Goal: Task Accomplishment & Management: Manage account settings

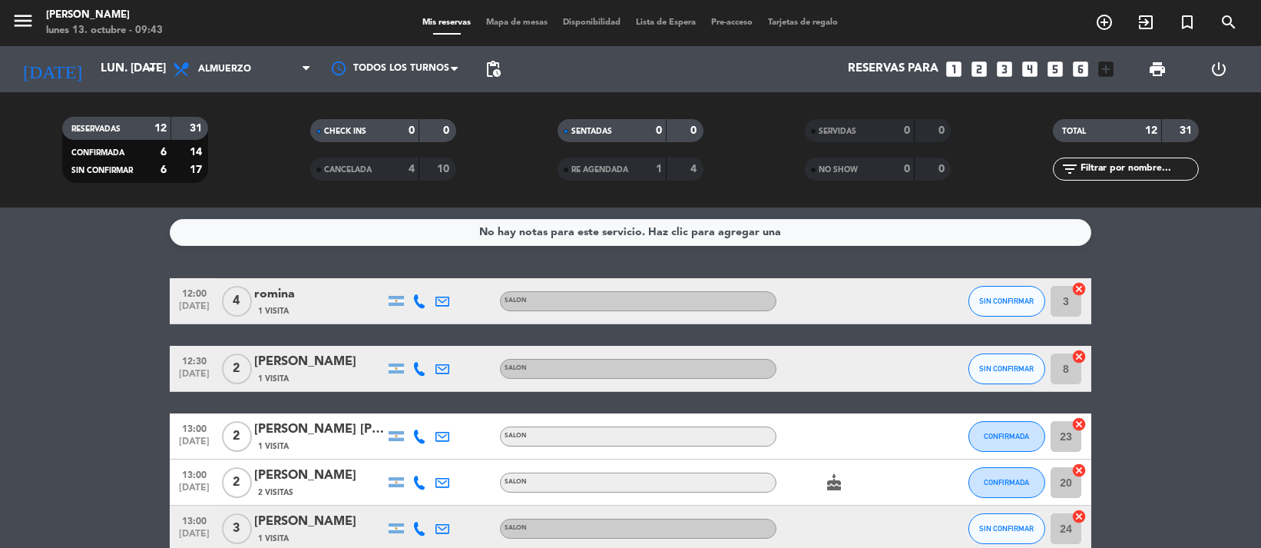
click at [833, 476] on icon "cake" at bounding box center [834, 482] width 18 height 18
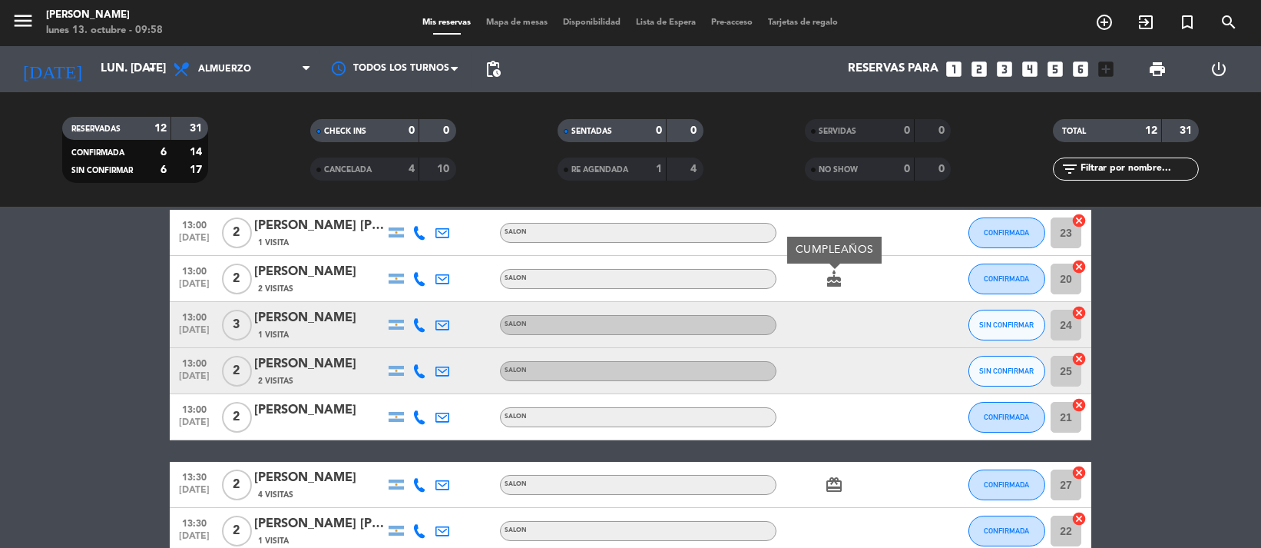
scroll to position [35, 0]
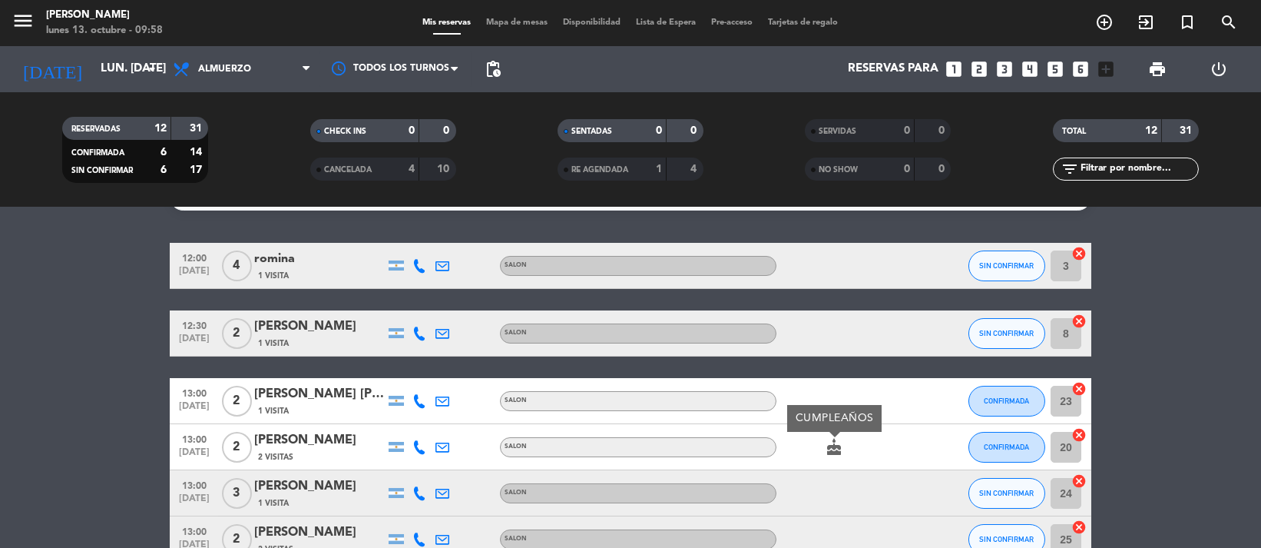
click at [754, 429] on div "13:00 [DATE] 2 [PERSON_NAME] 2 Visitas SALON cake CUMPLEAÑOS CONFIRMADA 20 canc…" at bounding box center [631, 447] width 922 height 46
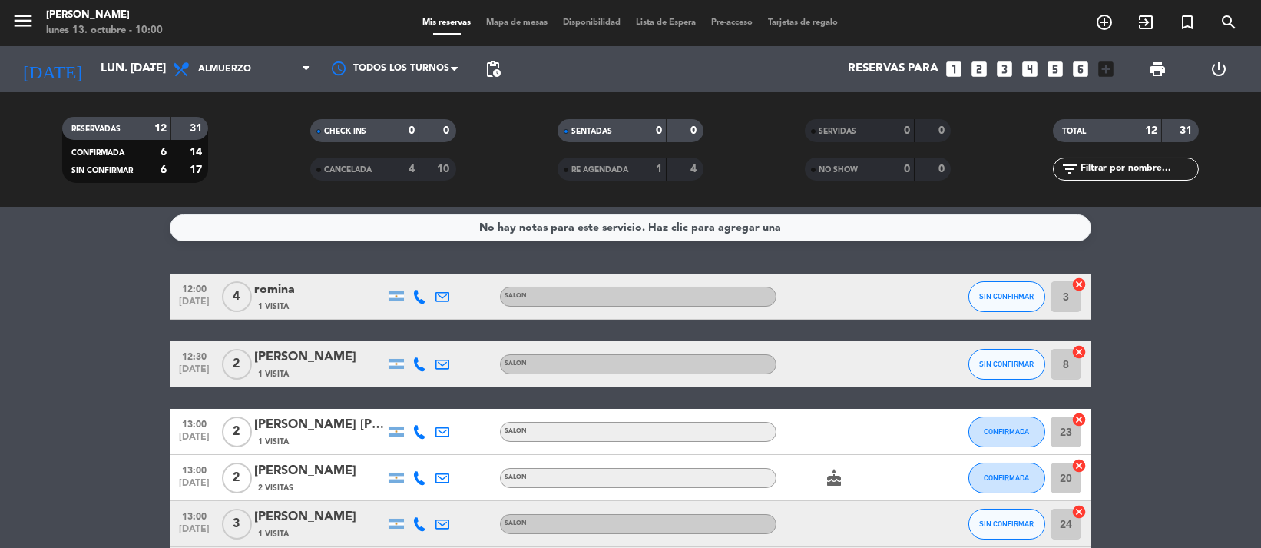
scroll to position [0, 0]
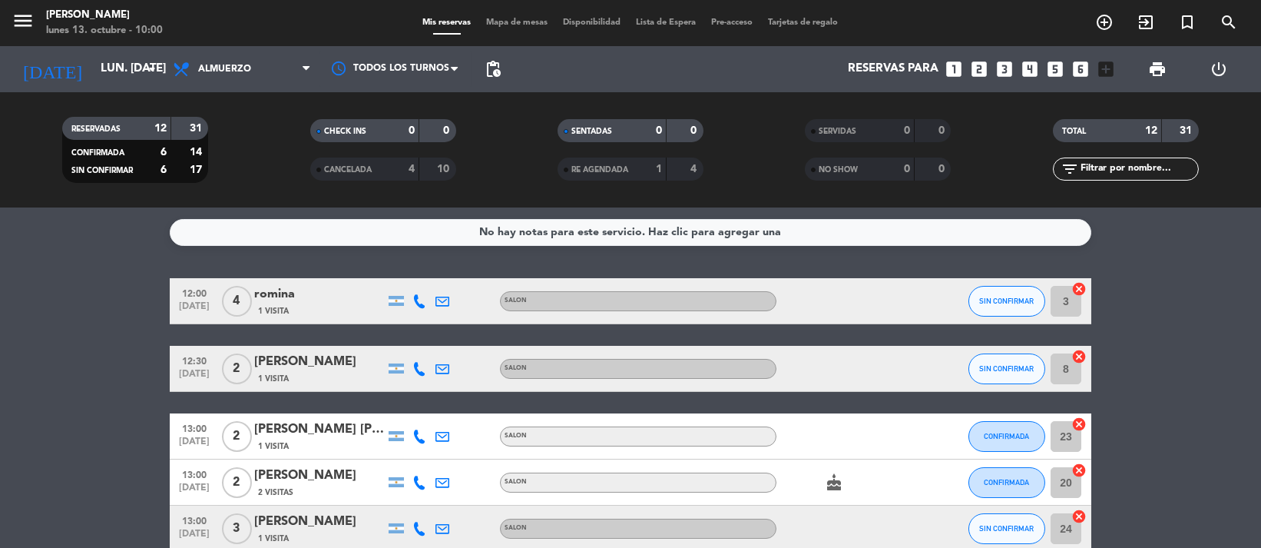
click at [75, 257] on div "No hay notas para este servicio. Haz clic para agregar una 12:00 [DATE] 4 [DEMO…" at bounding box center [630, 377] width 1261 height 340
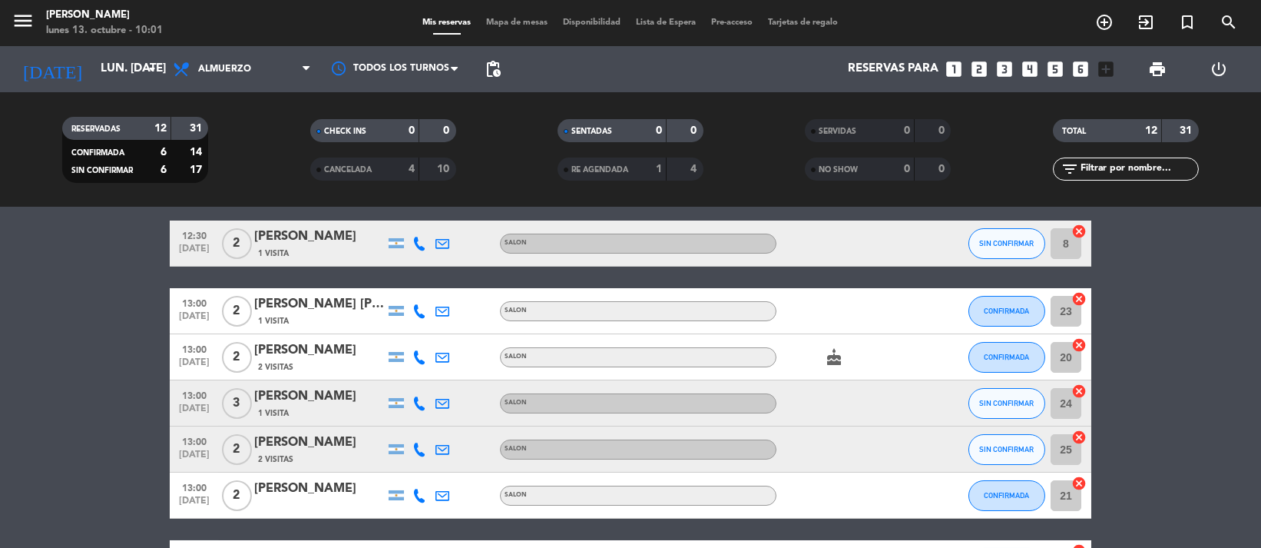
scroll to position [204, 0]
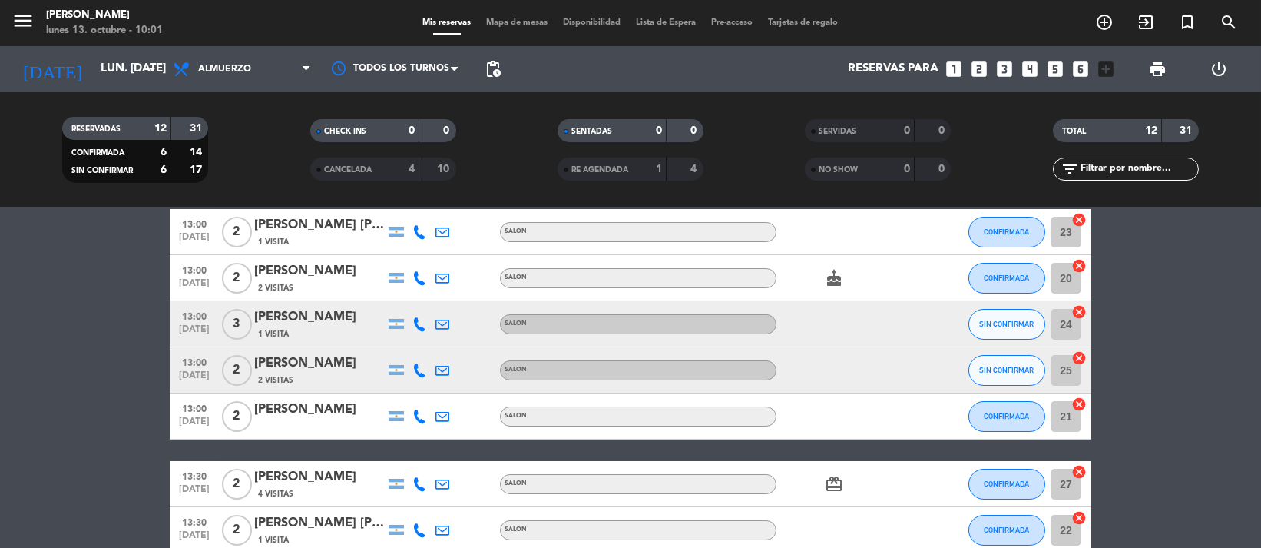
click at [830, 280] on icon "cake" at bounding box center [834, 278] width 18 height 18
click at [835, 477] on icon "card_giftcard" at bounding box center [834, 484] width 18 height 18
click at [920, 459] on div "12:00 [DATE] 4 [DEMOGRAPHIC_DATA] 1 Visita SALON SIN CONFIRMAR 3 cancel 12:30 […" at bounding box center [631, 393] width 922 height 639
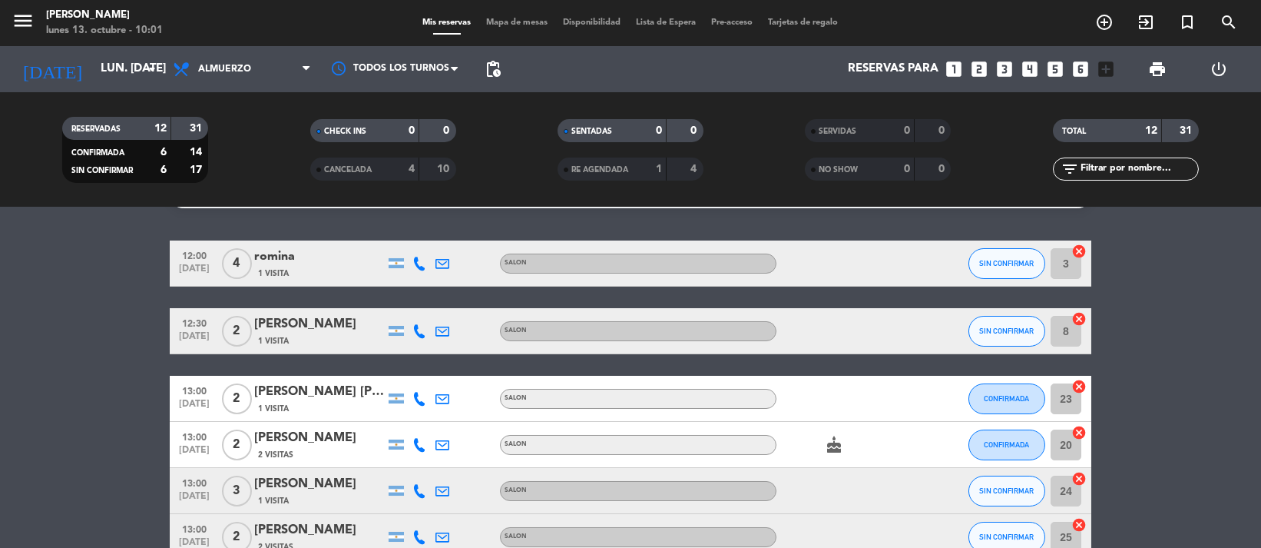
scroll to position [0, 0]
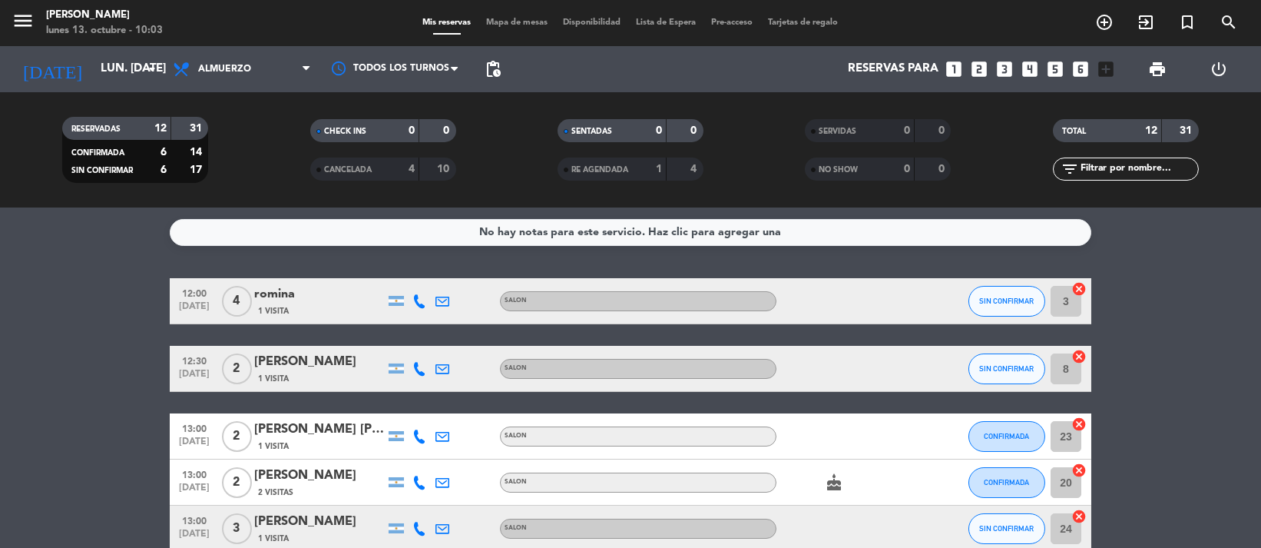
click at [280, 173] on filter-checkbox "CANCELADA 4 10" at bounding box center [382, 168] width 247 height 23
click at [1089, 53] on div "Reservas para looks_one looks_two looks_3 looks_4 looks_5 looks_6 add_box" at bounding box center [815, 69] width 613 height 46
click at [1080, 67] on icon "looks_6" at bounding box center [1081, 69] width 20 height 20
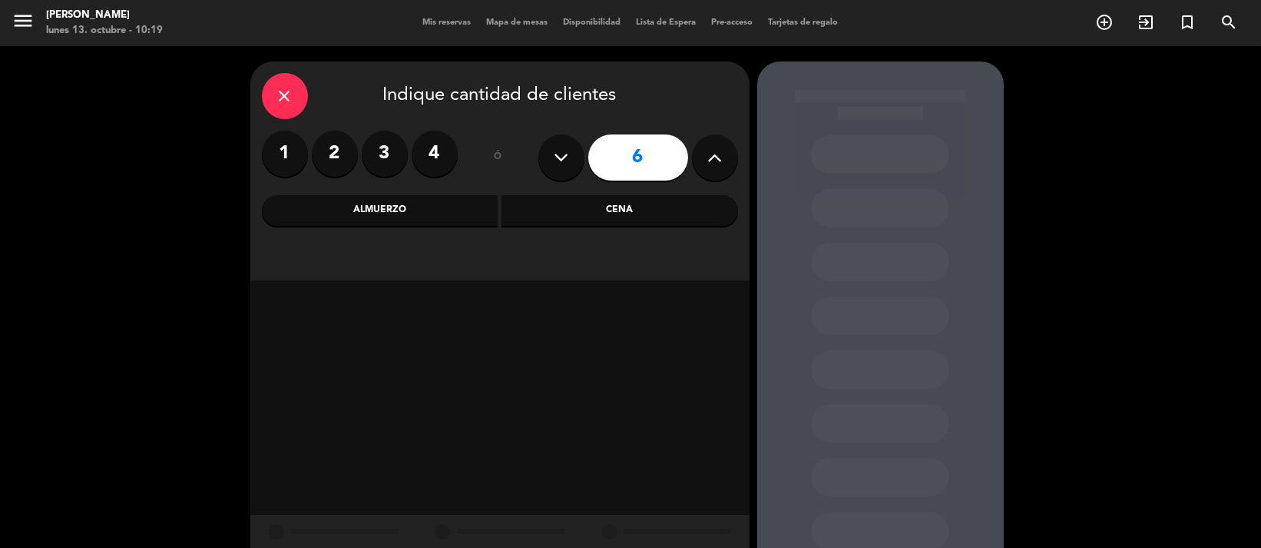
click at [433, 216] on div "Almuerzo" at bounding box center [380, 210] width 237 height 31
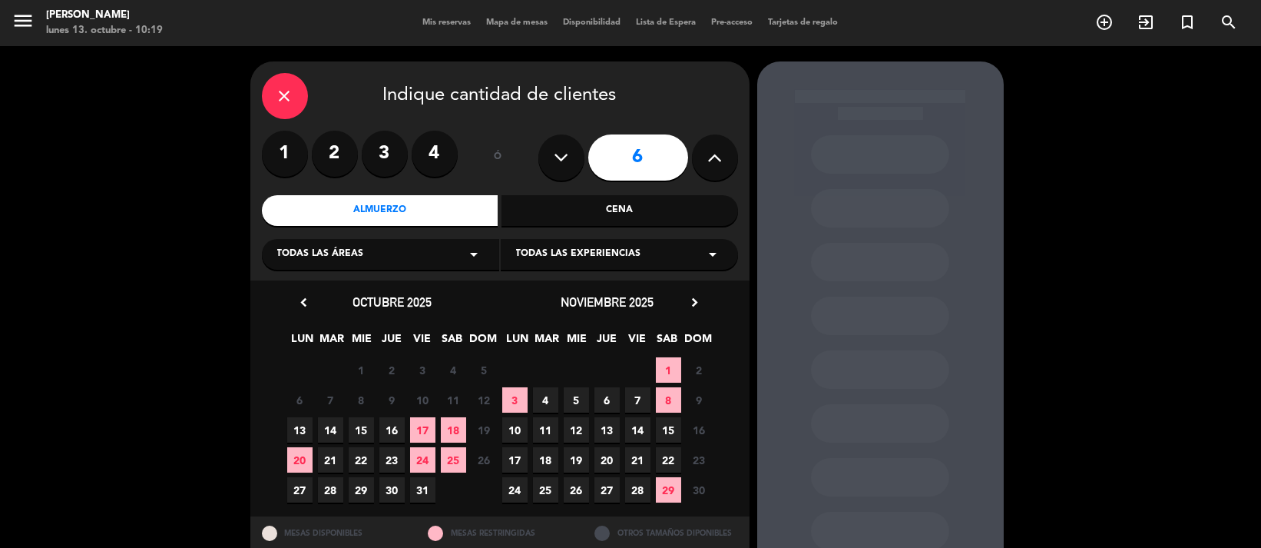
click at [423, 431] on span "17" at bounding box center [422, 429] width 25 height 25
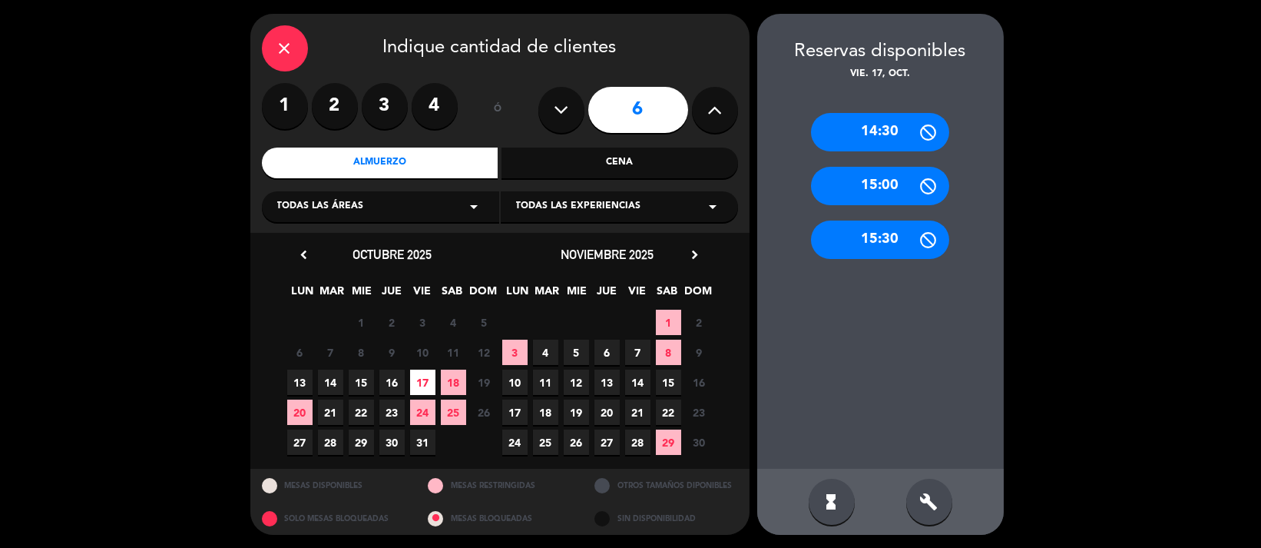
click at [272, 35] on div "close" at bounding box center [285, 48] width 46 height 46
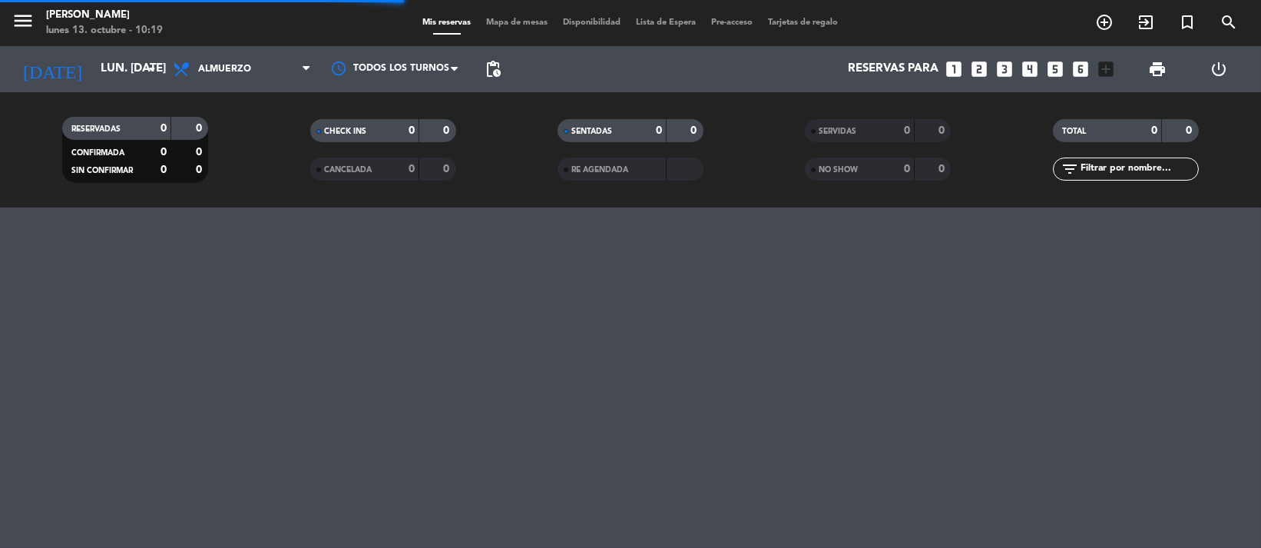
click at [132, 50] on div "[DATE] lun. [DATE] arrow_drop_down" at bounding box center [89, 69] width 154 height 46
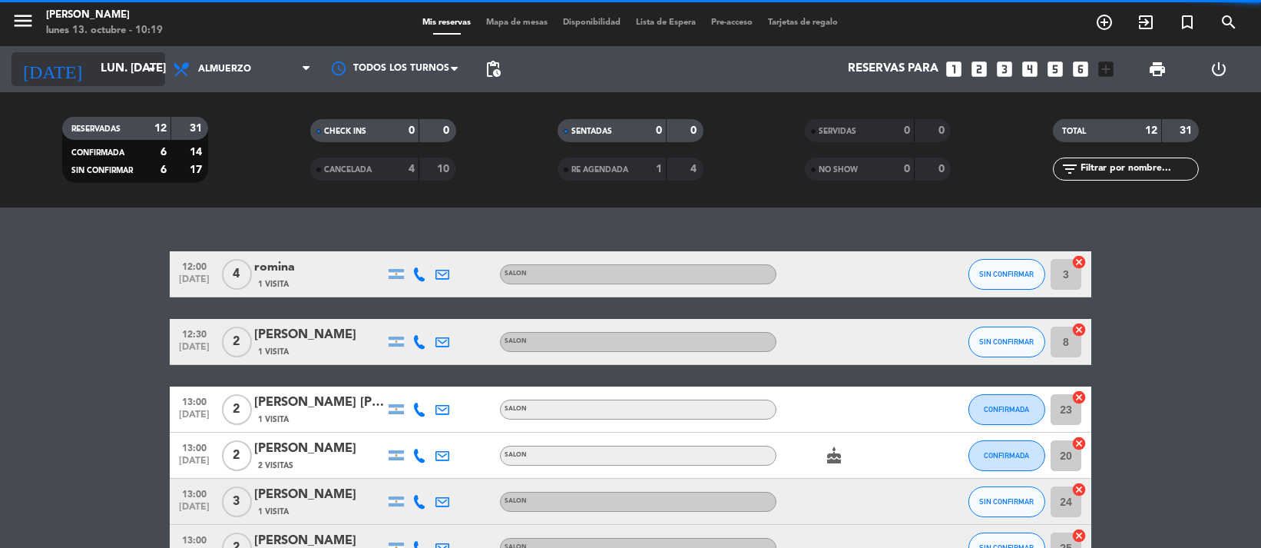
click at [140, 53] on div "[DATE] lun. [DATE] arrow_drop_down" at bounding box center [89, 69] width 154 height 34
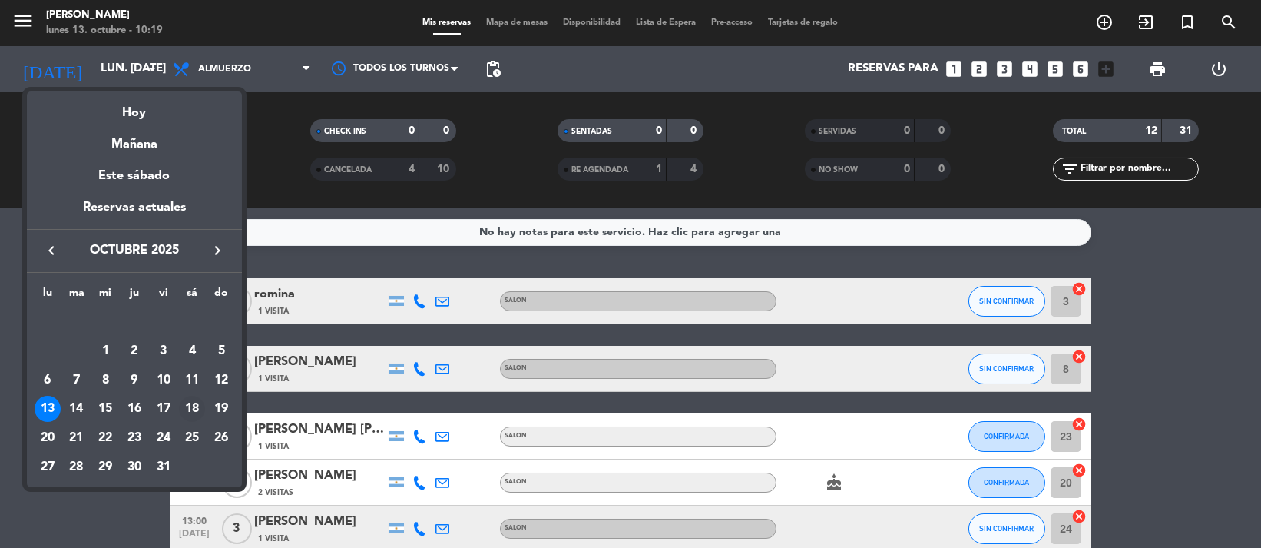
click at [191, 410] on div "18" at bounding box center [192, 409] width 26 height 26
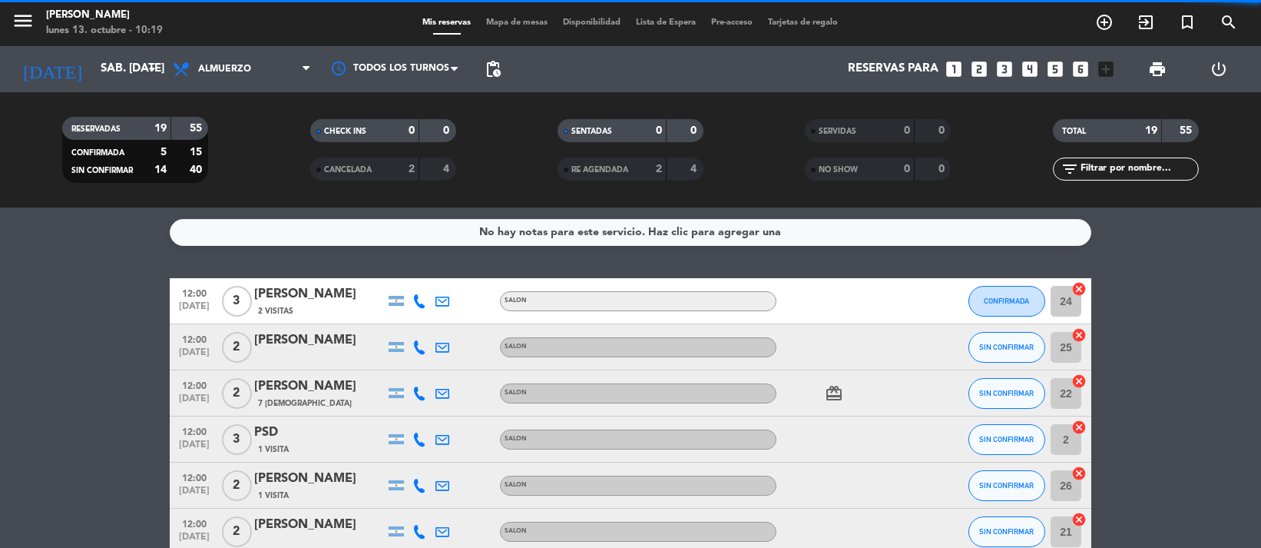
click at [104, 28] on div "lunes 13. octubre - 10:19" at bounding box center [104, 30] width 117 height 15
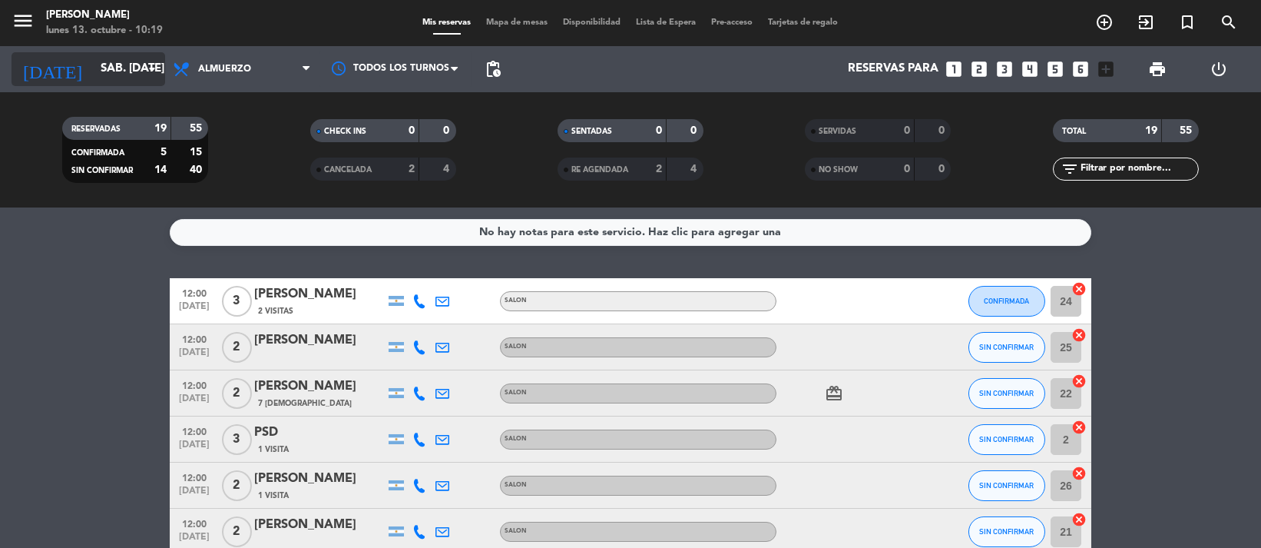
click at [121, 74] on input "sáb. [DATE]" at bounding box center [168, 69] width 151 height 29
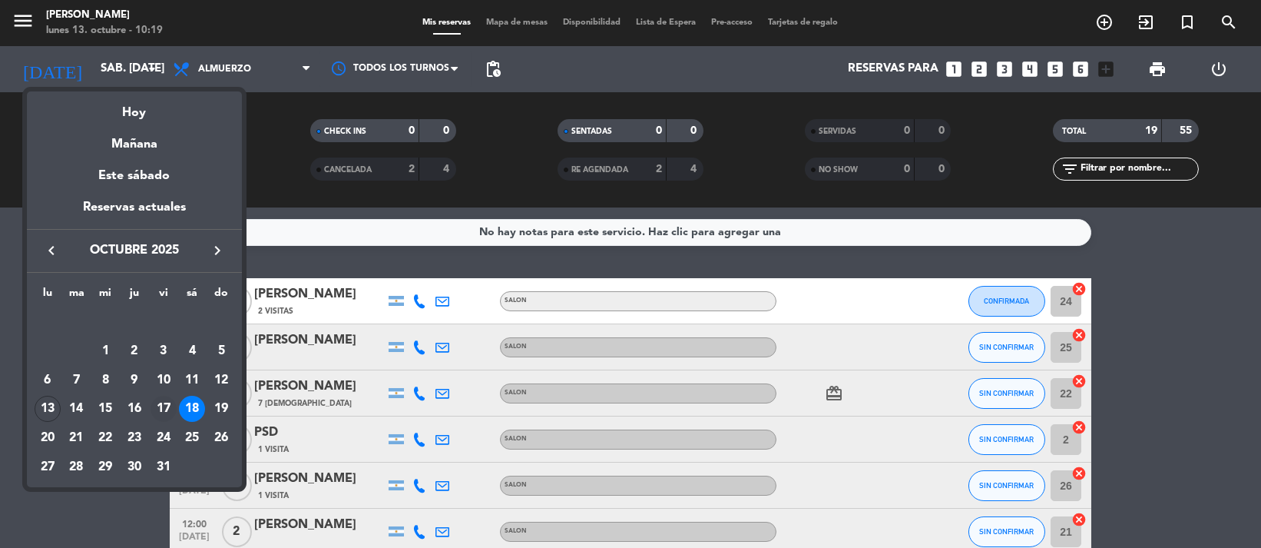
click at [170, 396] on td "17" at bounding box center [163, 408] width 29 height 29
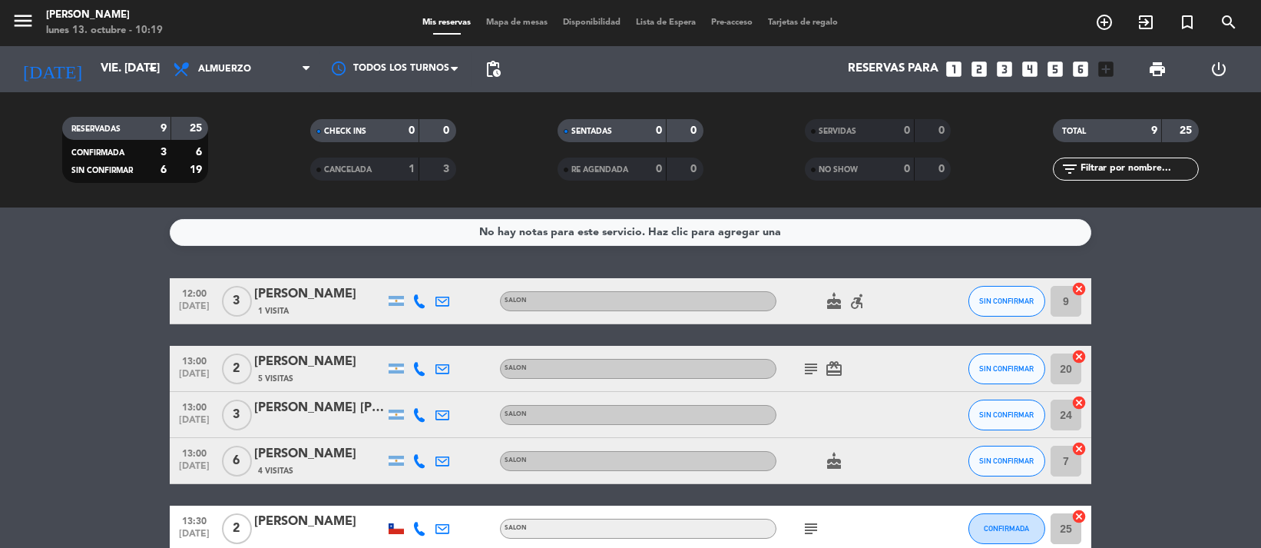
click at [324, 327] on div "12:00 [DATE] 3 [PERSON_NAME] 1 Visita SALON cake accessible_forward SIN CONFIRM…" at bounding box center [631, 517] width 922 height 479
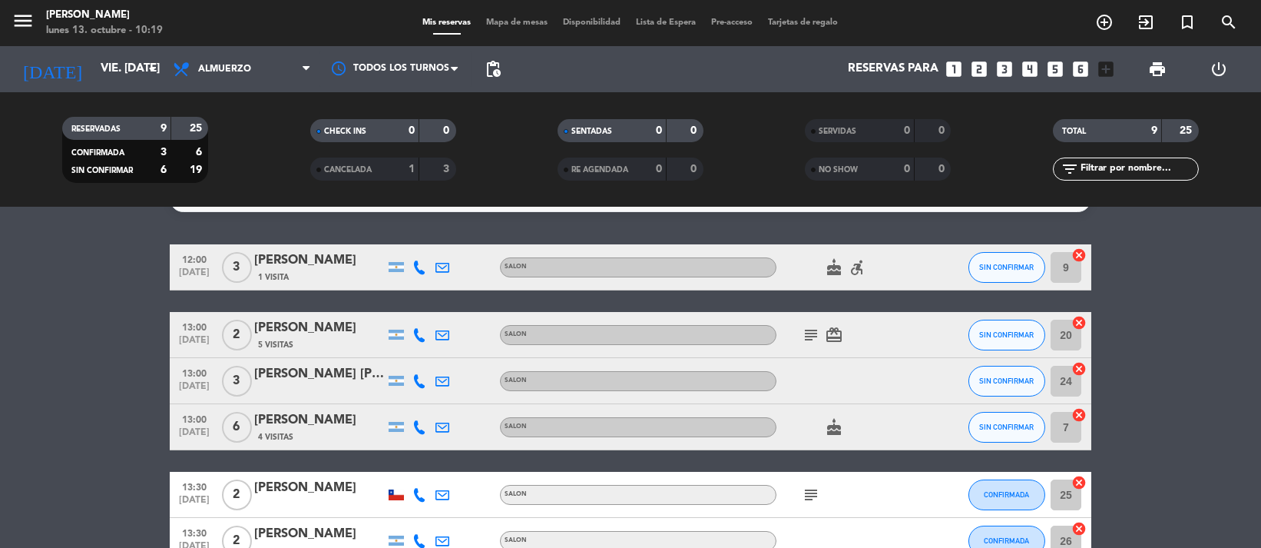
drag, startPoint x: 251, startPoint y: 263, endPoint x: 432, endPoint y: 295, distance: 183.3
click at [432, 295] on div "12:00 [DATE] 3 [PERSON_NAME] 1 Visita SALON cake accessible_forward SIN CONFIRM…" at bounding box center [631, 483] width 922 height 479
click at [341, 316] on div "13:00 [DATE] 2 [PERSON_NAME] 5 Visitas SALON subject card_giftcard SIN CONFIRMA…" at bounding box center [631, 335] width 922 height 46
click at [860, 266] on icon "accessible_forward" at bounding box center [857, 267] width 18 height 18
click at [302, 300] on div "12:00 [DATE] 3 [PERSON_NAME] 1 Visita SALON cake accessible_forward ACCESIBILID…" at bounding box center [631, 483] width 922 height 479
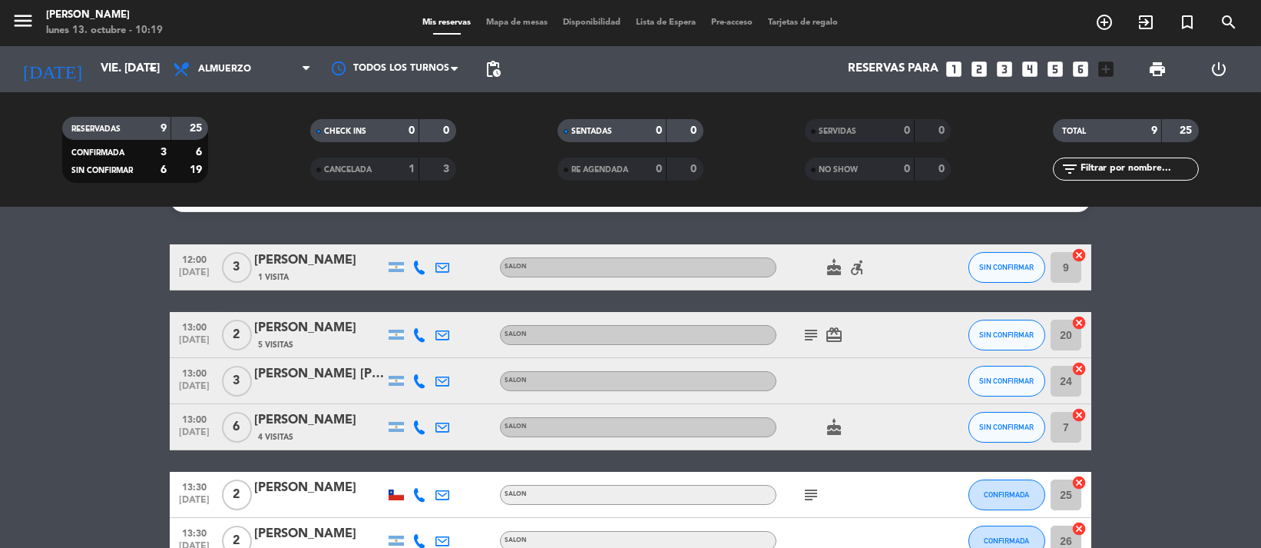
click at [791, 324] on div "subject card_giftcard" at bounding box center [846, 334] width 138 height 45
click at [810, 332] on icon "subject" at bounding box center [811, 335] width 18 height 18
click at [800, 497] on span "subject" at bounding box center [811, 495] width 23 height 18
click at [804, 493] on icon "subject" at bounding box center [811, 495] width 18 height 18
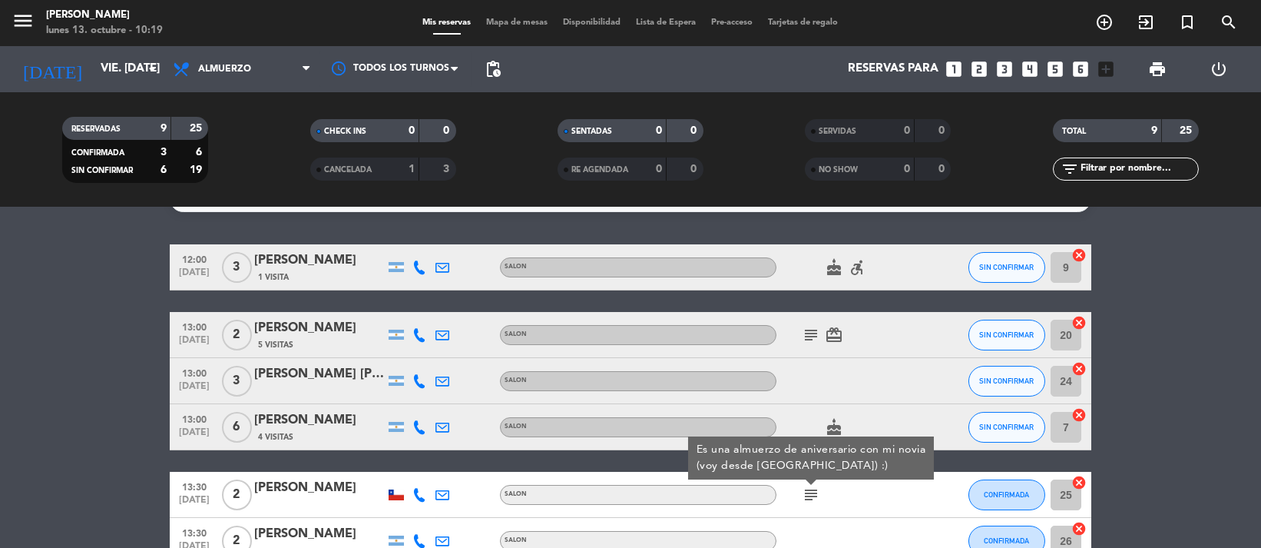
click at [612, 459] on div "12:00 [DATE] 3 [PERSON_NAME] 1 Visita SALON cake accessible_forward SIN CONFIRM…" at bounding box center [631, 483] width 922 height 479
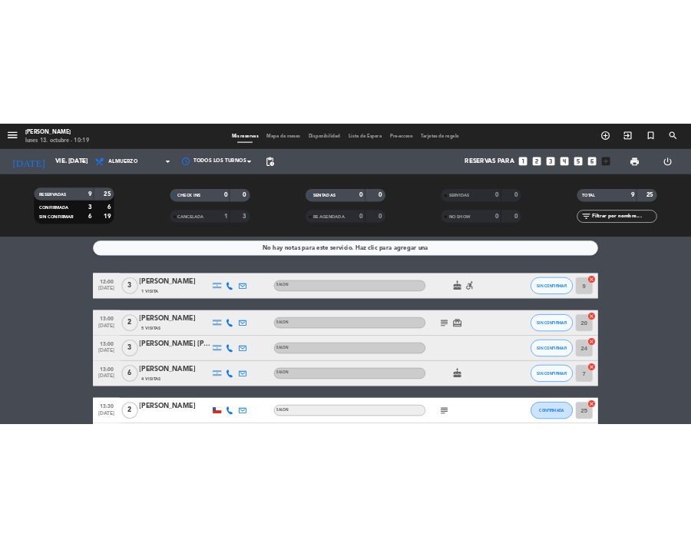
scroll to position [0, 0]
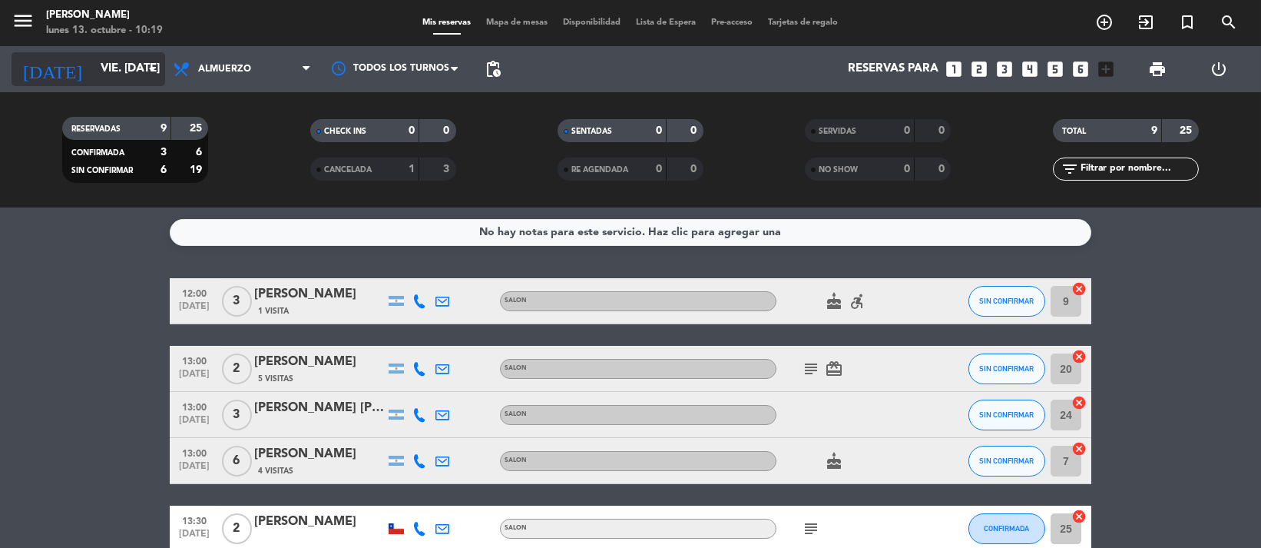
click at [109, 83] on input "vie. [DATE]" at bounding box center [168, 69] width 151 height 29
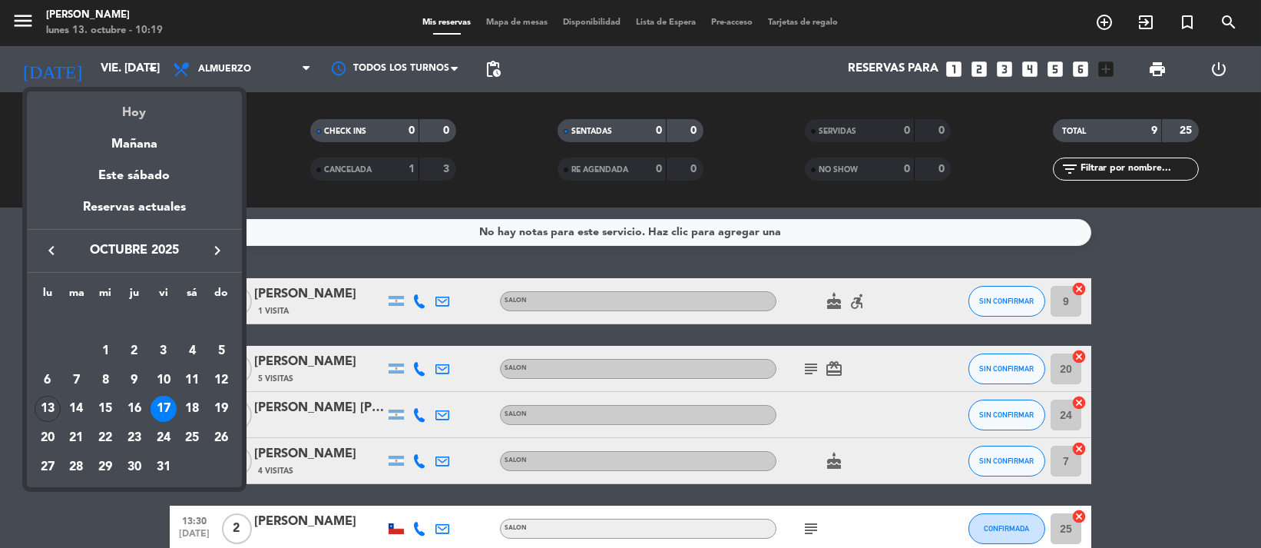
click at [132, 105] on div "Hoy" at bounding box center [134, 106] width 215 height 31
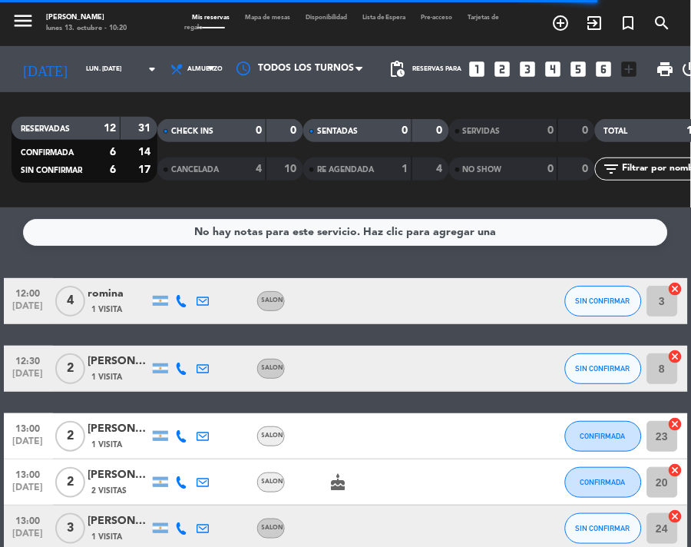
click at [374, 261] on div "No hay notas para este servicio. Haz clic para agregar una 12:00 [DATE] 4 [DEMO…" at bounding box center [345, 377] width 691 height 340
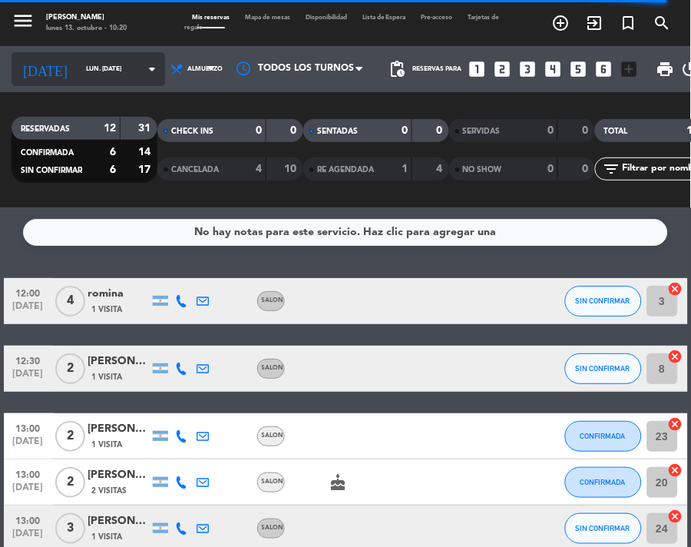
click at [143, 62] on icon "arrow_drop_down" at bounding box center [152, 69] width 18 height 18
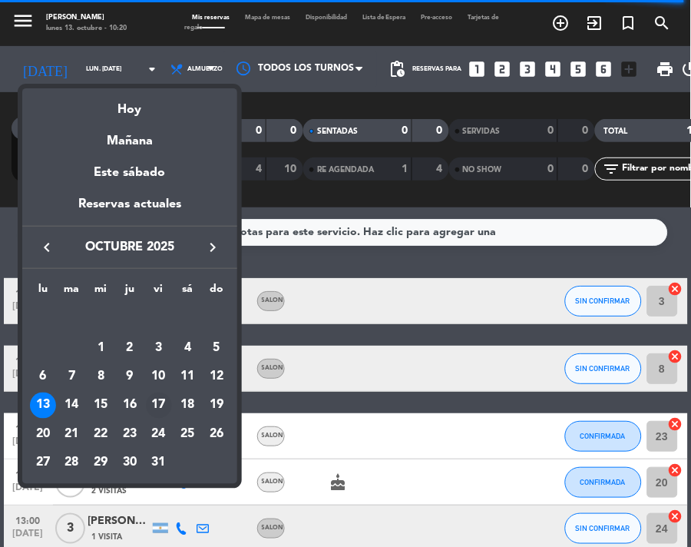
click at [165, 402] on div "17" at bounding box center [159, 406] width 26 height 26
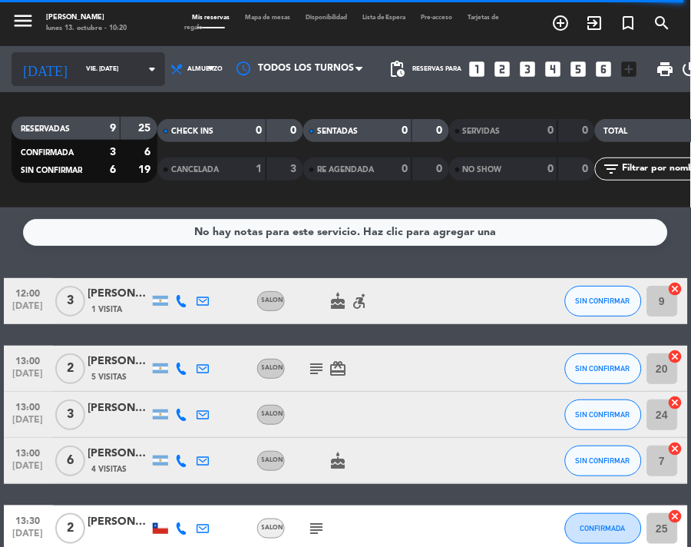
click at [117, 80] on div "[DATE] vie. [DATE] arrow_drop_down" at bounding box center [89, 69] width 154 height 34
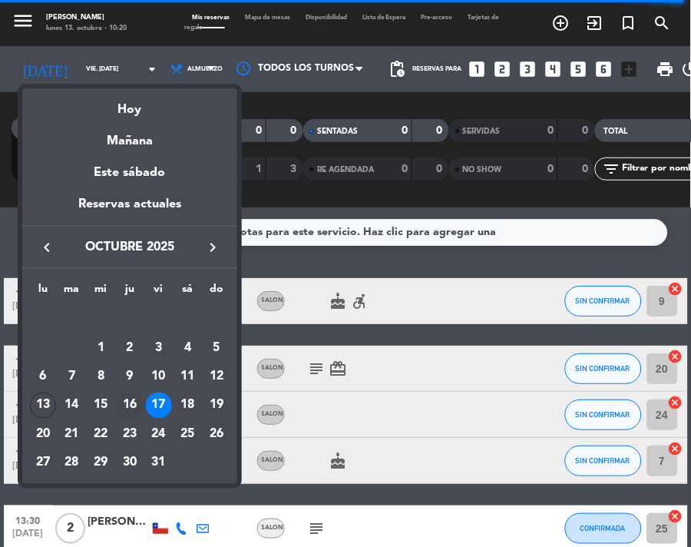
click at [129, 413] on div "16" at bounding box center [130, 406] width 26 height 26
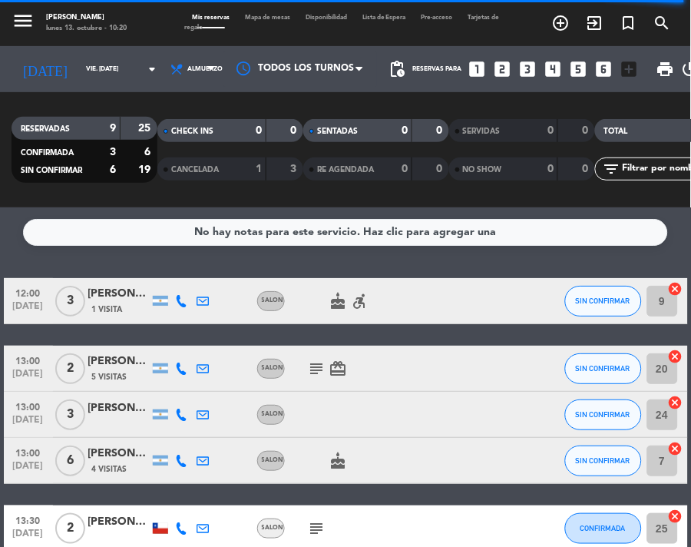
type input "[DEMOGRAPHIC_DATA] [DATE]"
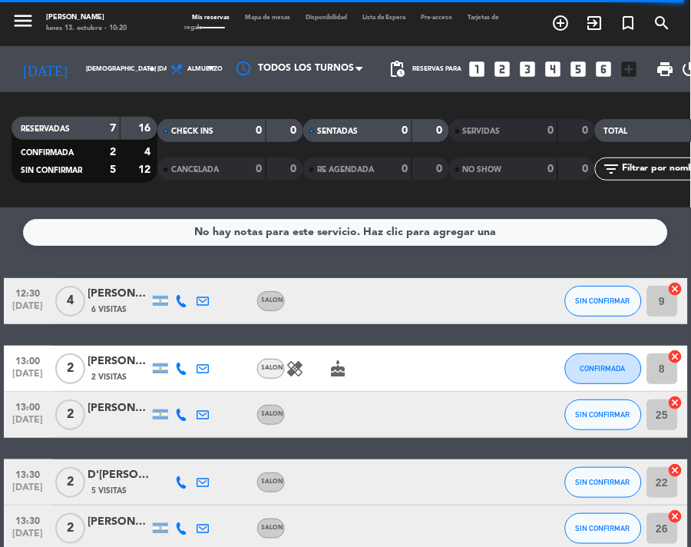
click at [595, 67] on icon "looks_6" at bounding box center [605, 69] width 20 height 20
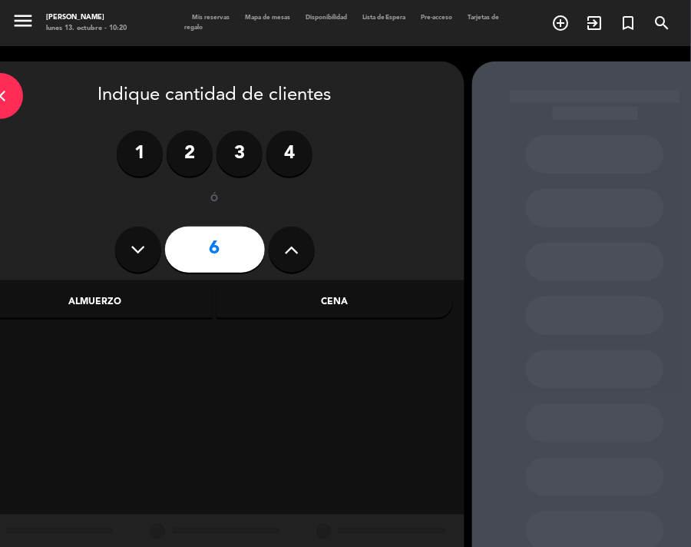
click at [108, 305] on div "Almuerzo" at bounding box center [95, 302] width 237 height 31
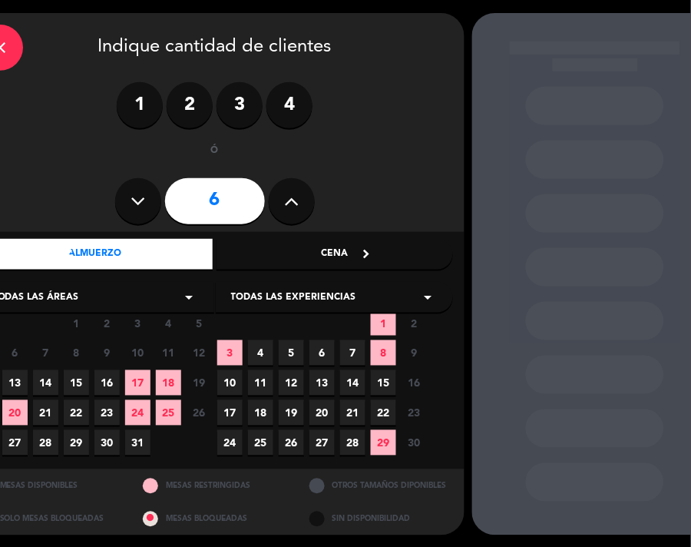
scroll to position [49, 0]
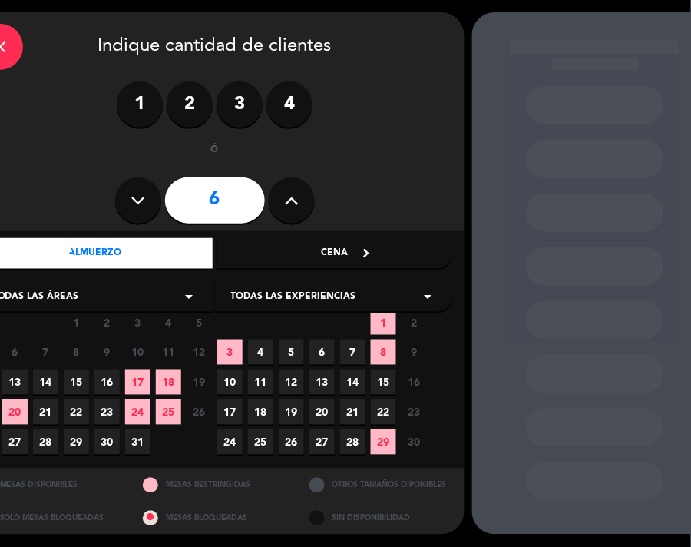
click at [113, 380] on span "16" at bounding box center [106, 382] width 25 height 25
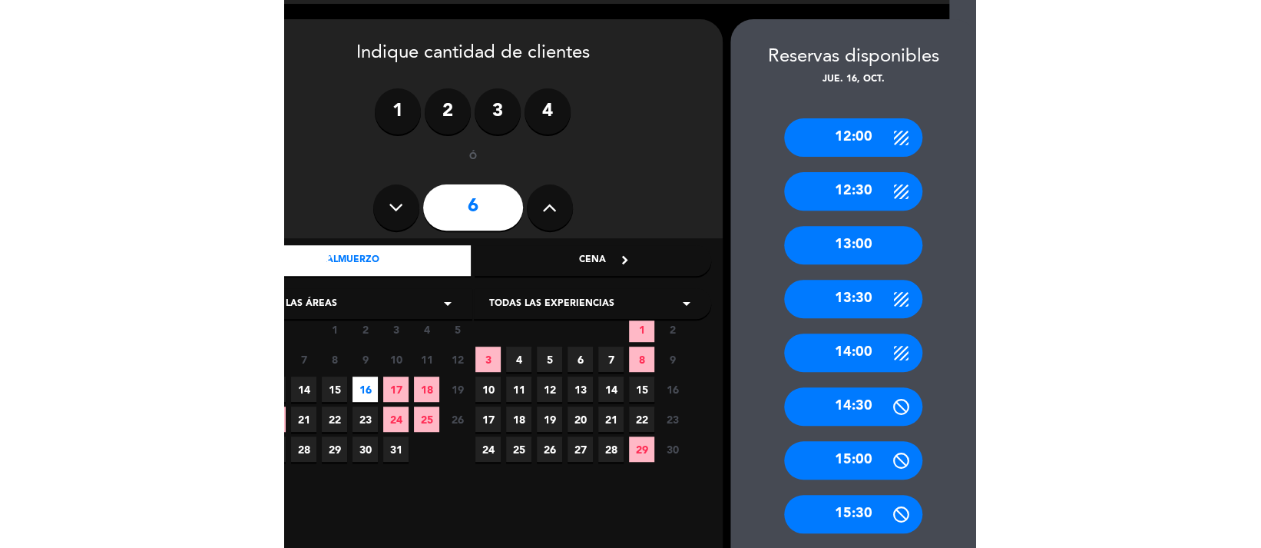
scroll to position [49, 26]
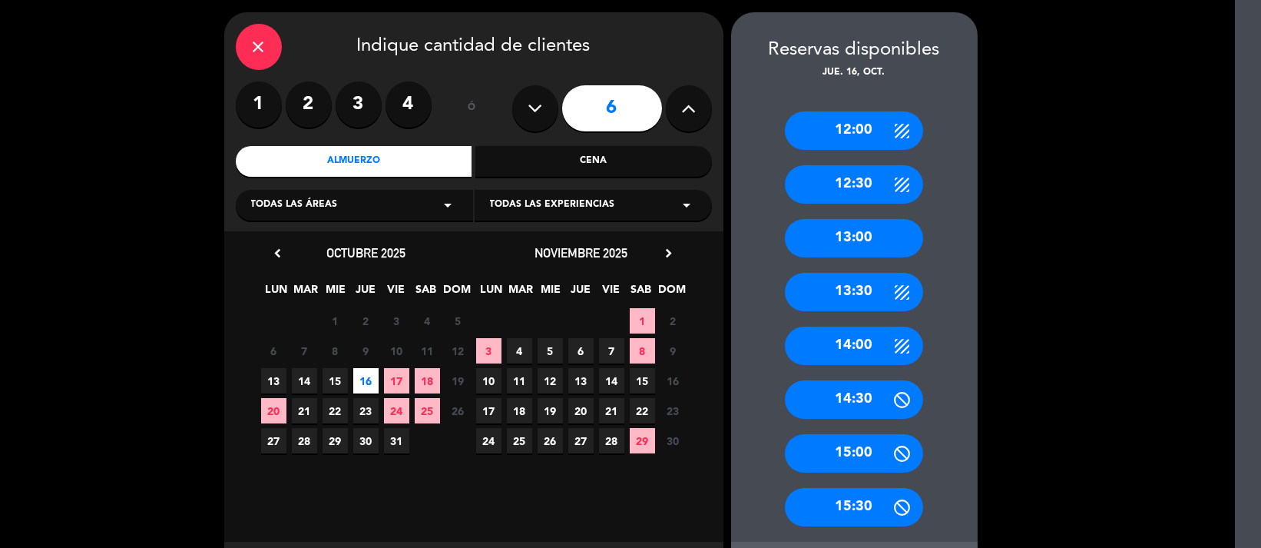
drag, startPoint x: 227, startPoint y: 45, endPoint x: 299, endPoint y: 32, distance: 73.4
click at [227, 45] on div "close Indique cantidad de clientes 1 2 3 4 ó 6 Almuerzo Cena Todas las áreas ar…" at bounding box center [473, 121] width 499 height 219
click at [299, 32] on div "close Indique cantidad de clientes" at bounding box center [474, 47] width 476 height 46
click at [244, 46] on div "close" at bounding box center [259, 47] width 46 height 46
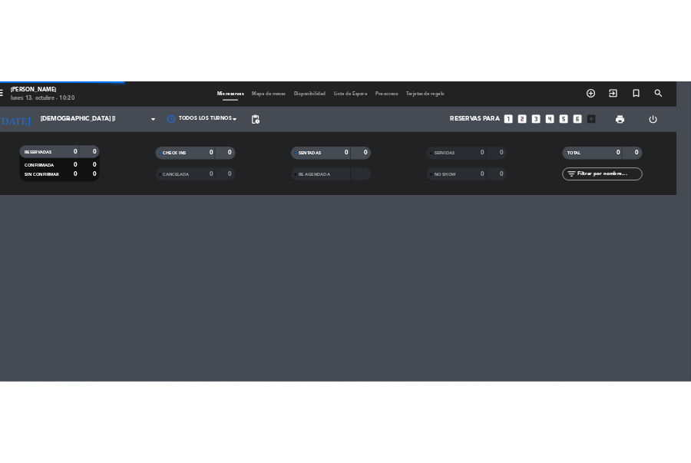
scroll to position [0, 26]
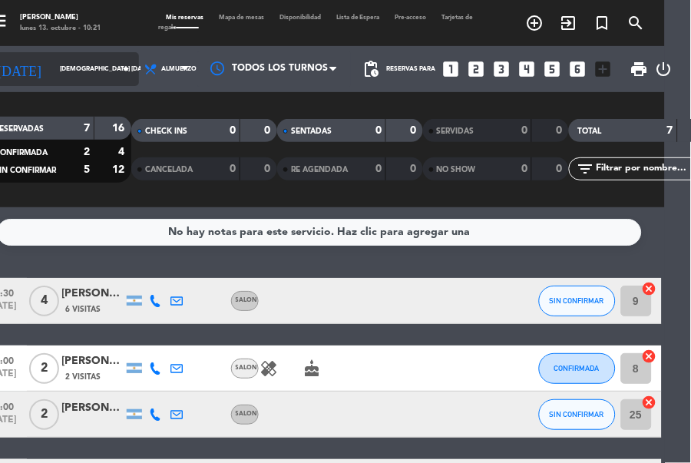
click at [71, 58] on input "[DEMOGRAPHIC_DATA] [DATE]" at bounding box center [100, 69] width 96 height 23
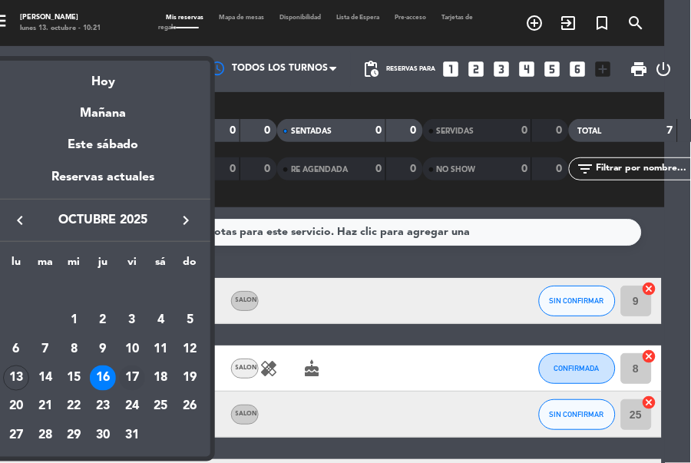
click at [128, 385] on div "17" at bounding box center [132, 379] width 26 height 26
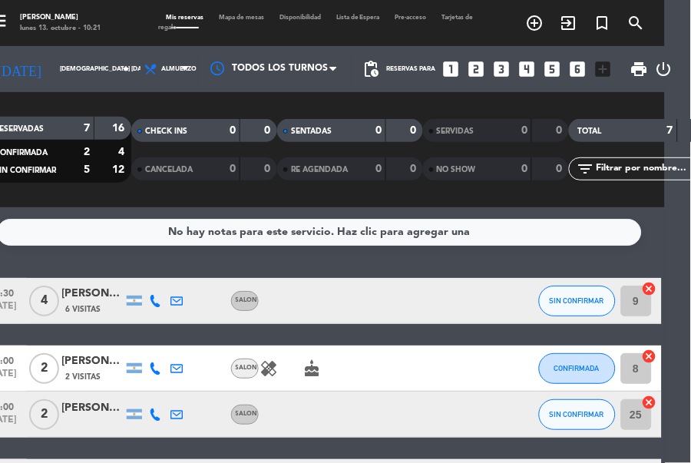
type input "vie. [DATE]"
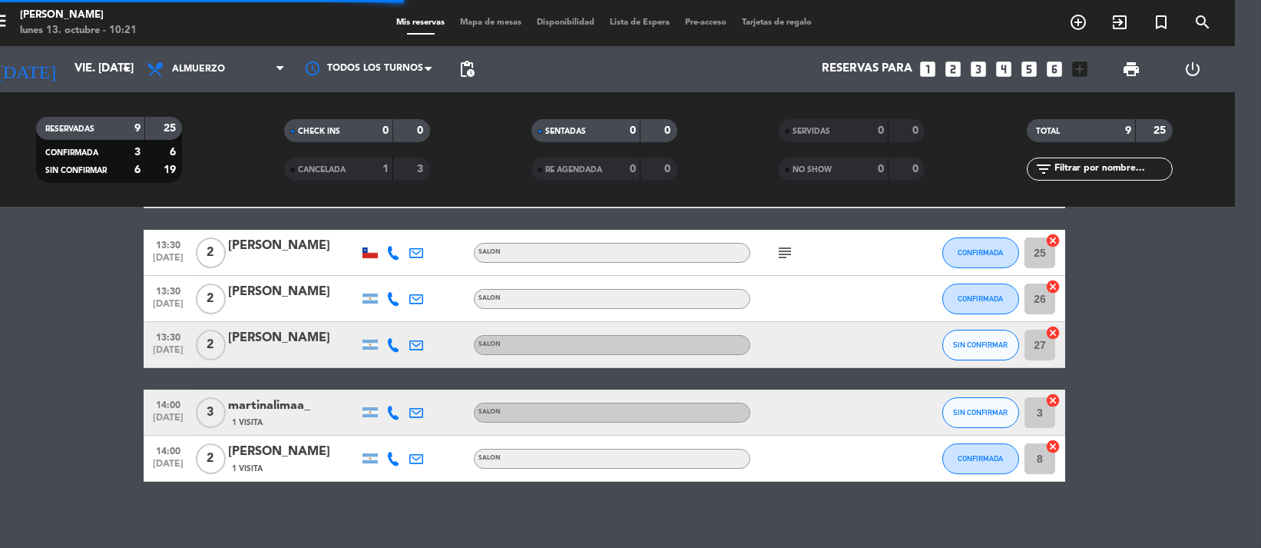
scroll to position [286, 0]
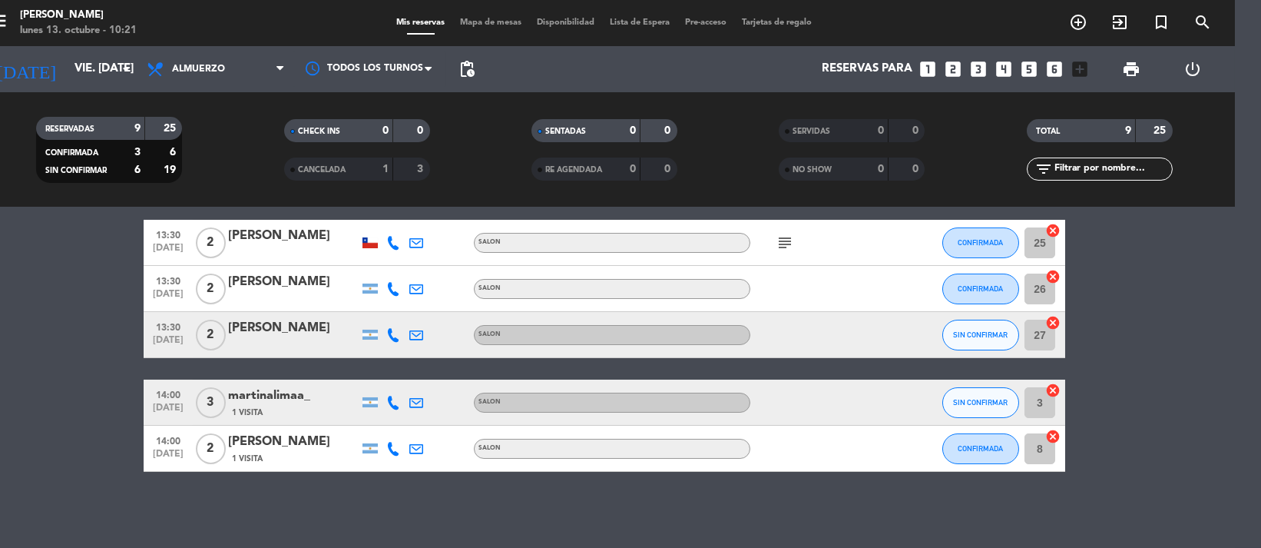
click at [423, 537] on div "No hay notas para este servicio. Haz clic para agregar una 12:00 [DATE] 3 [PERS…" at bounding box center [604, 377] width 1261 height 340
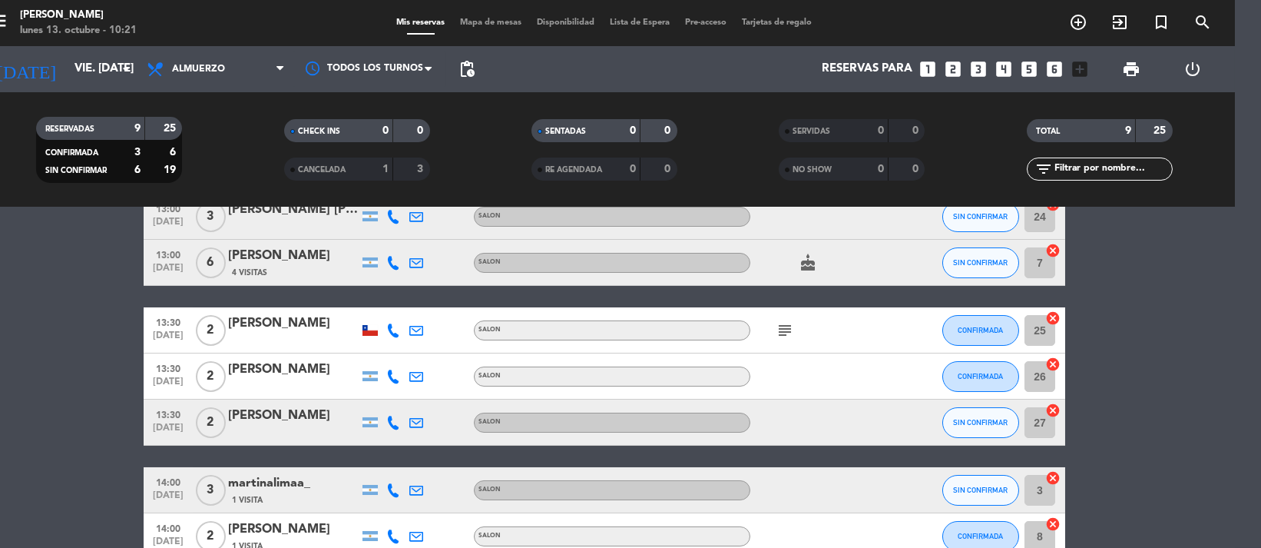
scroll to position [184, 0]
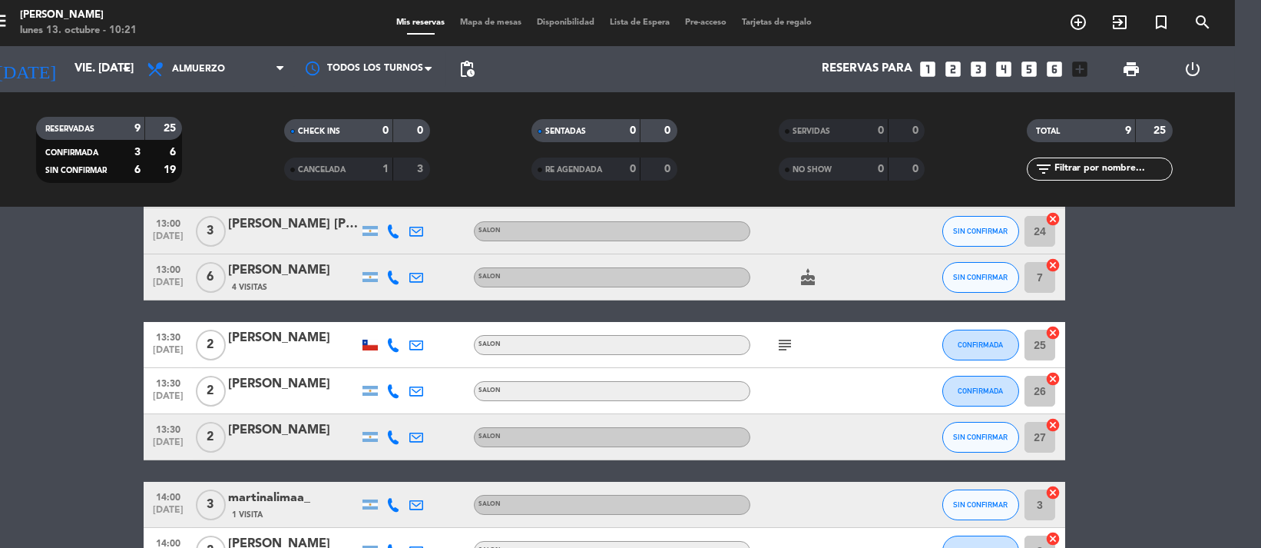
click at [979, 59] on icon "looks_3" at bounding box center [979, 69] width 20 height 20
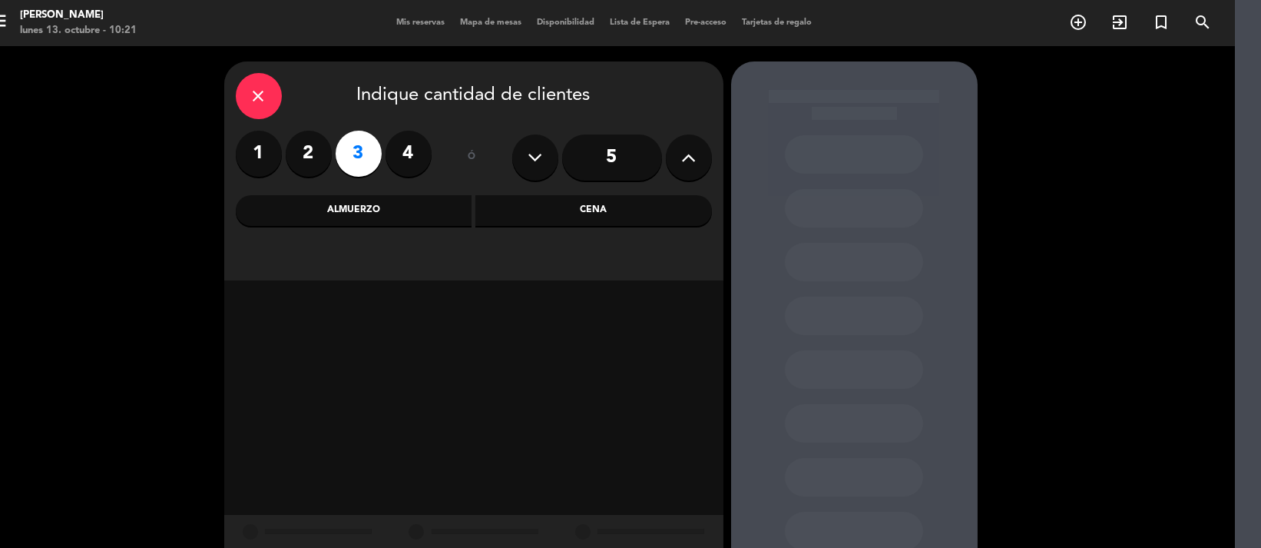
click at [388, 202] on div "Almuerzo" at bounding box center [354, 210] width 237 height 31
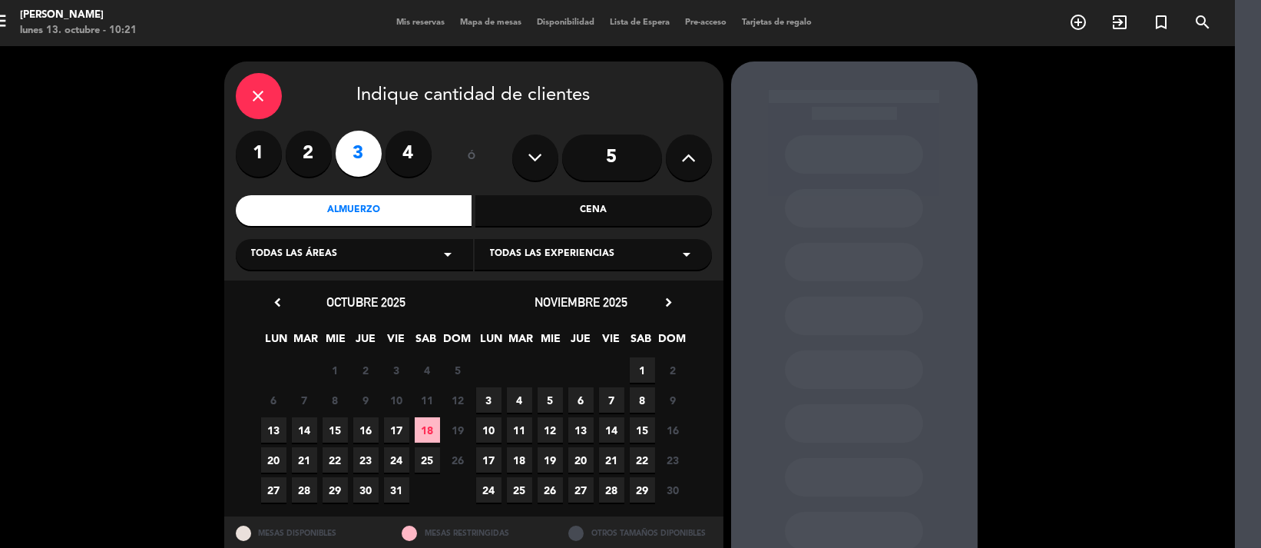
click at [396, 421] on span "17" at bounding box center [396, 429] width 25 height 25
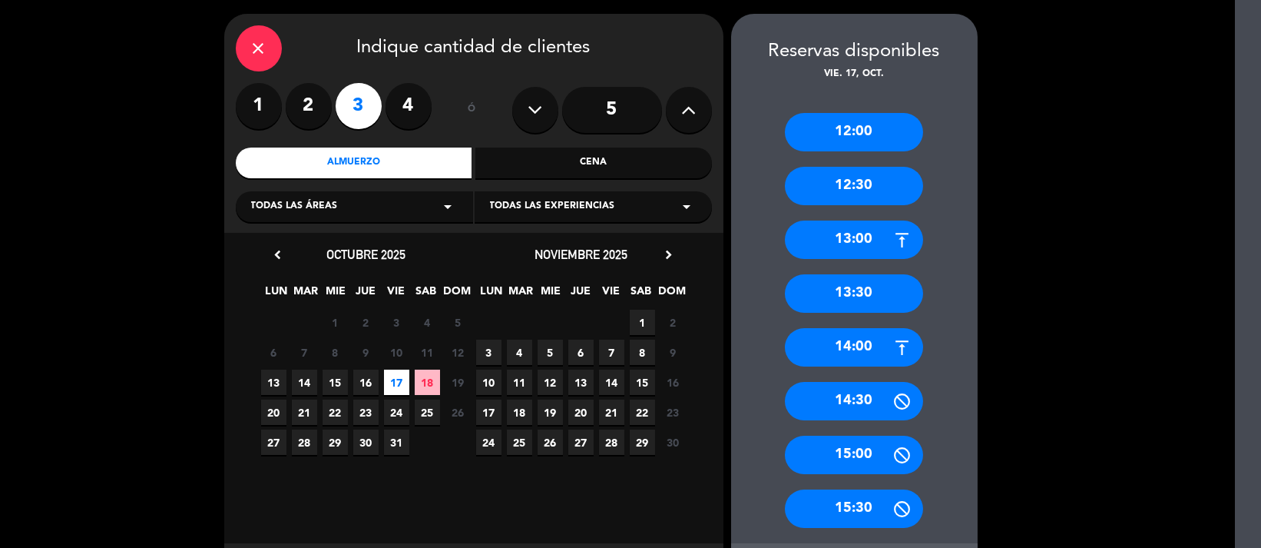
click at [638, 120] on input "5" at bounding box center [612, 110] width 100 height 46
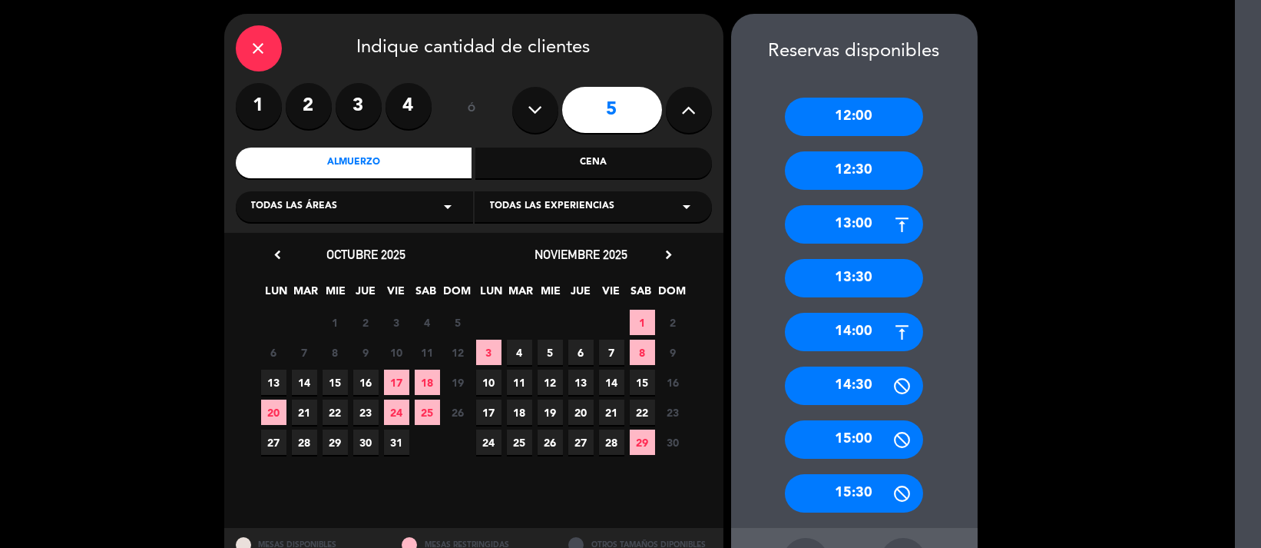
click at [400, 380] on span "17" at bounding box center [396, 382] width 25 height 25
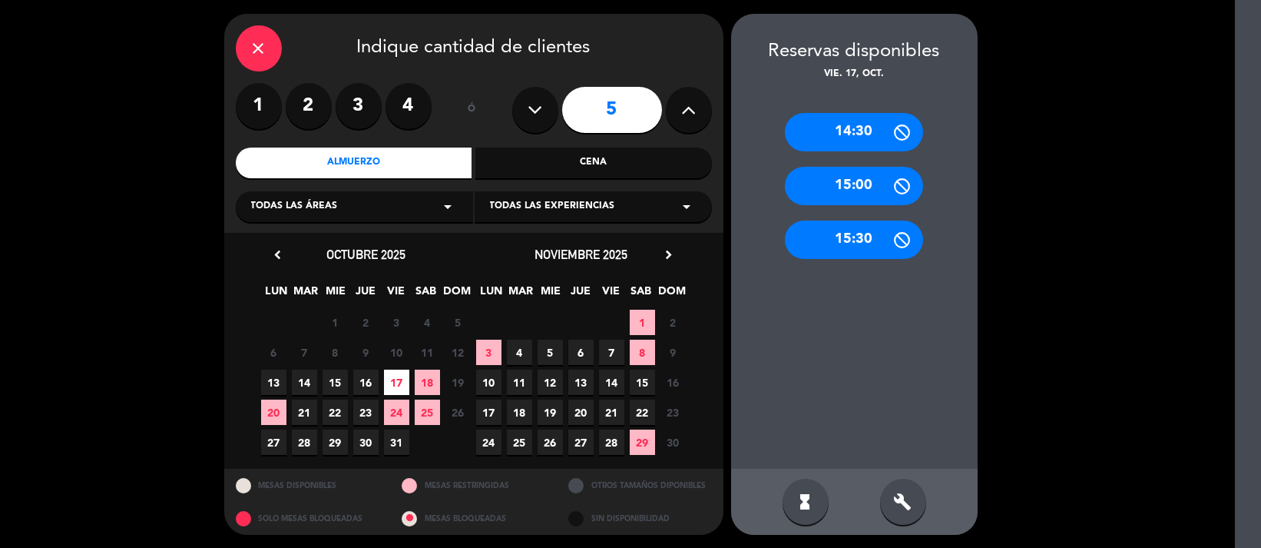
click at [381, 89] on div "1 2 3 4" at bounding box center [334, 106] width 196 height 46
click at [427, 117] on label "4" at bounding box center [409, 106] width 46 height 46
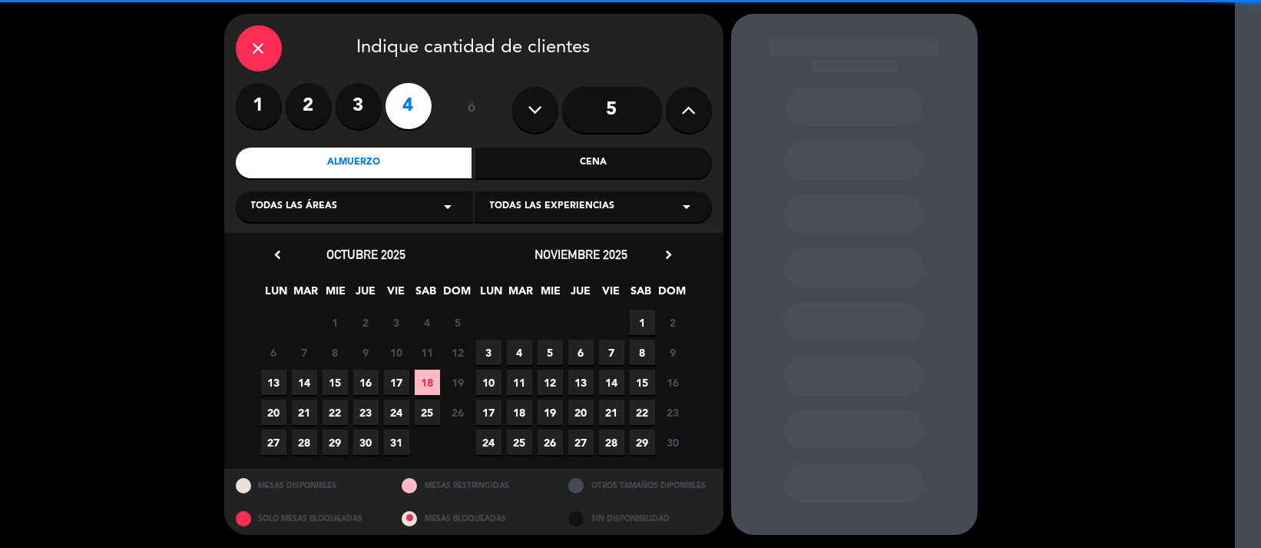
click at [396, 404] on span "24" at bounding box center [396, 411] width 25 height 25
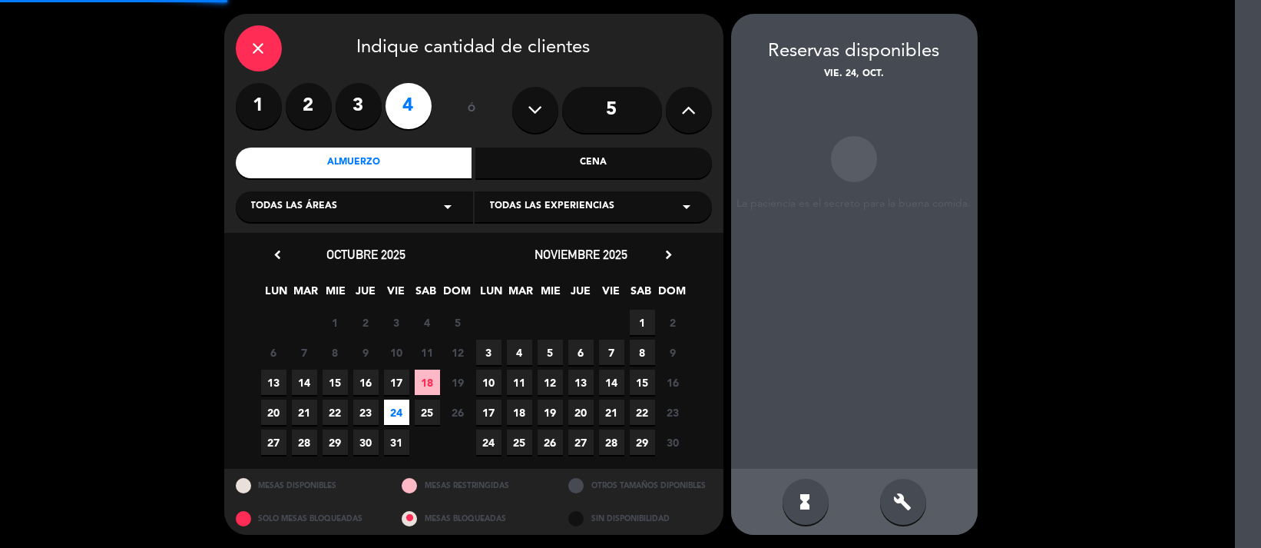
click at [396, 364] on div "6 7 8 9 10 11 12" at bounding box center [366, 352] width 215 height 30
click at [393, 383] on span "17" at bounding box center [396, 382] width 25 height 25
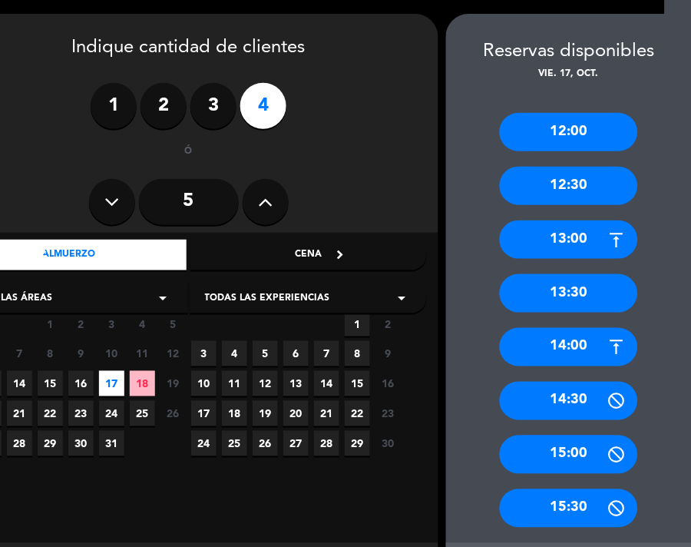
drag, startPoint x: 393, startPoint y: 202, endPoint x: 373, endPoint y: 207, distance: 21.2
click at [393, 201] on div "5" at bounding box center [189, 202] width 476 height 54
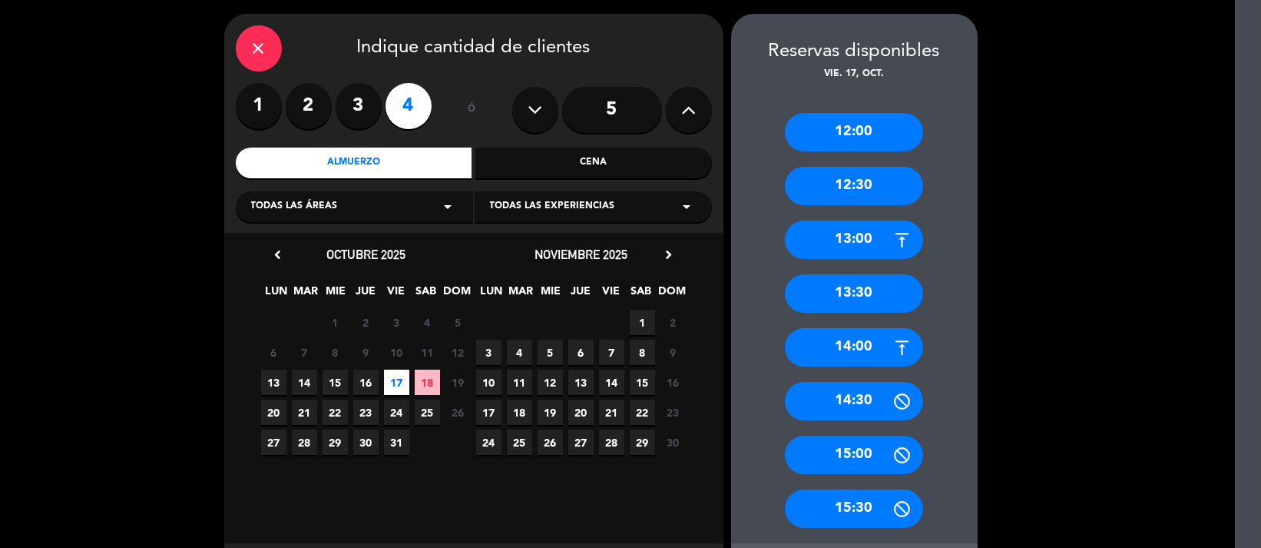
click at [250, 37] on div "close" at bounding box center [259, 48] width 46 height 46
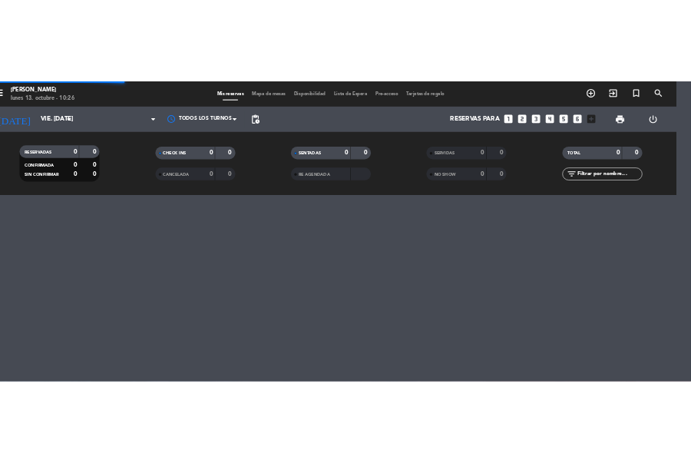
scroll to position [0, 26]
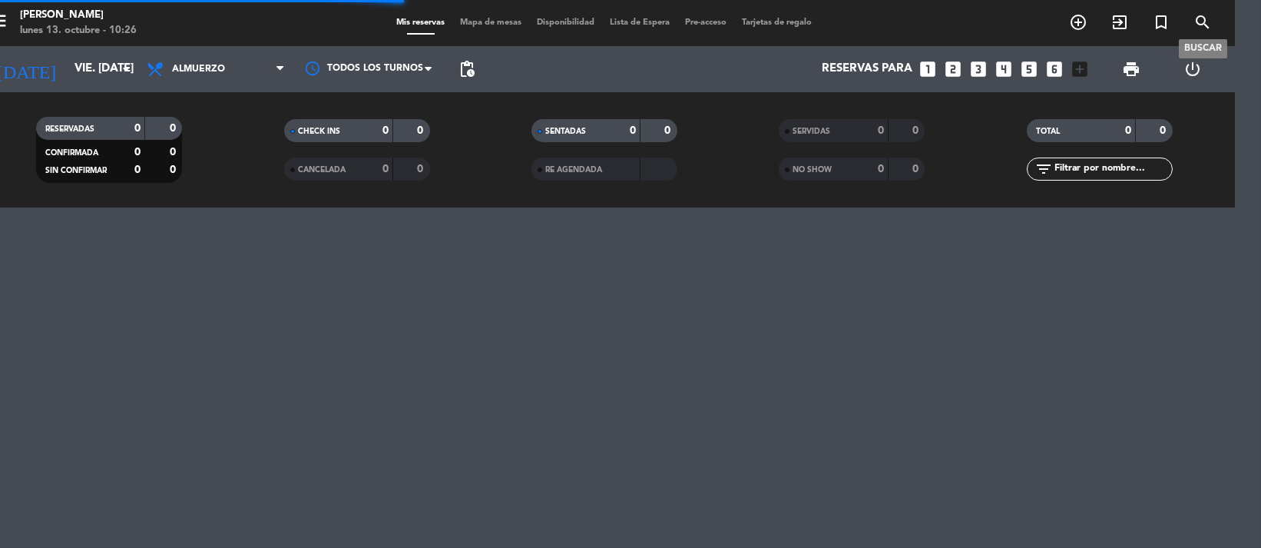
click at [1190, 15] on span "search" at bounding box center [1202, 22] width 41 height 26
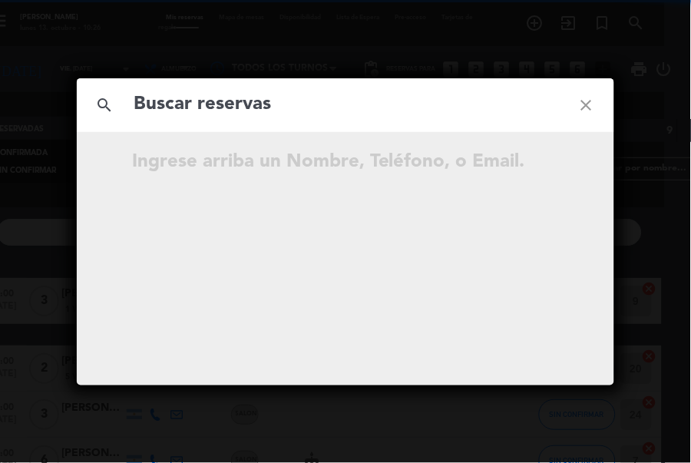
click at [288, 94] on input "text" at bounding box center [345, 104] width 427 height 31
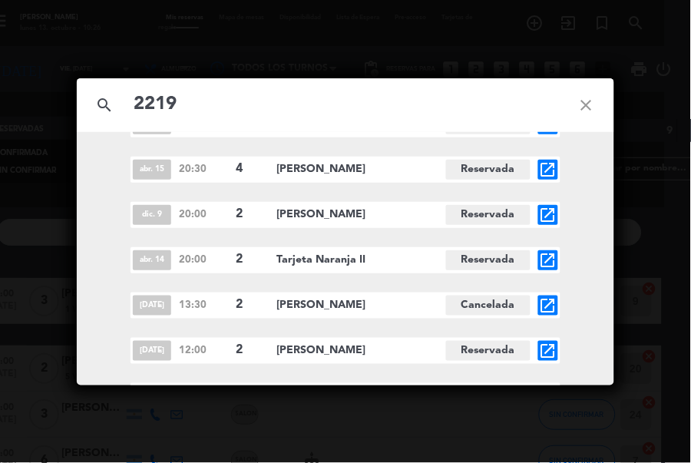
scroll to position [108, 0]
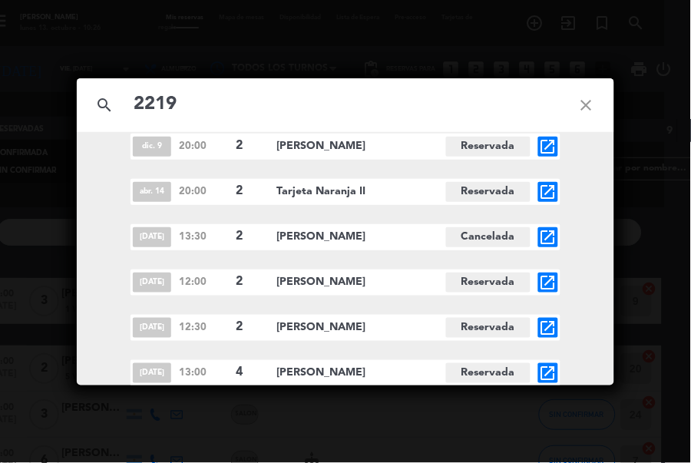
click at [125, 96] on icon "search" at bounding box center [104, 105] width 55 height 55
click at [145, 98] on input "2219" at bounding box center [345, 104] width 427 height 31
click at [134, 98] on input "2219" at bounding box center [345, 104] width 427 height 31
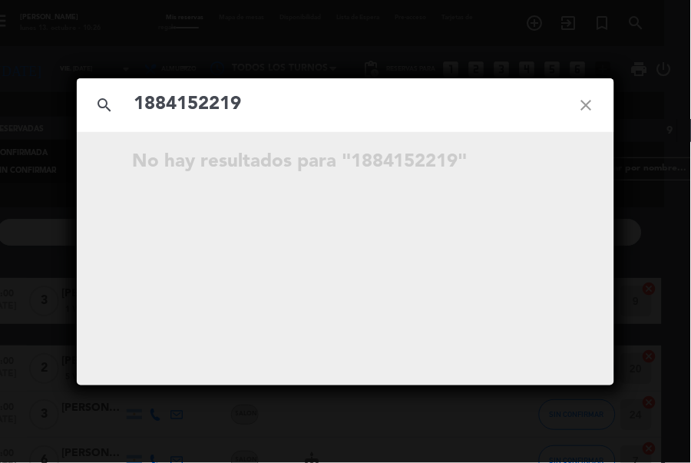
click at [272, 114] on input "1884152219" at bounding box center [345, 104] width 427 height 31
click at [250, 112] on input "1884152219" at bounding box center [345, 104] width 427 height 31
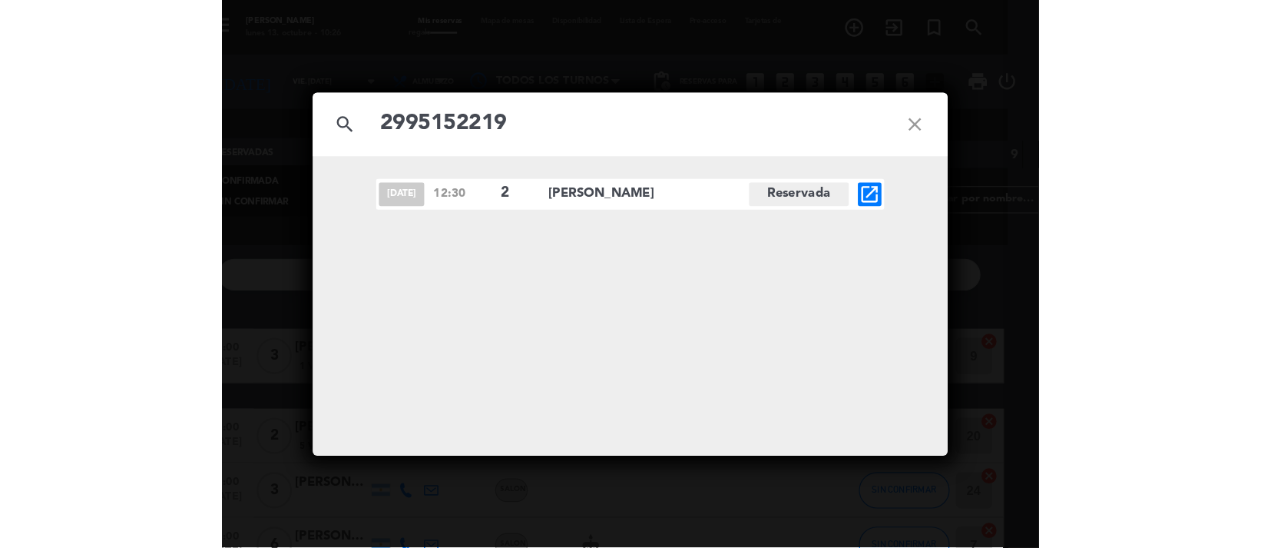
scroll to position [0, 0]
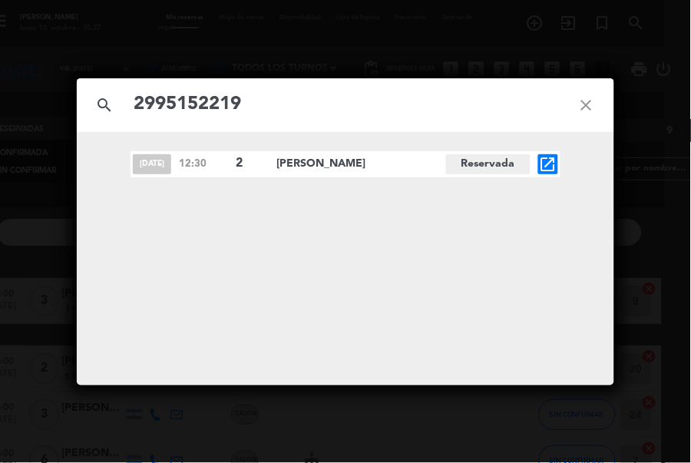
type input "2995152219"
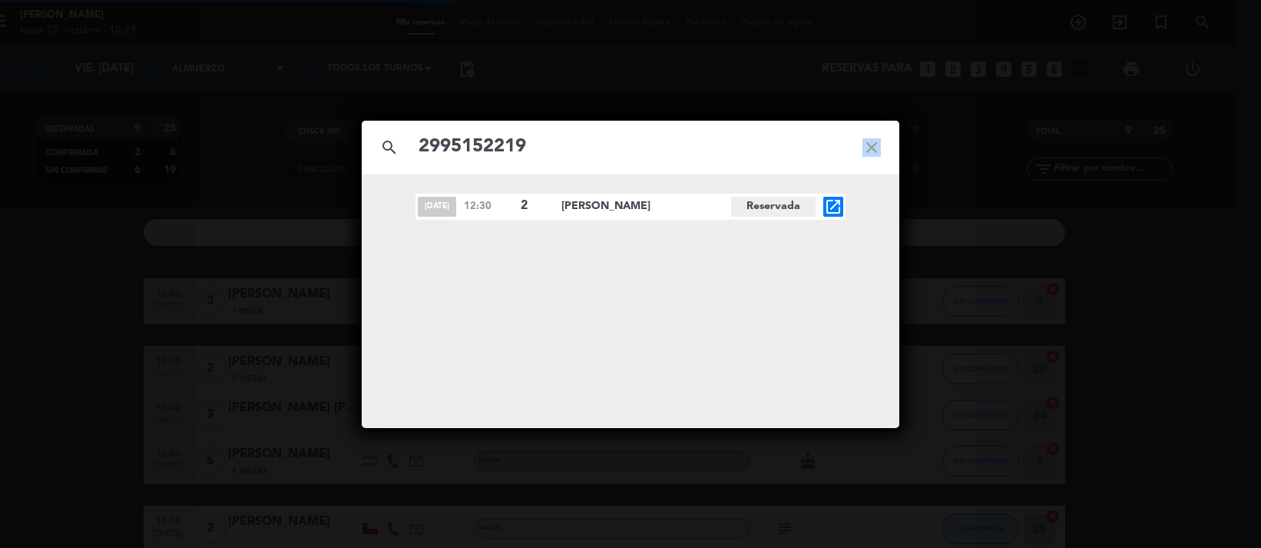
click at [887, 144] on icon "close" at bounding box center [871, 147] width 55 height 55
click at [881, 144] on icon "close" at bounding box center [871, 147] width 55 height 55
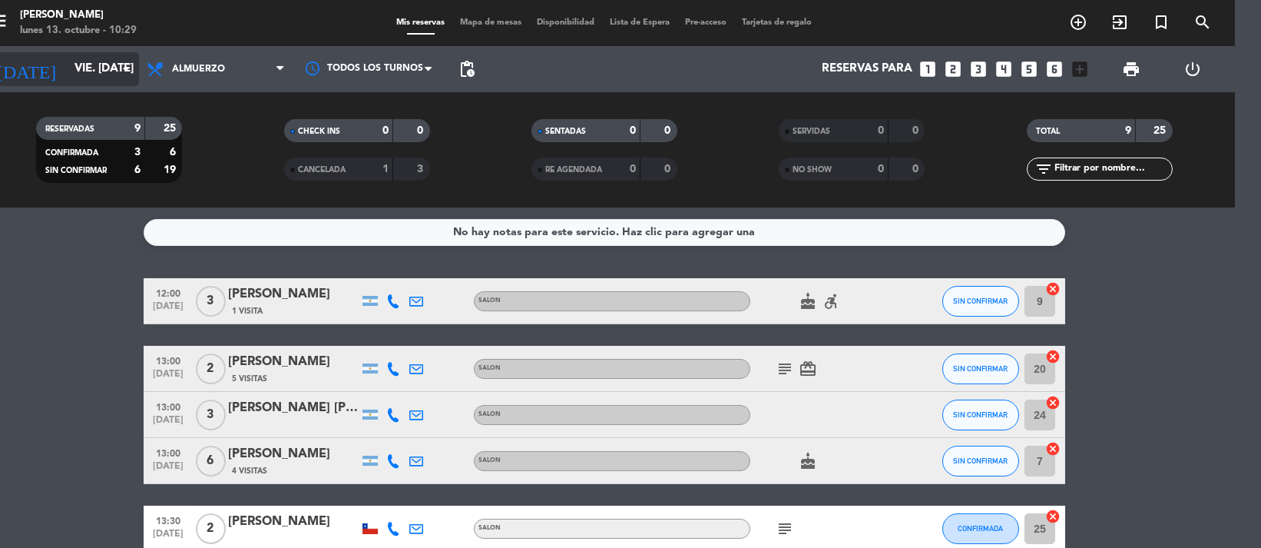
click at [121, 61] on icon "arrow_drop_down" at bounding box center [126, 69] width 18 height 18
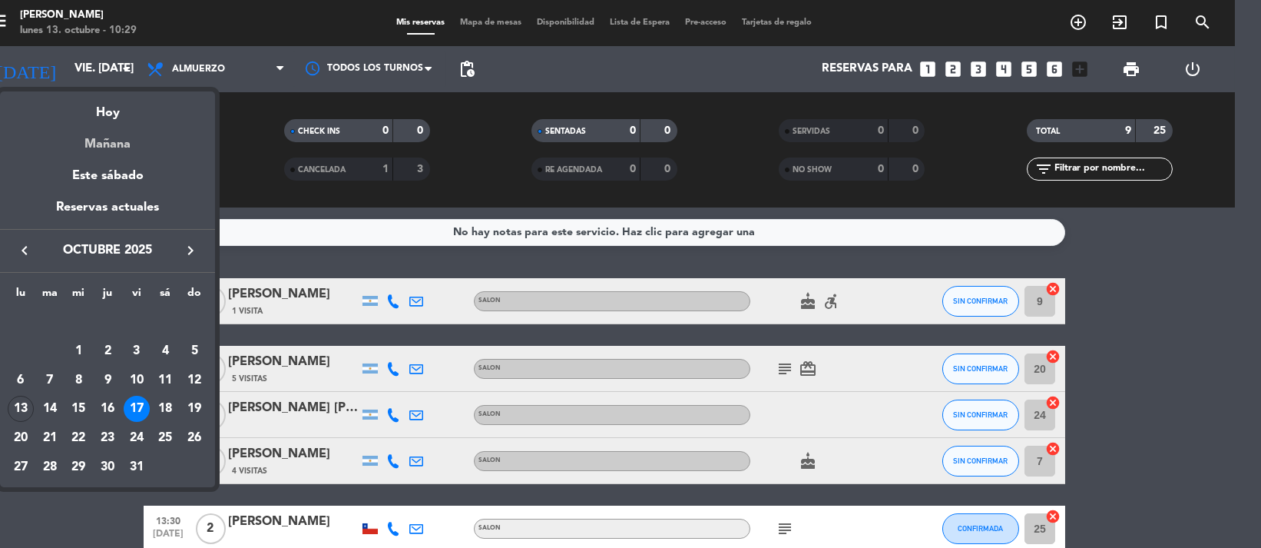
click at [130, 128] on div "Mañana" at bounding box center [107, 138] width 215 height 31
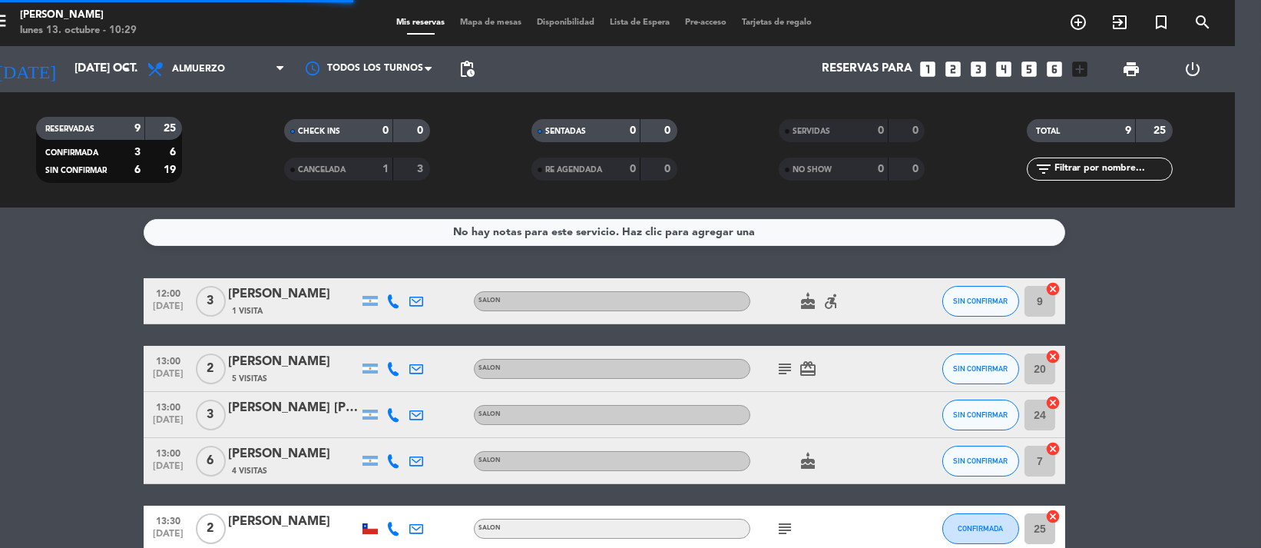
click at [118, 45] on div "menu NAKAMA RAMEN lunes 13. octubre - 10:29 Mis reservas Mapa de mesas Disponib…" at bounding box center [604, 23] width 1261 height 46
click at [113, 72] on input "[DATE] oct." at bounding box center [142, 69] width 151 height 29
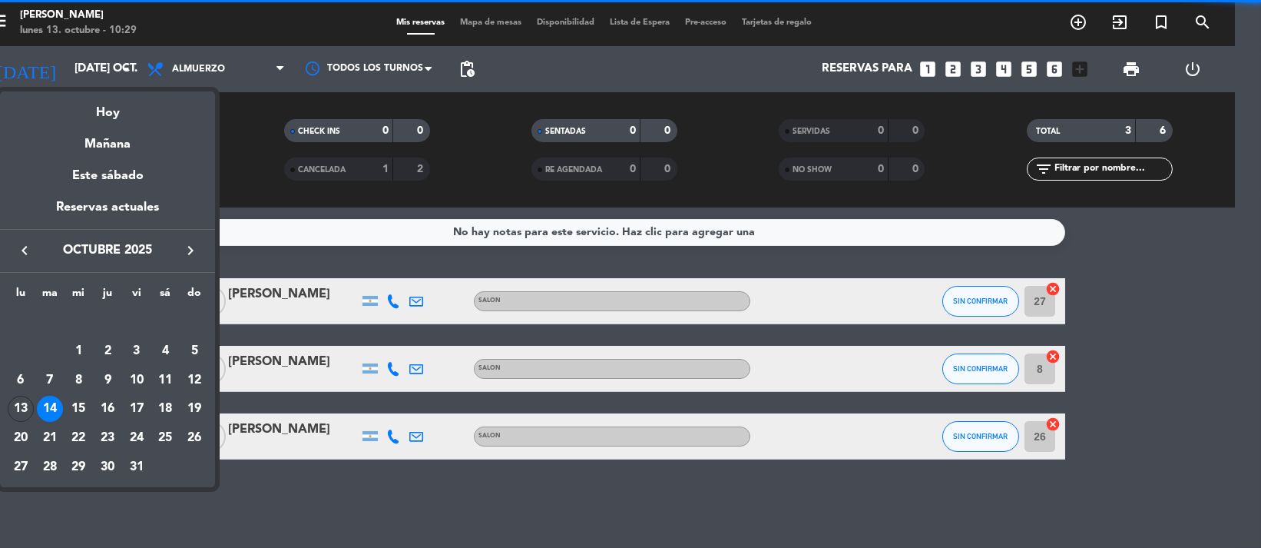
click at [139, 86] on div "semana que viene esta semana semana previa misma semana del año anterior Hoy Ma…" at bounding box center [107, 286] width 215 height 404
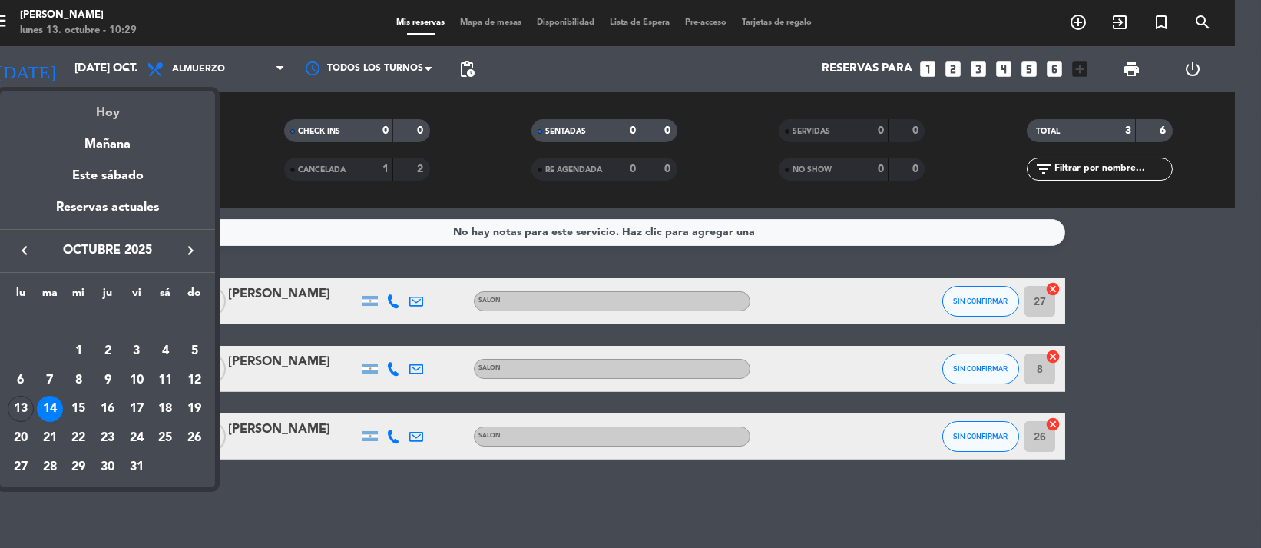
click at [126, 104] on div "Hoy" at bounding box center [107, 106] width 215 height 31
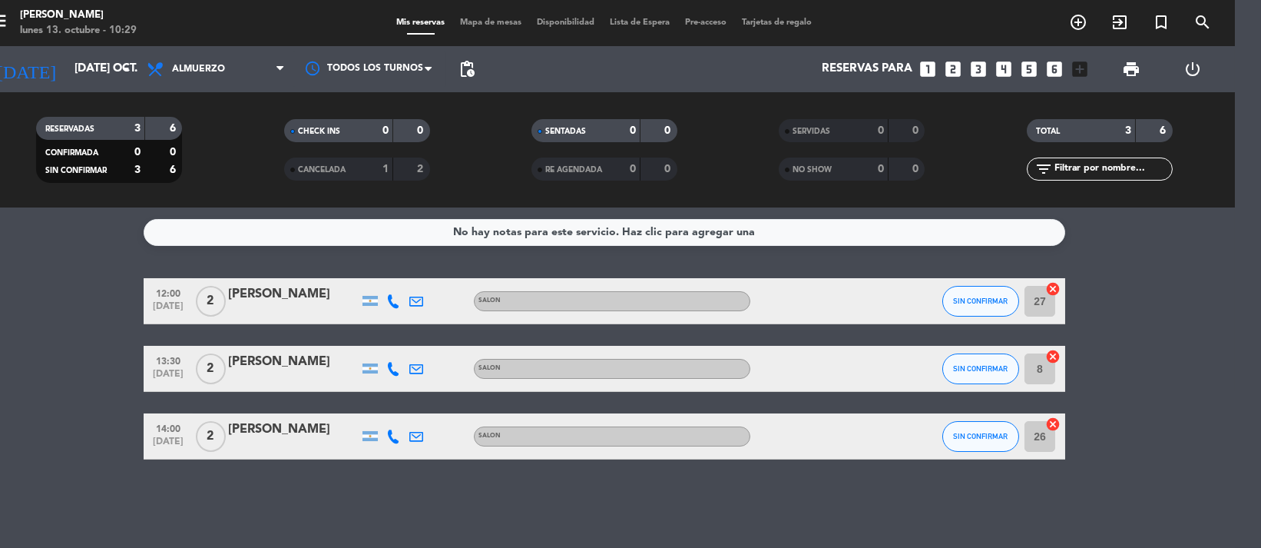
type input "lun. [DATE]"
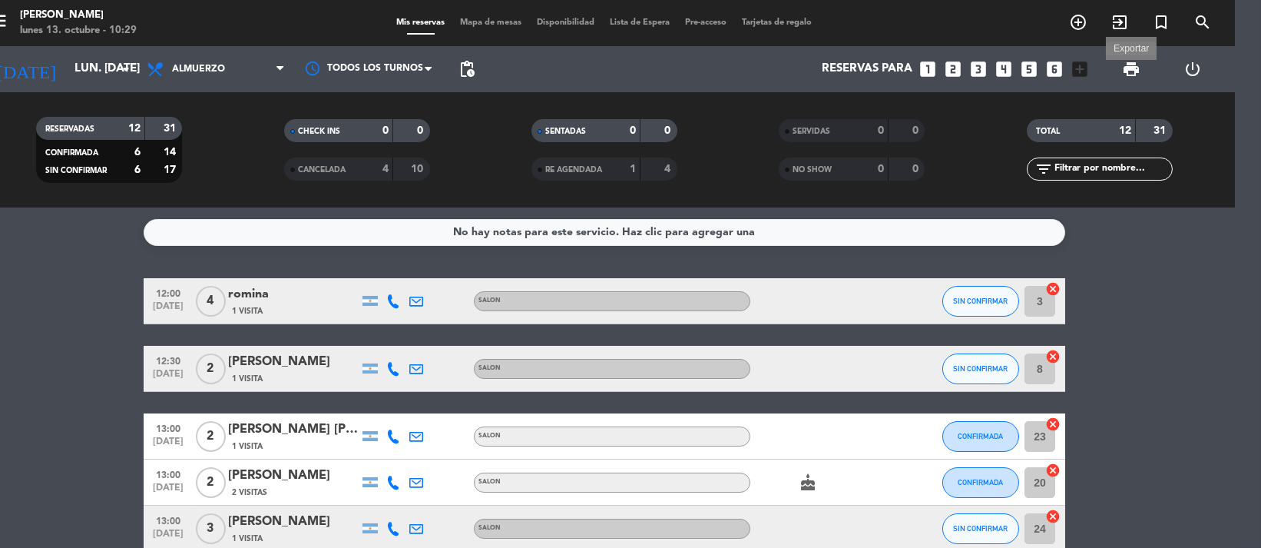
click at [1126, 71] on span "print" at bounding box center [1131, 69] width 18 height 18
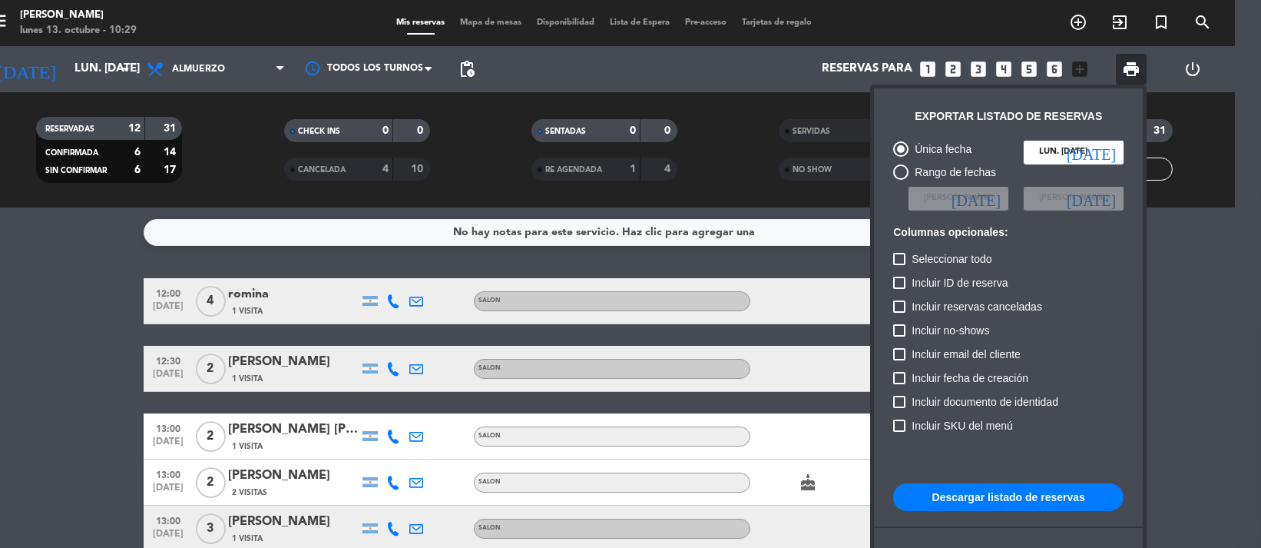
click at [1025, 477] on div "Única fecha lun. [DATE] [DATE] Rango de fechas Elegir Fecha [DATE] Elegir Fecha…" at bounding box center [1009, 382] width 246 height 499
click at [1028, 490] on button "Descargar listado de reservas" at bounding box center [1008, 497] width 230 height 28
click at [1, 343] on div at bounding box center [630, 274] width 1261 height 548
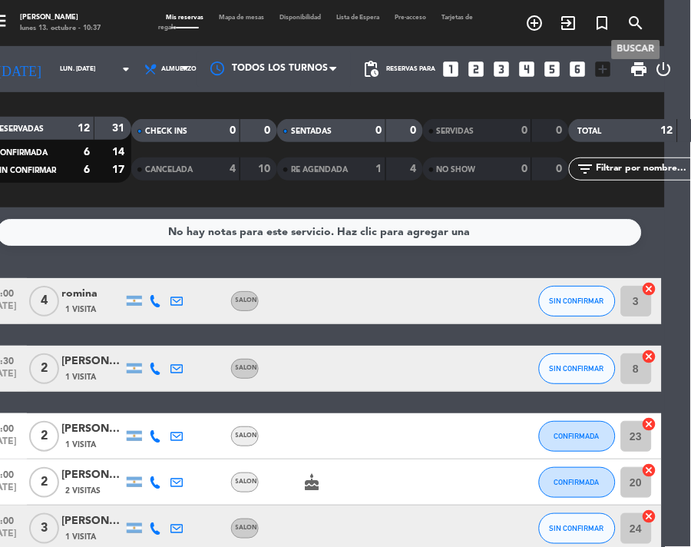
click at [640, 18] on icon "search" at bounding box center [637, 23] width 18 height 18
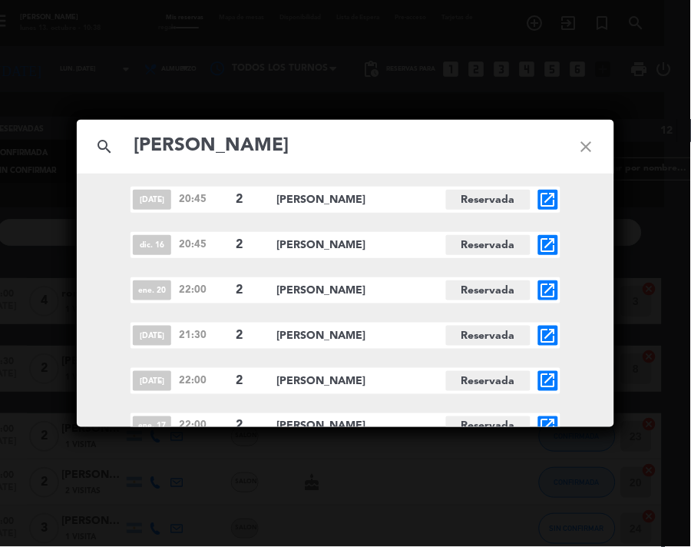
scroll to position [607, 0]
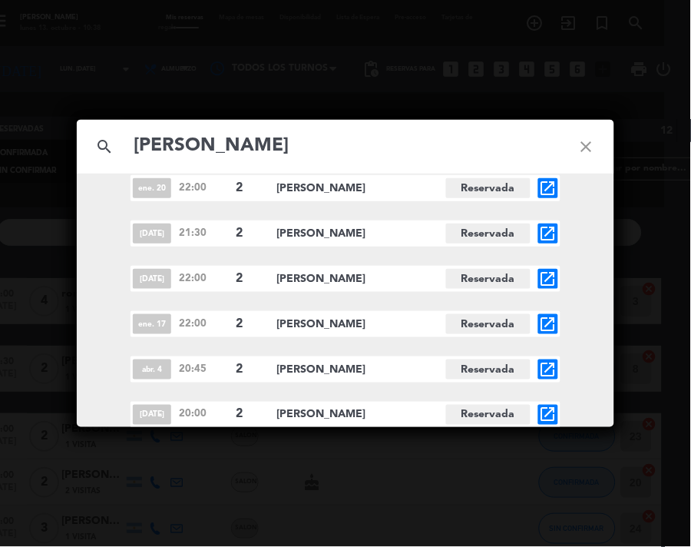
type input "[PERSON_NAME]"
click at [552, 416] on icon "open_in_new" at bounding box center [548, 415] width 18 height 18
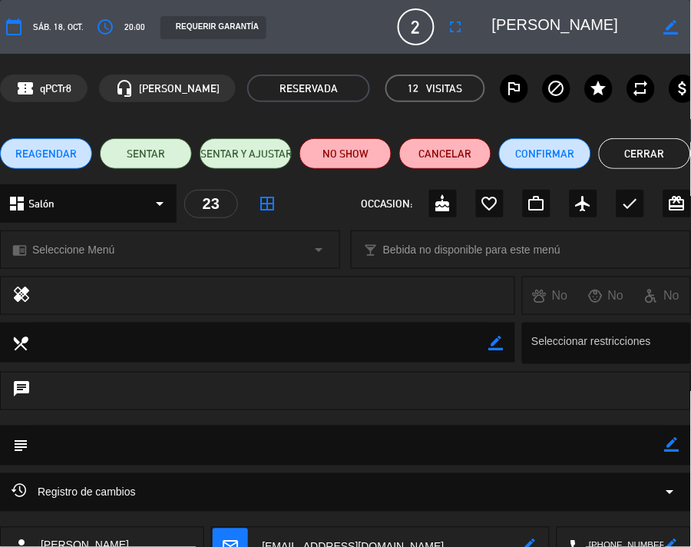
click at [20, 156] on span "REAGENDAR" at bounding box center [45, 154] width 61 height 16
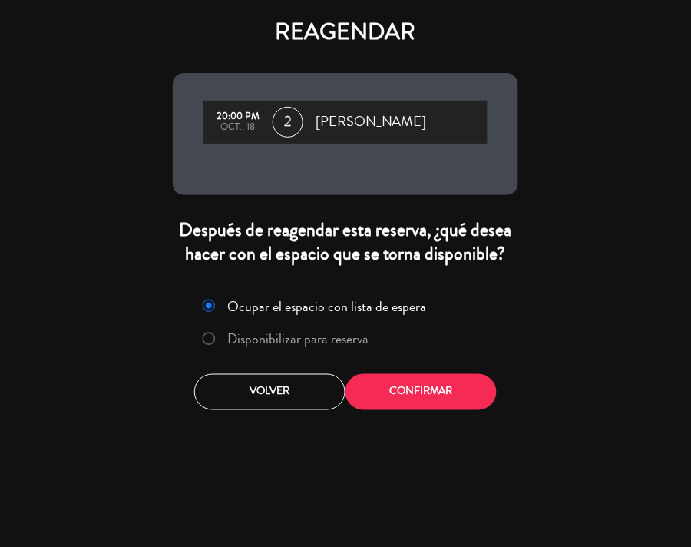
click at [267, 335] on label "Disponibilizar para reserva" at bounding box center [298, 339] width 141 height 14
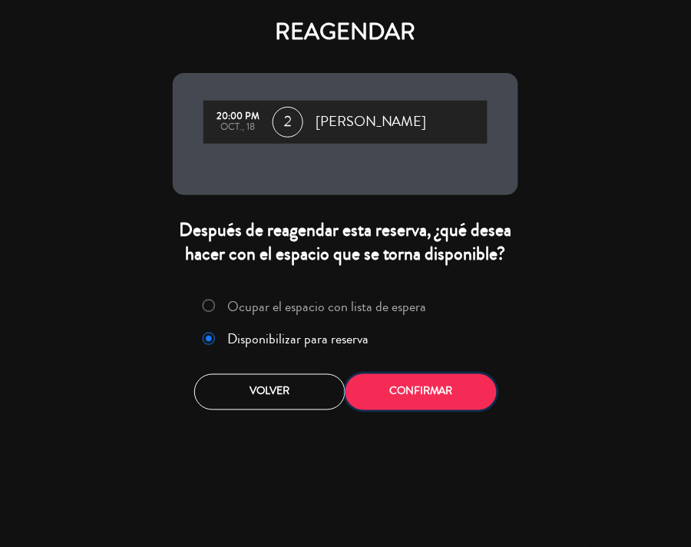
click at [404, 387] on button "Confirmar" at bounding box center [421, 392] width 151 height 36
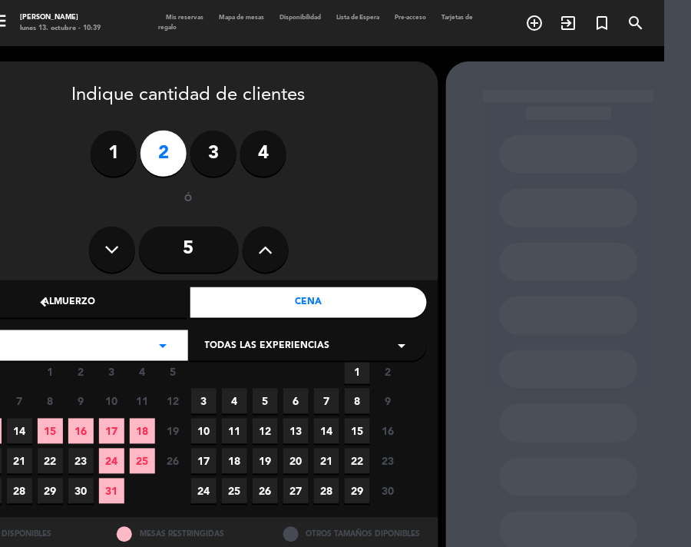
click at [366, 369] on span "1" at bounding box center [357, 371] width 25 height 25
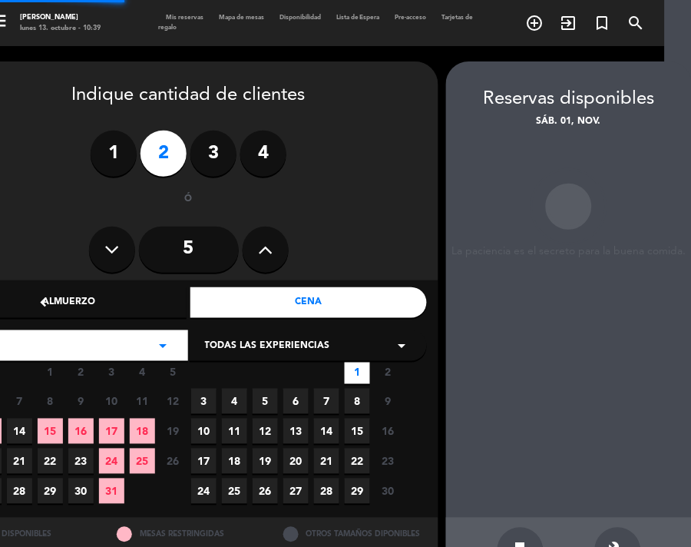
scroll to position [49, 26]
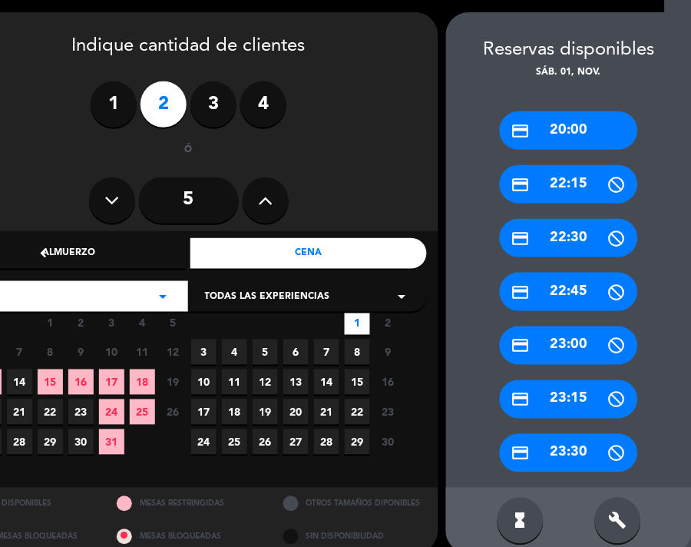
click at [534, 124] on div "credit_card 20:00" at bounding box center [569, 130] width 138 height 38
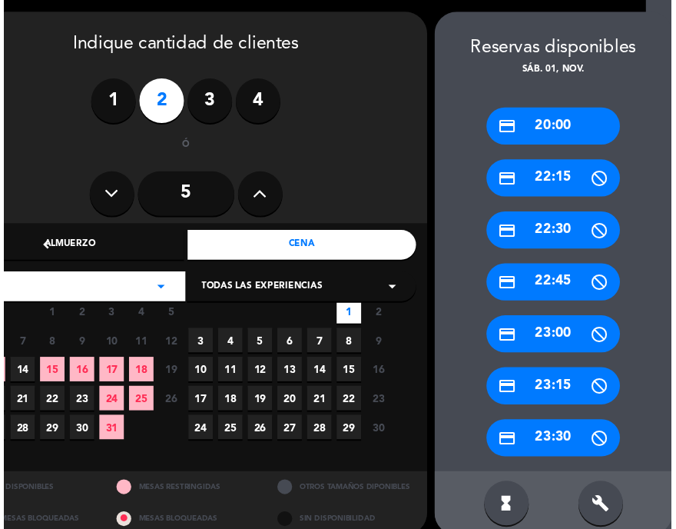
scroll to position [0, 26]
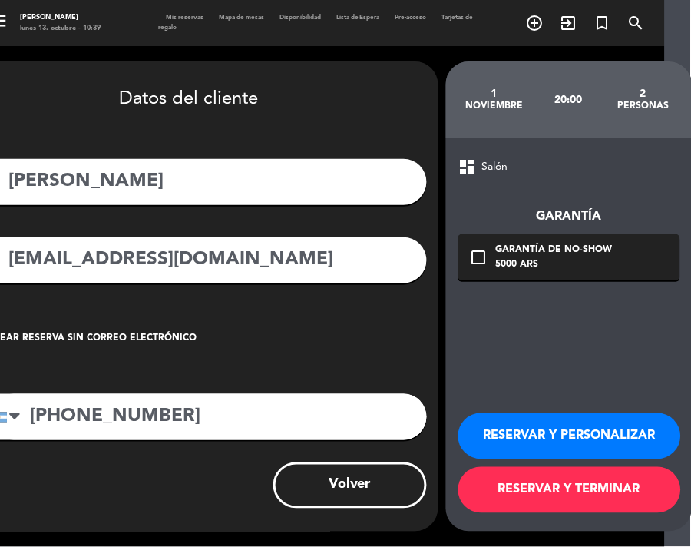
click at [529, 495] on button "RESERVAR Y TERMINAR" at bounding box center [570, 490] width 223 height 46
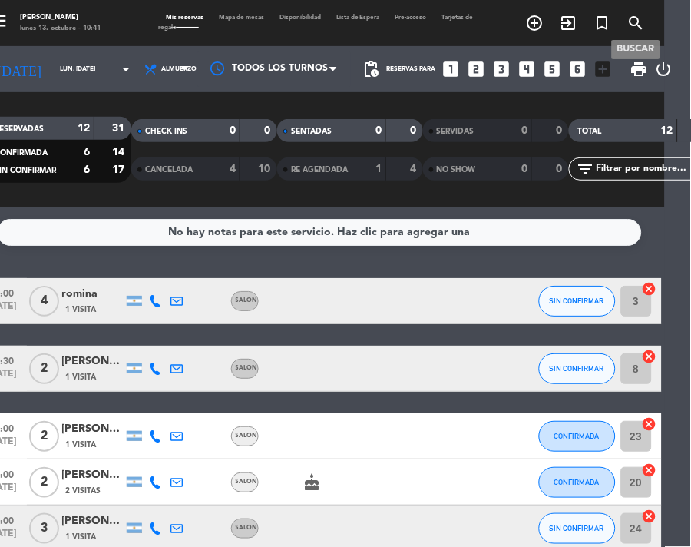
click at [638, 16] on icon "search" at bounding box center [637, 23] width 18 height 18
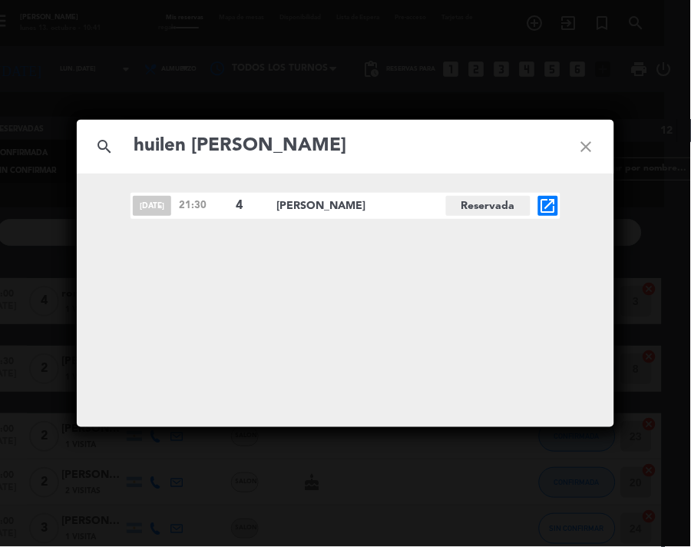
type input "huilen [PERSON_NAME]"
drag, startPoint x: 586, startPoint y: 141, endPoint x: 549, endPoint y: 146, distance: 37.9
click at [586, 141] on icon "close" at bounding box center [586, 146] width 55 height 55
click at [588, 141] on icon "close" at bounding box center [586, 146] width 55 height 55
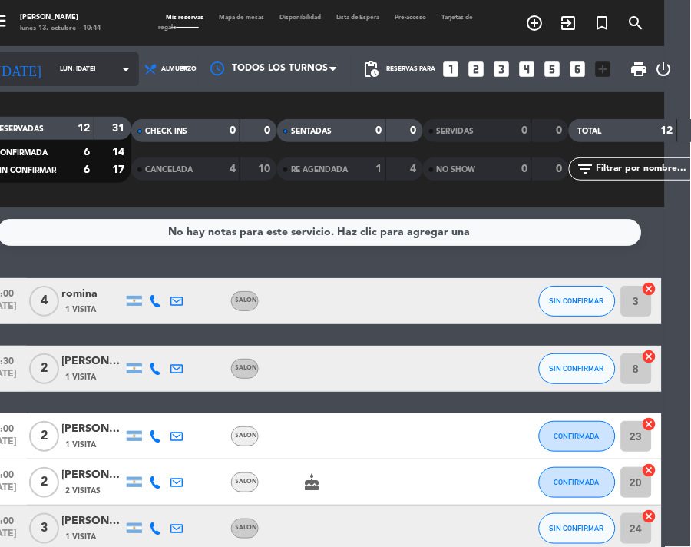
click at [117, 73] on icon "arrow_drop_down" at bounding box center [126, 69] width 18 height 18
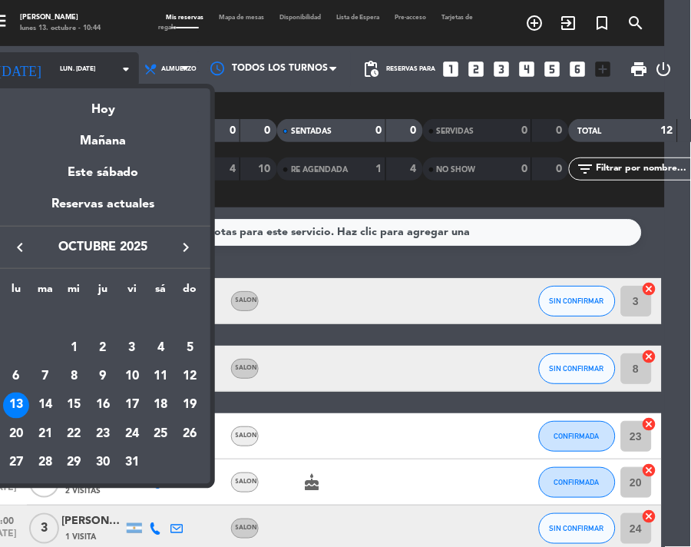
click at [137, 60] on div at bounding box center [345, 273] width 691 height 547
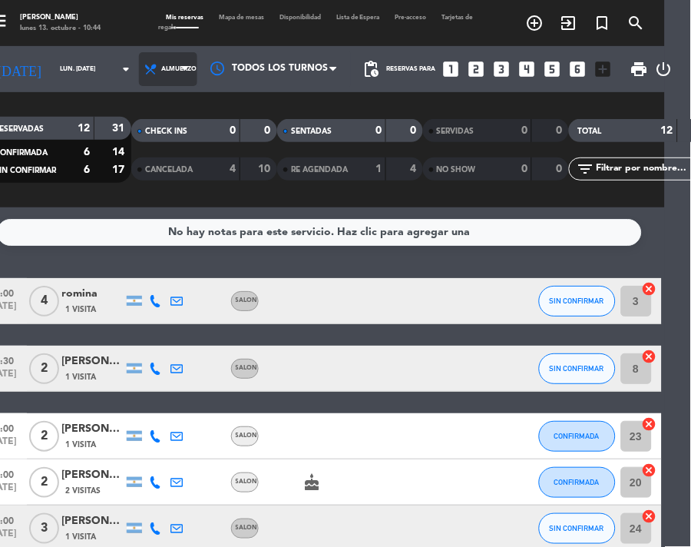
click at [161, 65] on span "Almuerzo" at bounding box center [178, 69] width 35 height 8
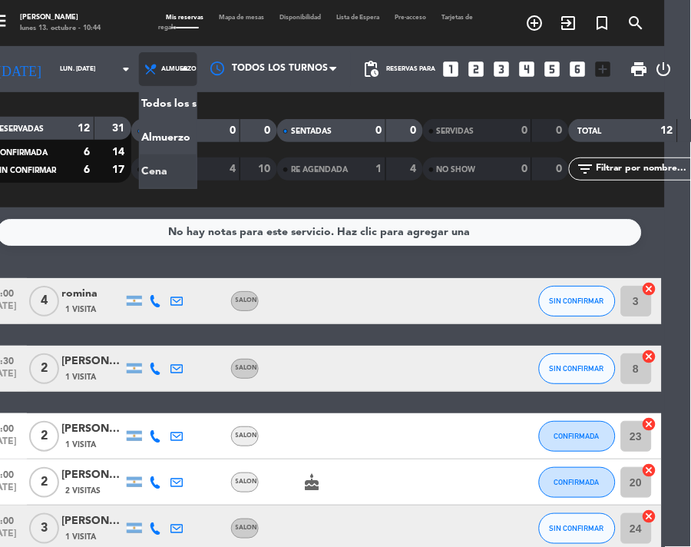
click at [161, 179] on div "menu NAKAMA RAMEN lunes 13. octubre - 10:44 Mis reservas Mapa de mesas Disponib…" at bounding box center [319, 103] width 691 height 207
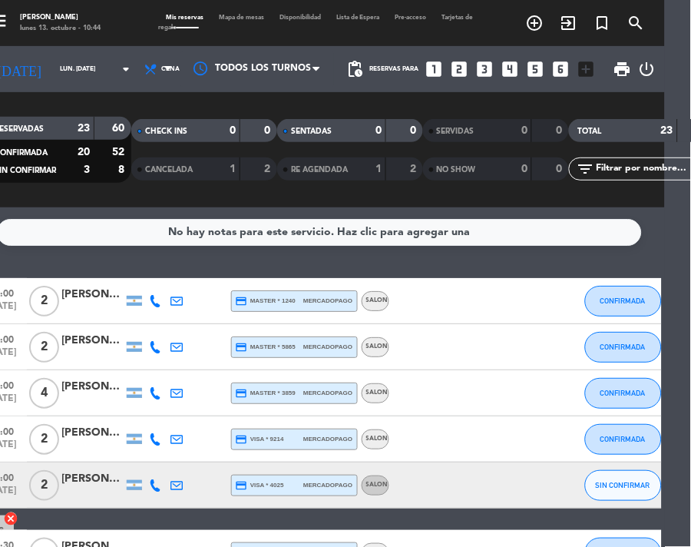
click at [621, 57] on span "print" at bounding box center [623, 69] width 31 height 31
click at [620, 69] on span "print" at bounding box center [623, 69] width 18 height 18
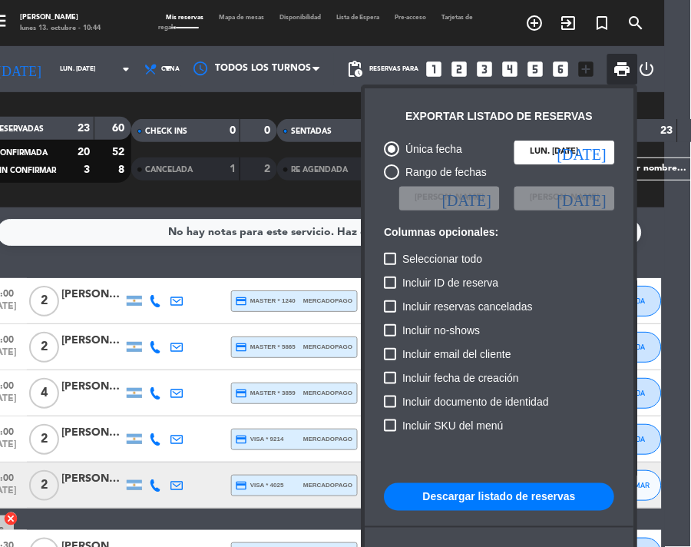
click at [469, 489] on button "Descargar listado de reservas" at bounding box center [500, 497] width 230 height 28
click at [260, 208] on div at bounding box center [345, 273] width 691 height 547
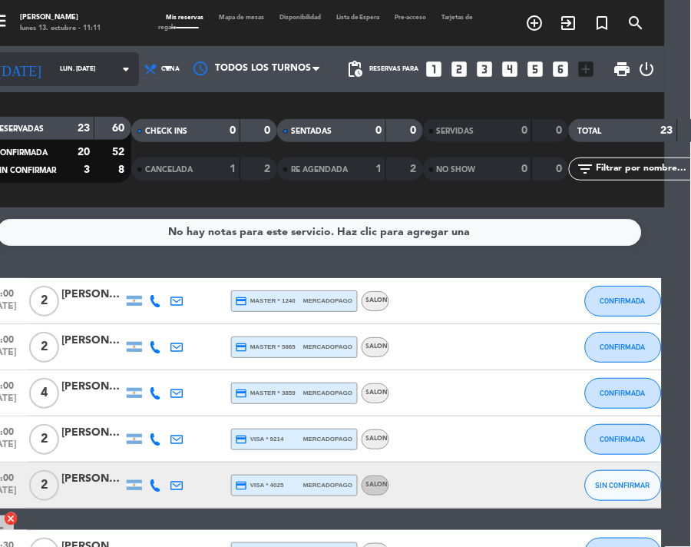
click at [117, 64] on icon "arrow_drop_down" at bounding box center [126, 69] width 18 height 18
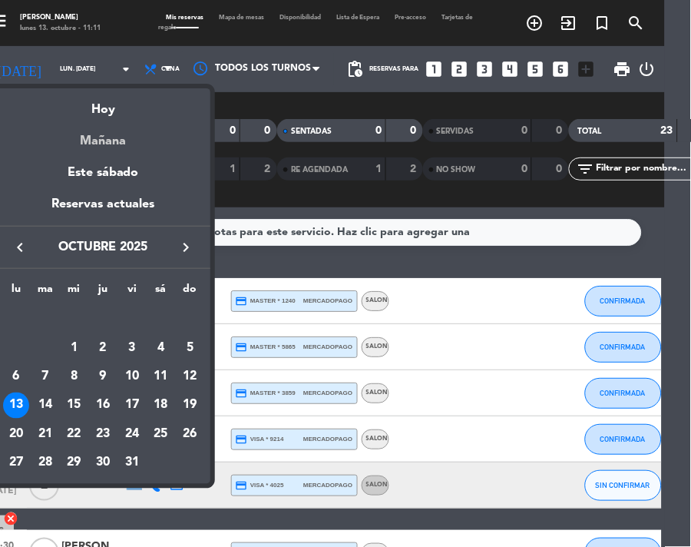
click at [108, 138] on div "Mañana" at bounding box center [102, 135] width 215 height 31
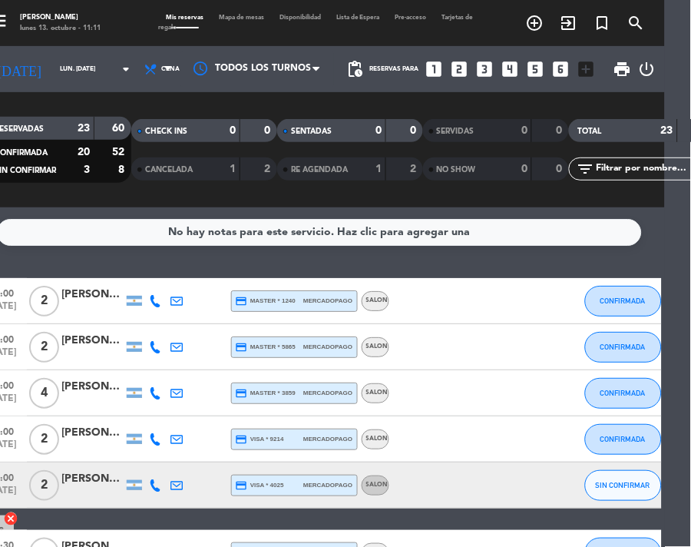
type input "[DATE] oct."
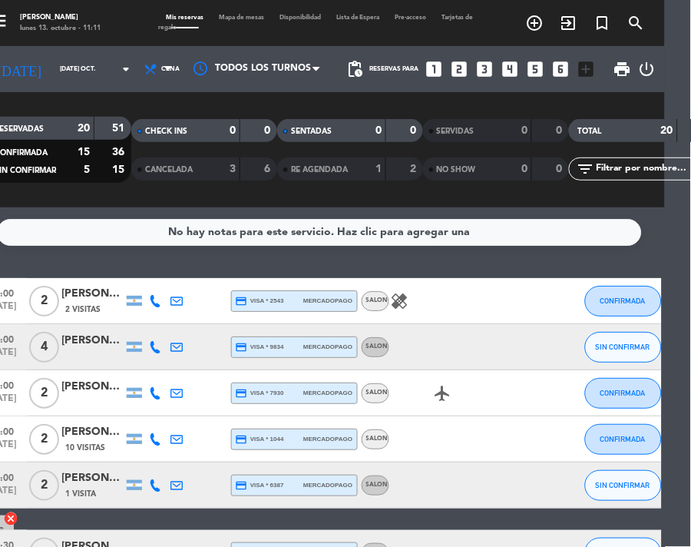
click at [620, 58] on span "print" at bounding box center [623, 69] width 31 height 31
click at [614, 60] on span "print" at bounding box center [623, 69] width 18 height 18
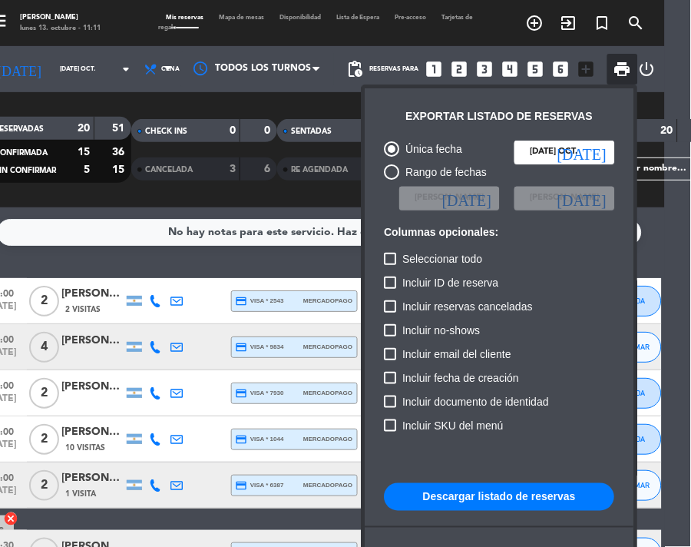
click at [466, 500] on button "Descargar listado de reservas" at bounding box center [500, 497] width 230 height 28
click at [89, 202] on div at bounding box center [345, 273] width 691 height 547
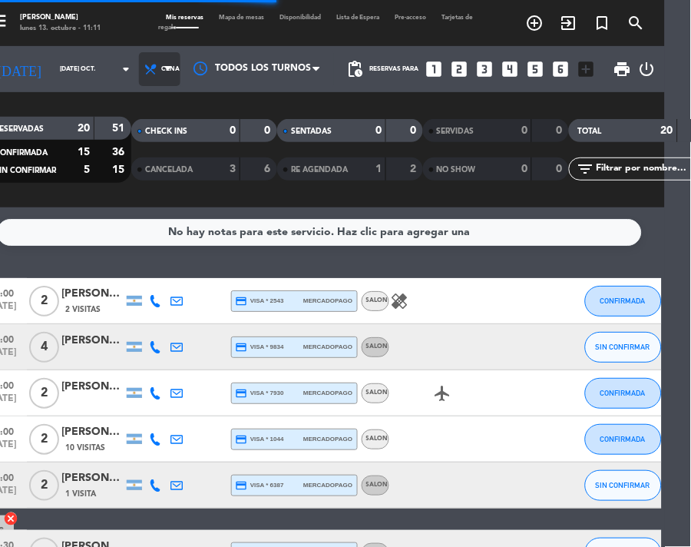
click at [144, 75] on span "Cena" at bounding box center [159, 69] width 41 height 34
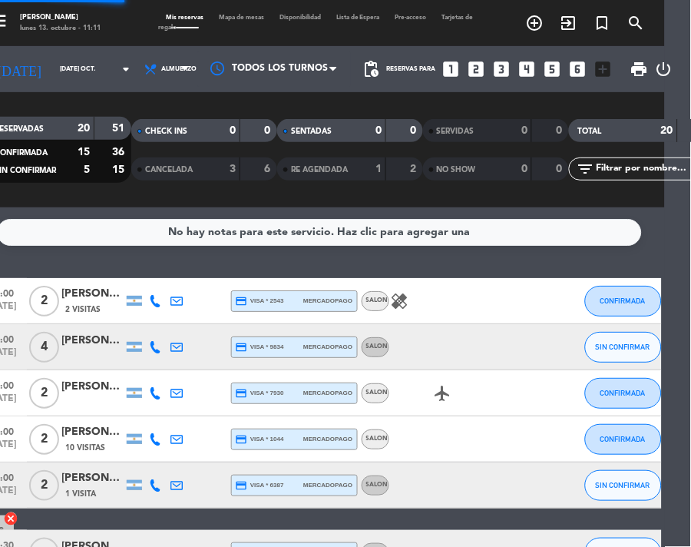
click at [149, 136] on div "menu NAKAMA RAMEN lunes 13. octubre - 11:11 Mis reservas Mapa de mesas Disponib…" at bounding box center [319, 103] width 691 height 207
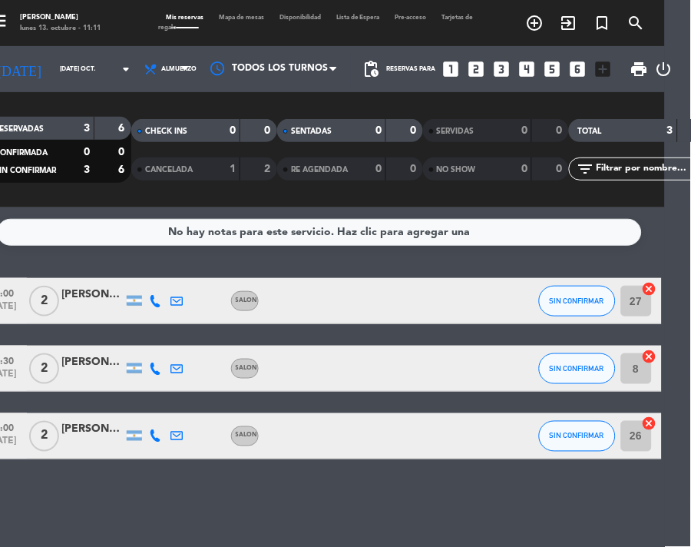
click at [159, 215] on div "No hay notas para este servicio. Haz clic para agregar una 12:00 [DATE] 2 [PERS…" at bounding box center [319, 377] width 691 height 340
click at [633, 67] on span "print" at bounding box center [640, 69] width 31 height 31
click at [631, 67] on span "print" at bounding box center [640, 69] width 18 height 18
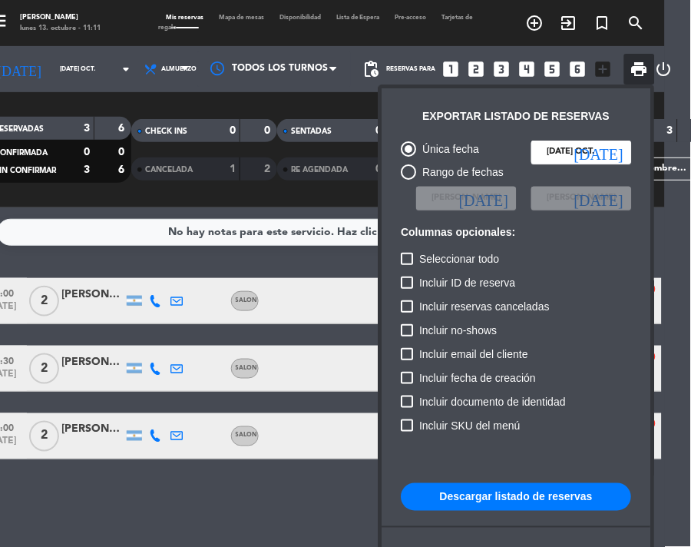
click at [457, 506] on button "Descargar listado de reservas" at bounding box center [517, 497] width 230 height 28
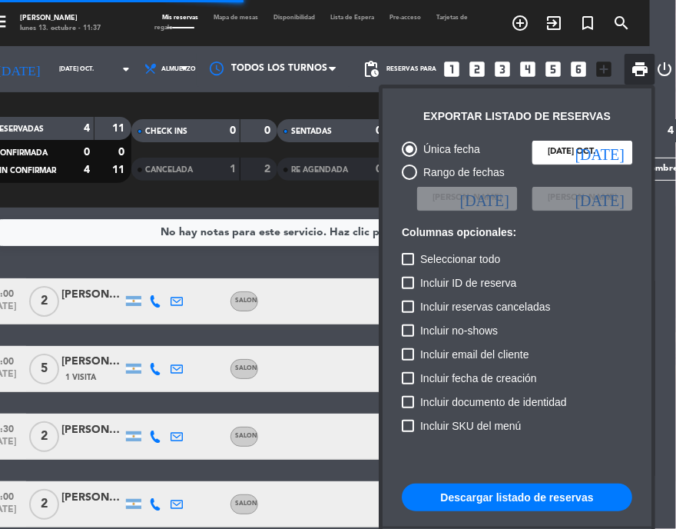
click at [633, 20] on div at bounding box center [338, 264] width 676 height 529
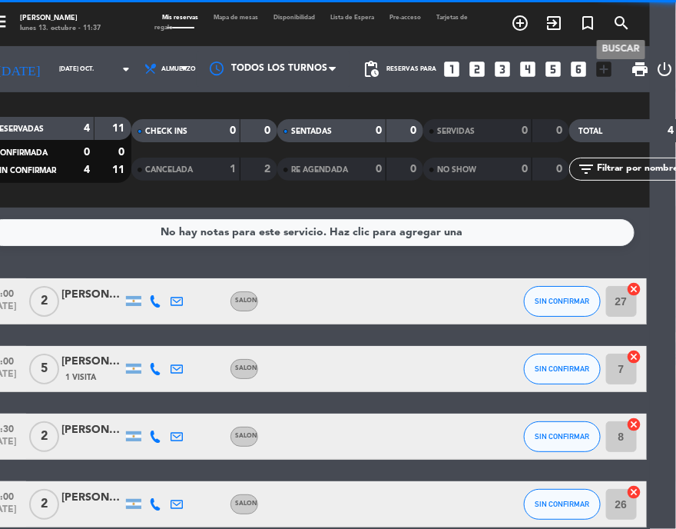
click at [618, 22] on icon "search" at bounding box center [621, 23] width 18 height 18
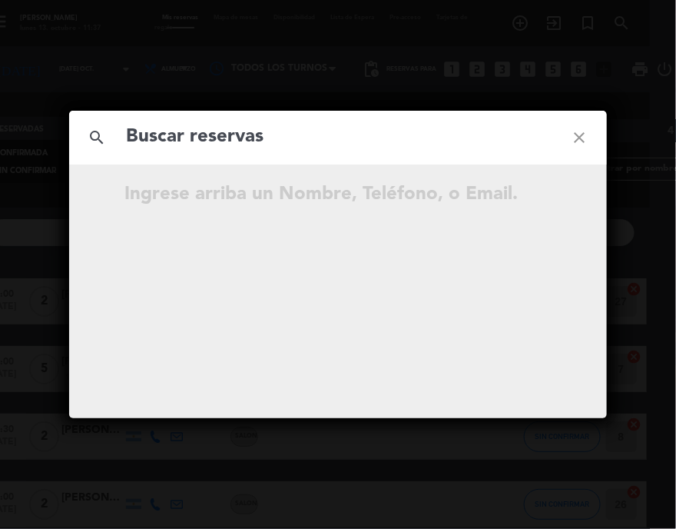
click at [358, 131] on input "text" at bounding box center [337, 136] width 427 height 31
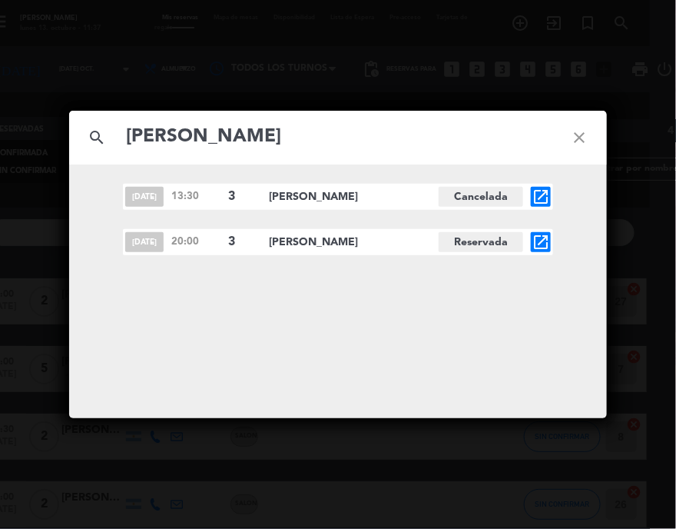
click at [141, 233] on span "[DATE]" at bounding box center [144, 242] width 38 height 20
click at [128, 247] on span "[DATE]" at bounding box center [144, 242] width 38 height 20
click at [134, 246] on span "[DATE]" at bounding box center [144, 242] width 38 height 20
click at [185, 237] on span "20:00" at bounding box center [195, 242] width 49 height 16
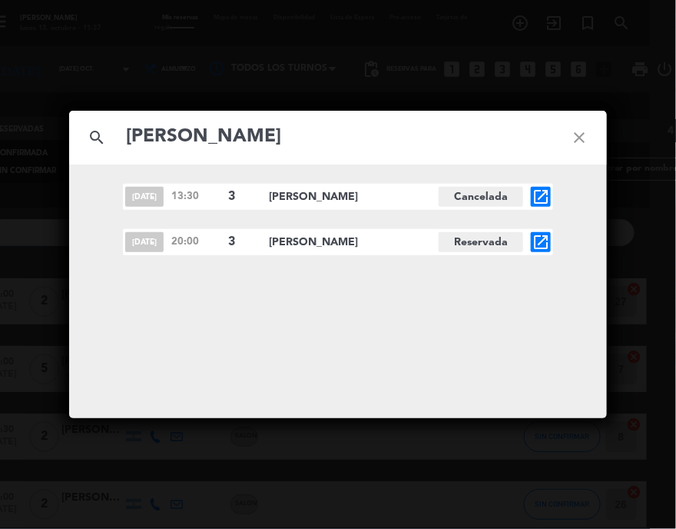
click at [224, 122] on input "[PERSON_NAME]" at bounding box center [337, 136] width 427 height 31
click at [234, 127] on input "[PERSON_NAME]" at bounding box center [337, 136] width 427 height 31
click at [235, 127] on input "[PERSON_NAME]" at bounding box center [337, 136] width 427 height 31
click at [254, 129] on input "[PERSON_NAME]" at bounding box center [337, 136] width 427 height 31
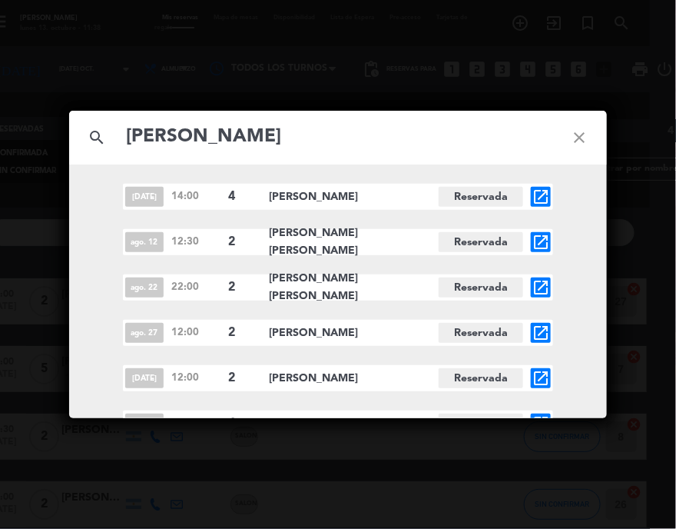
click at [254, 129] on input "[PERSON_NAME]" at bounding box center [337, 136] width 427 height 31
click at [267, 154] on div "search [PERSON_NAME] close" at bounding box center [338, 138] width 538 height 54
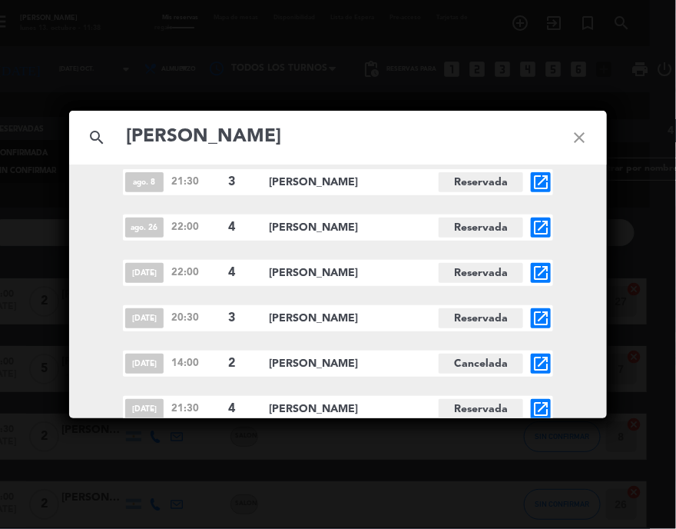
scroll to position [4438, 0]
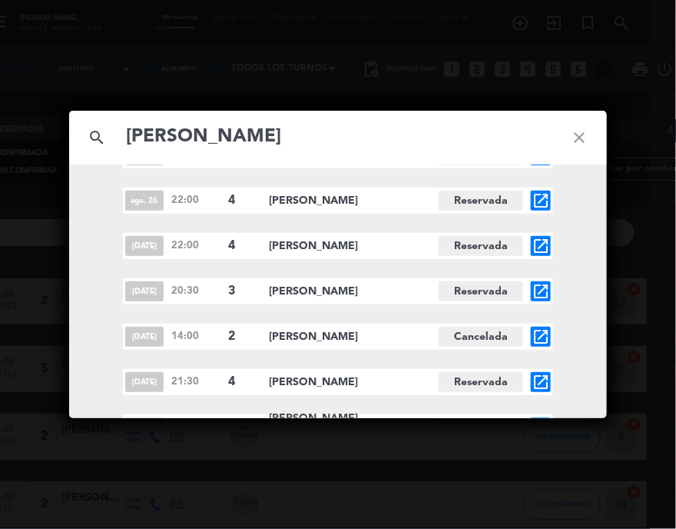
click at [217, 141] on input "[PERSON_NAME]" at bounding box center [337, 136] width 427 height 31
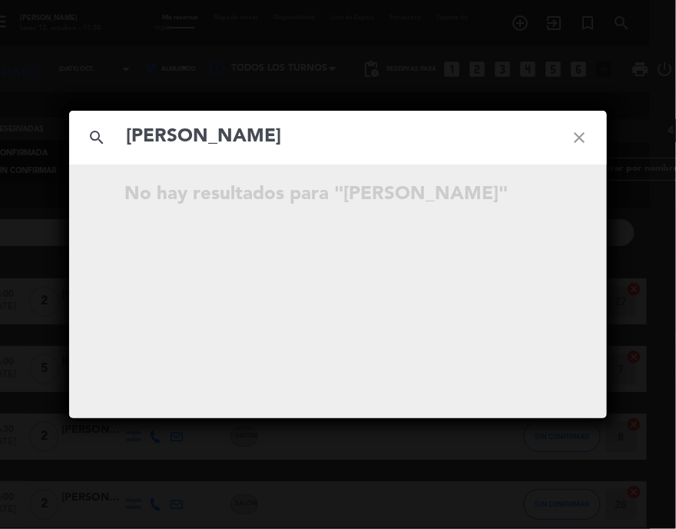
click at [251, 134] on input "[PERSON_NAME]" at bounding box center [337, 136] width 427 height 31
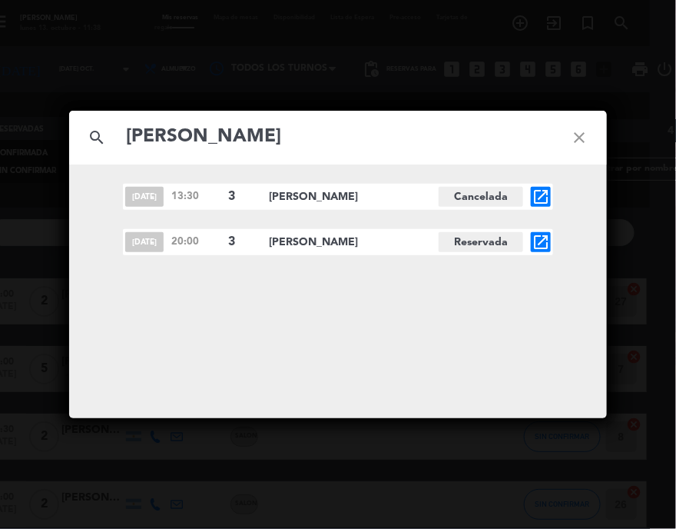
scroll to position [0, 0]
click at [333, 151] on input "[PERSON_NAME]" at bounding box center [337, 136] width 427 height 31
click at [487, 148] on input "[PERSON_NAME]" at bounding box center [337, 136] width 427 height 31
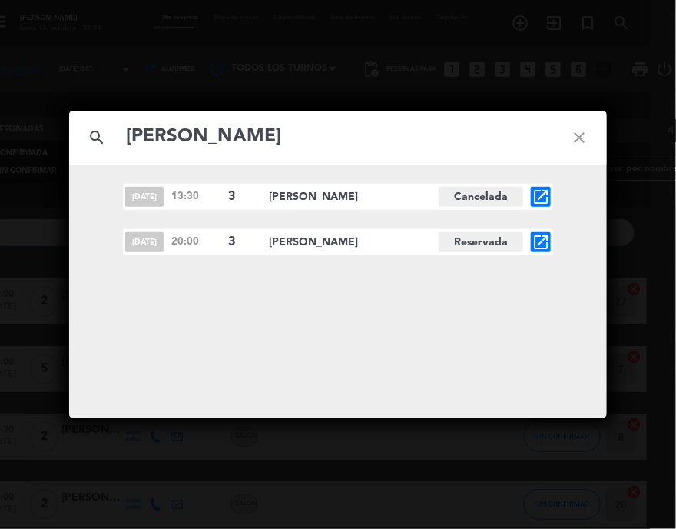
click at [487, 148] on input "[PERSON_NAME]" at bounding box center [337, 136] width 427 height 31
click at [241, 137] on input "[PERSON_NAME]" at bounding box center [337, 136] width 427 height 31
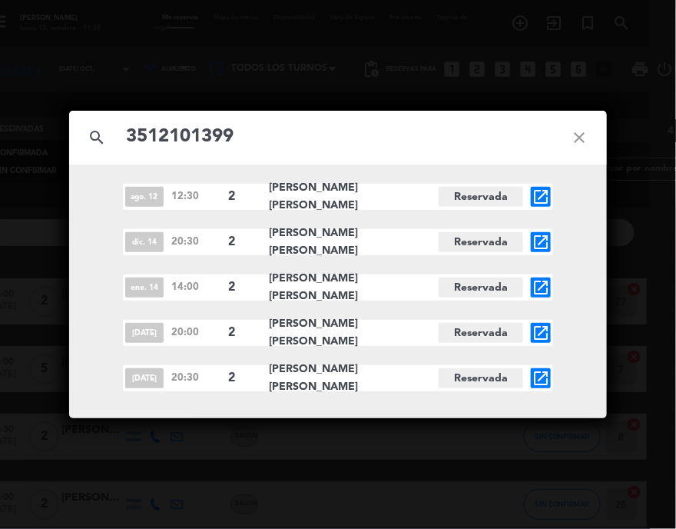
type input "3512101399"
click at [580, 137] on icon "close" at bounding box center [579, 137] width 55 height 55
click at [560, 122] on icon "close" at bounding box center [579, 137] width 55 height 55
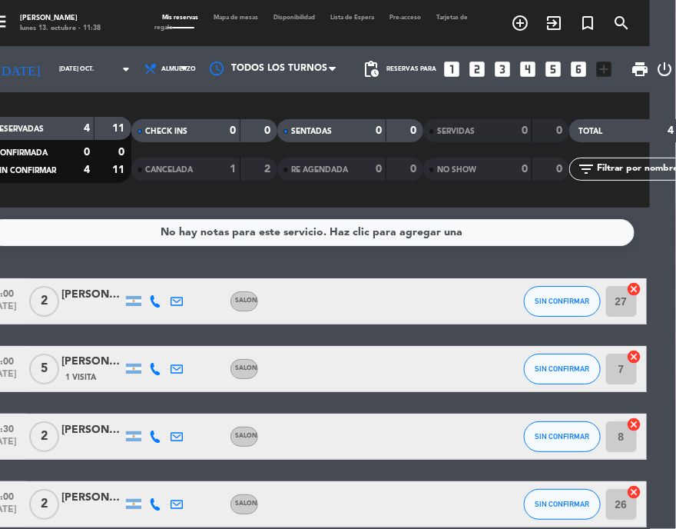
click at [594, 144] on icon "close" at bounding box center [579, 137] width 55 height 55
click at [613, 14] on icon "search" at bounding box center [621, 23] width 18 height 18
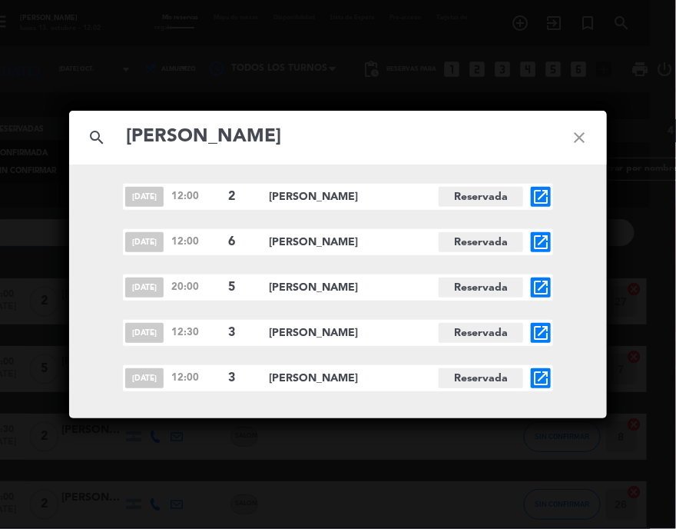
type input "[PERSON_NAME]"
click at [538, 383] on icon "open_in_new" at bounding box center [541, 378] width 18 height 18
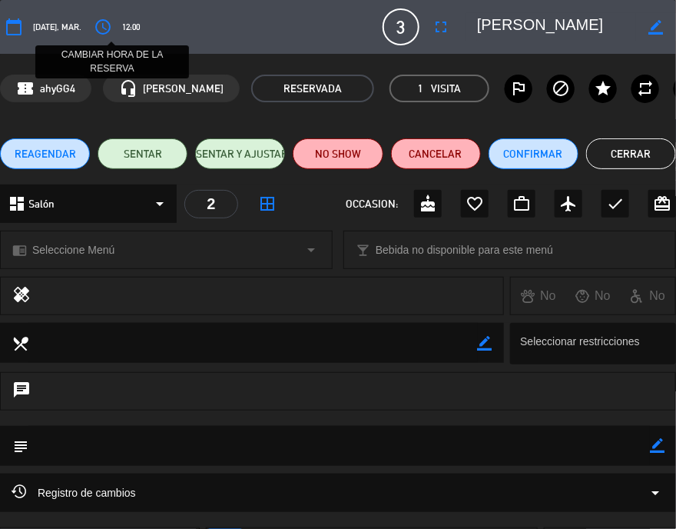
click at [109, 27] on icon "access_time" at bounding box center [103, 27] width 18 height 18
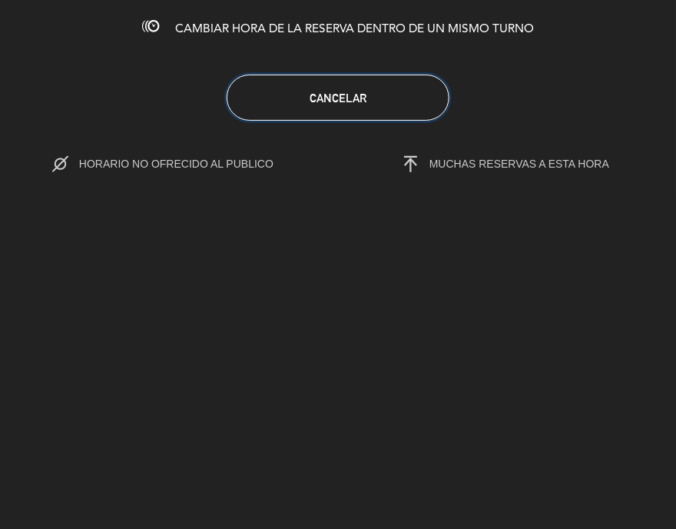
click at [318, 104] on button "Cancelar" at bounding box center [338, 98] width 223 height 46
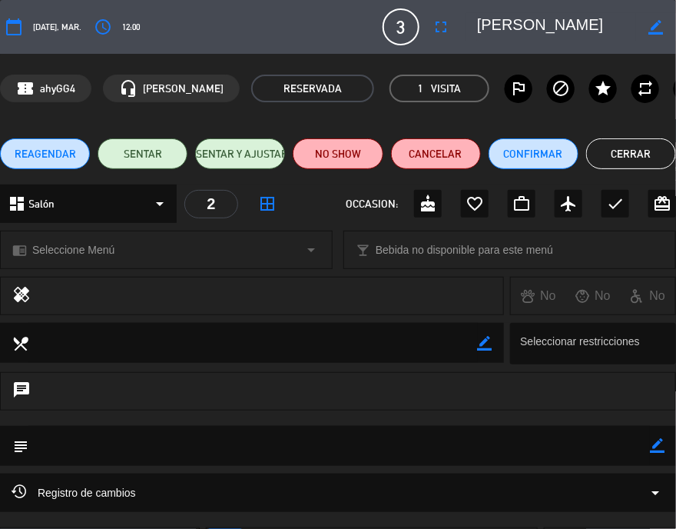
click at [638, 139] on button "Cerrar" at bounding box center [631, 153] width 90 height 31
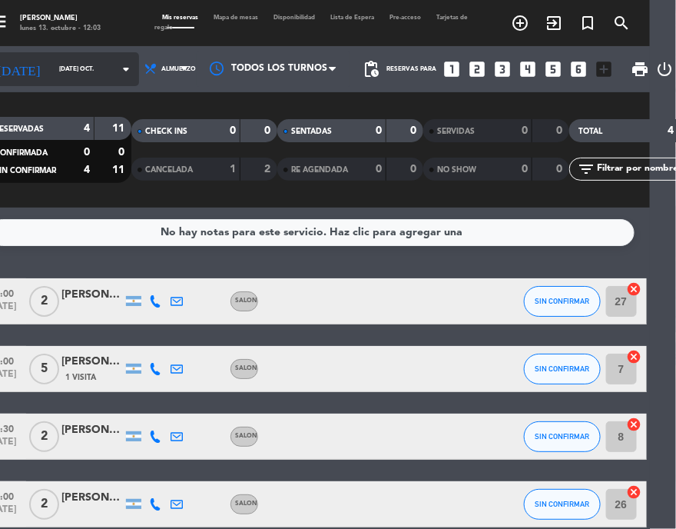
click at [80, 74] on input "[DATE] oct." at bounding box center [95, 69] width 88 height 23
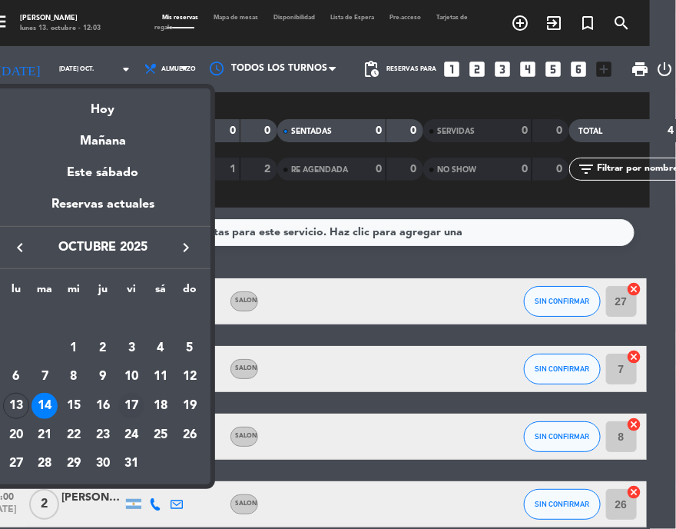
click at [141, 401] on div "17" at bounding box center [131, 406] width 26 height 26
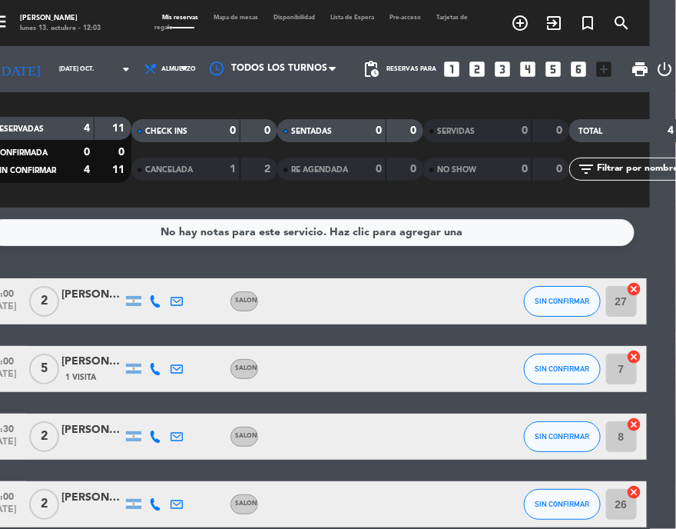
type input "vie. [DATE]"
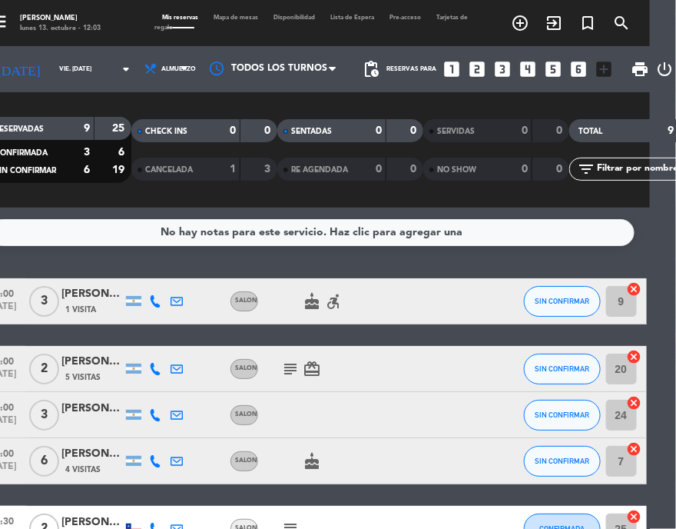
click at [117, 256] on div "No hay notas para este servicio. Haz clic para agregar una 12:00 [DATE] 3 [PERS…" at bounding box center [312, 367] width 676 height 321
click at [111, 332] on div "12:00 [DATE] 3 [PERSON_NAME] 1 Visita SALON cake accessible_forward SIN CONFIRM…" at bounding box center [311, 517] width 669 height 479
click at [625, 35] on div "add_circle_outline exit_to_app turned_in_not search" at bounding box center [570, 23] width 135 height 26
click at [606, 15] on span "search" at bounding box center [622, 23] width 34 height 26
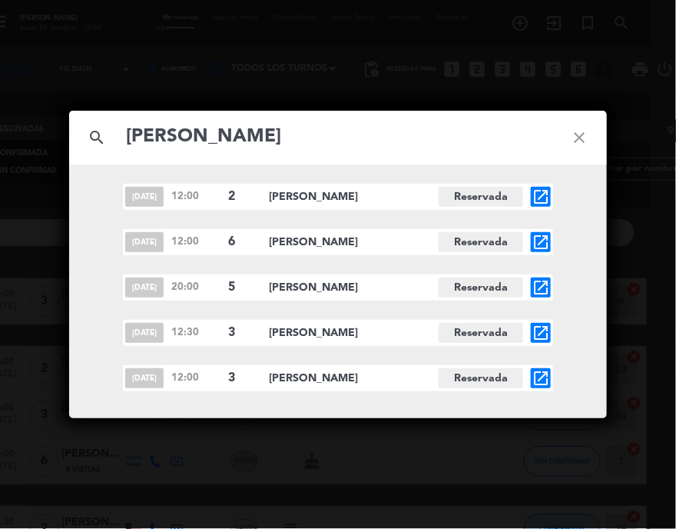
click at [210, 129] on input "[PERSON_NAME]" at bounding box center [337, 136] width 427 height 31
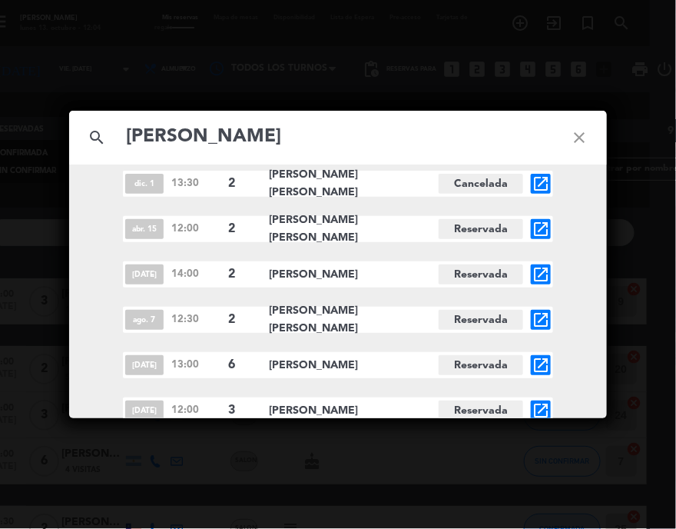
scroll to position [244, 0]
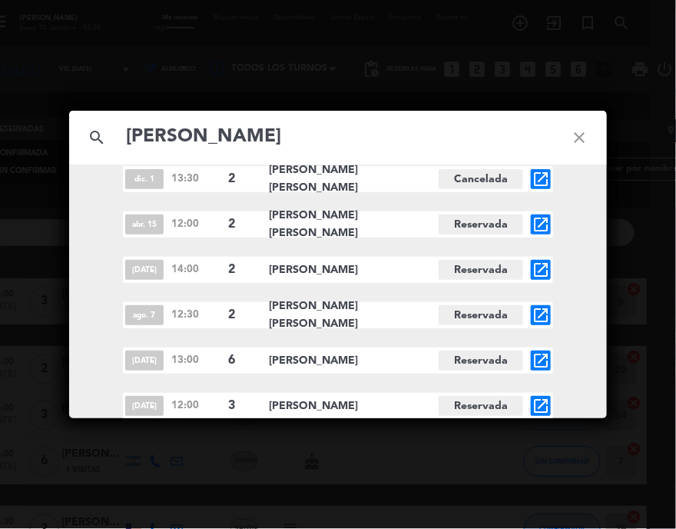
type input "[PERSON_NAME]"
click at [542, 401] on icon "open_in_new" at bounding box center [541, 405] width 18 height 18
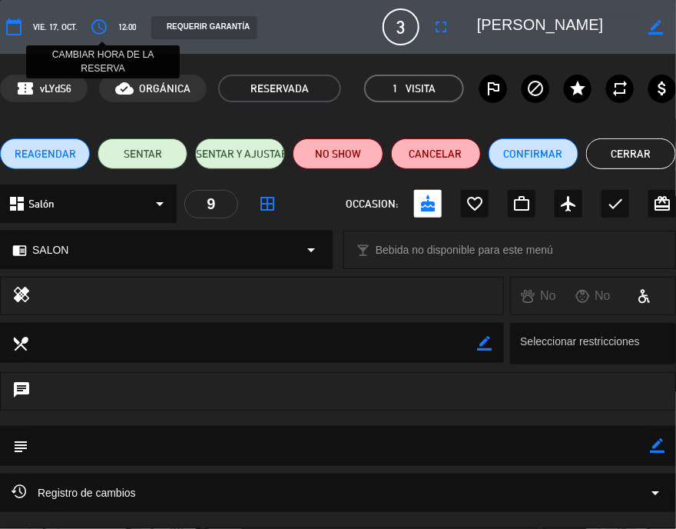
click at [92, 29] on icon "access_time" at bounding box center [99, 27] width 18 height 18
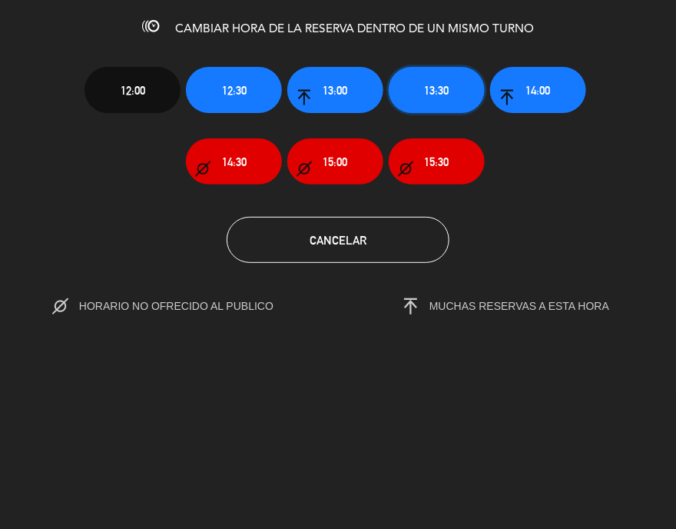
click at [430, 85] on span "13:30" at bounding box center [437, 90] width 25 height 18
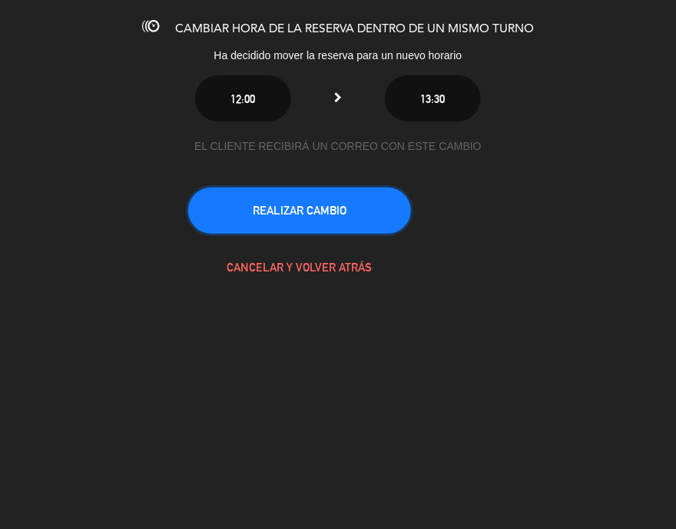
click at [281, 191] on button "REALIZAR CAMBIO" at bounding box center [299, 210] width 223 height 46
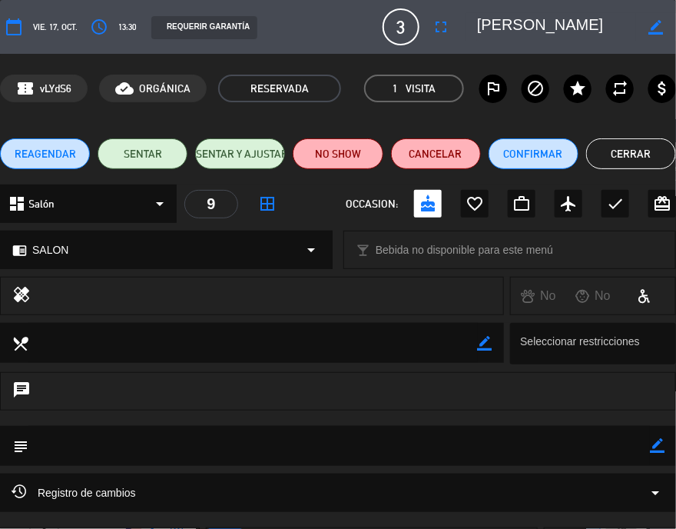
click at [651, 156] on button "Cerrar" at bounding box center [631, 153] width 90 height 31
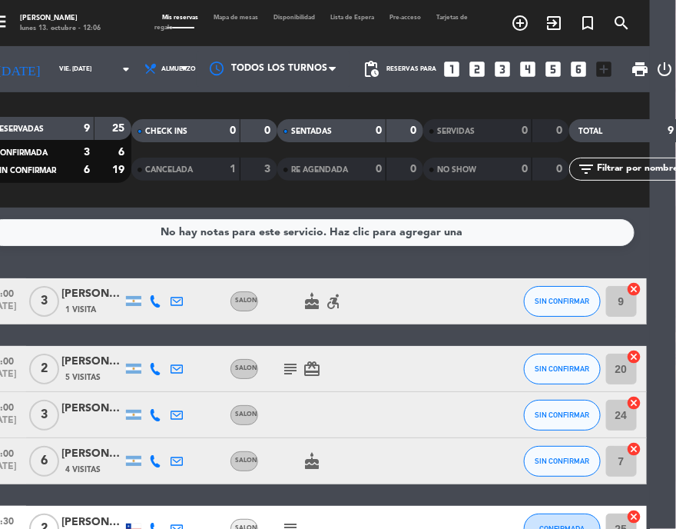
click at [111, 276] on div "No hay notas para este servicio. Haz clic para agregar una 12:00 [DATE] 3 [PERS…" at bounding box center [312, 367] width 676 height 321
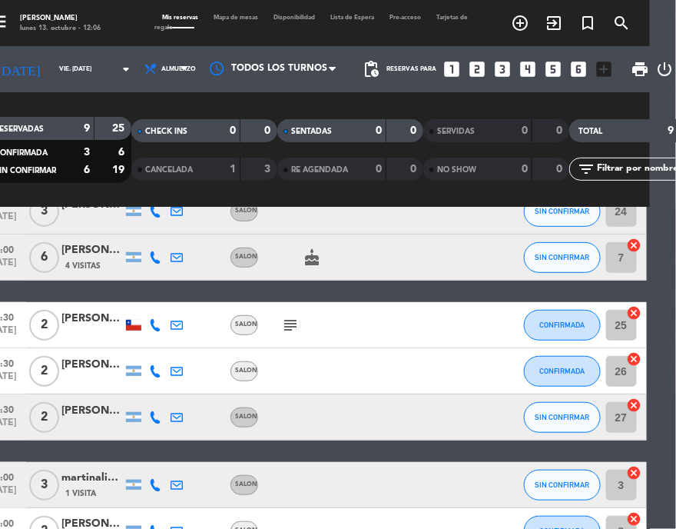
scroll to position [239, 0]
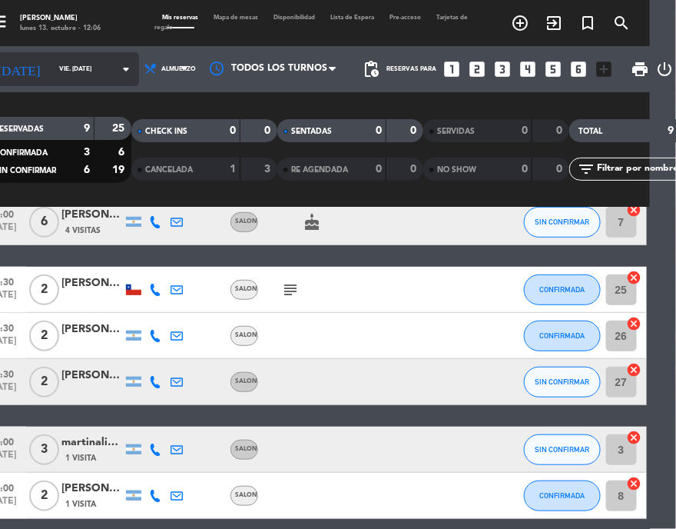
click at [38, 52] on div "[DATE] vie. [DATE] arrow_drop_down" at bounding box center [62, 69] width 154 height 34
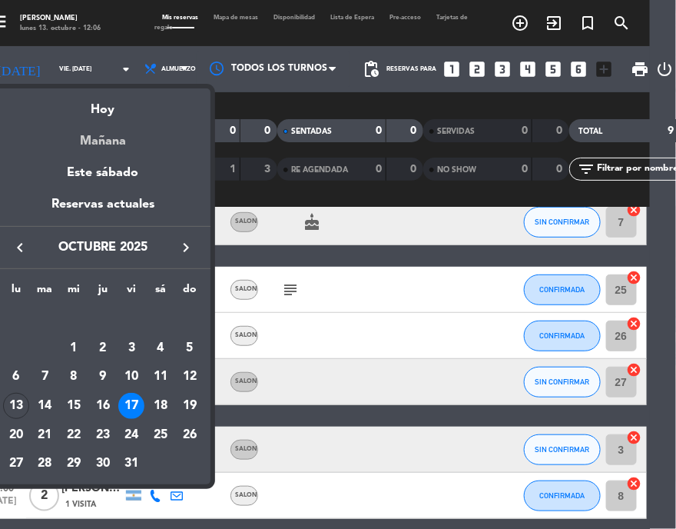
click at [122, 139] on div "Mañana" at bounding box center [102, 135] width 215 height 31
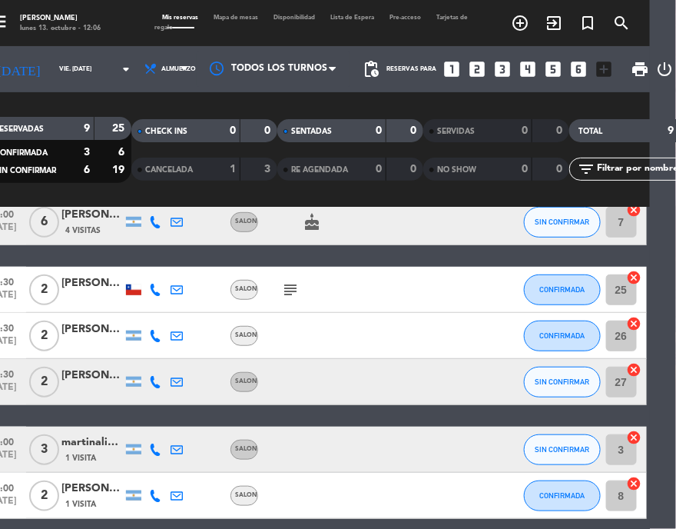
type input "[DATE] oct."
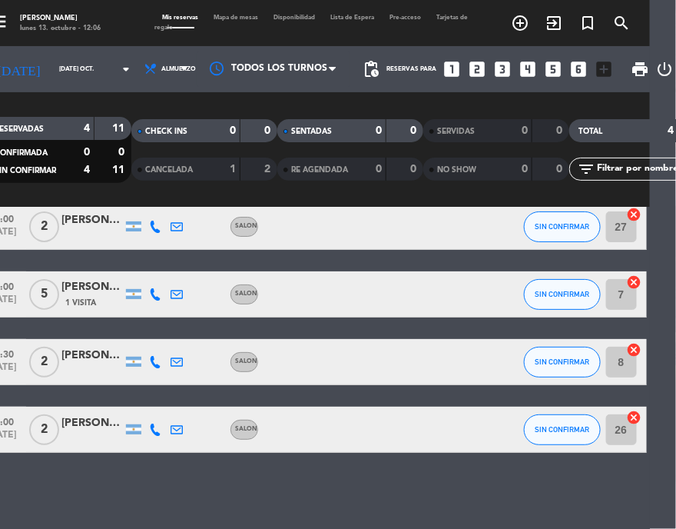
click at [75, 432] on div at bounding box center [91, 438] width 61 height 12
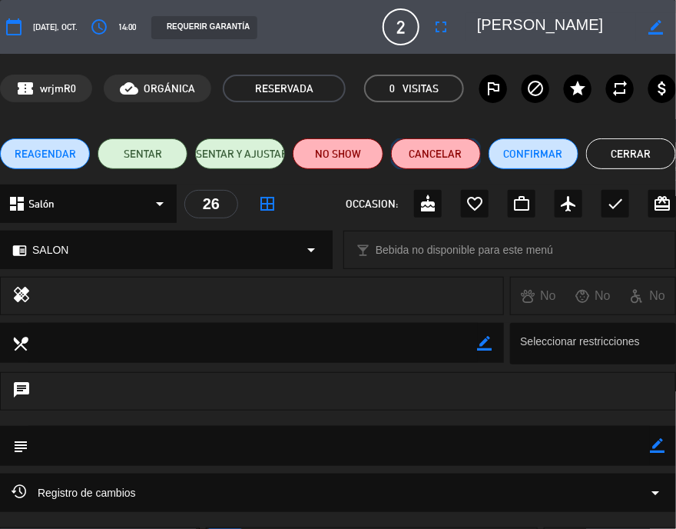
click at [421, 155] on button "Cancelar" at bounding box center [436, 153] width 90 height 31
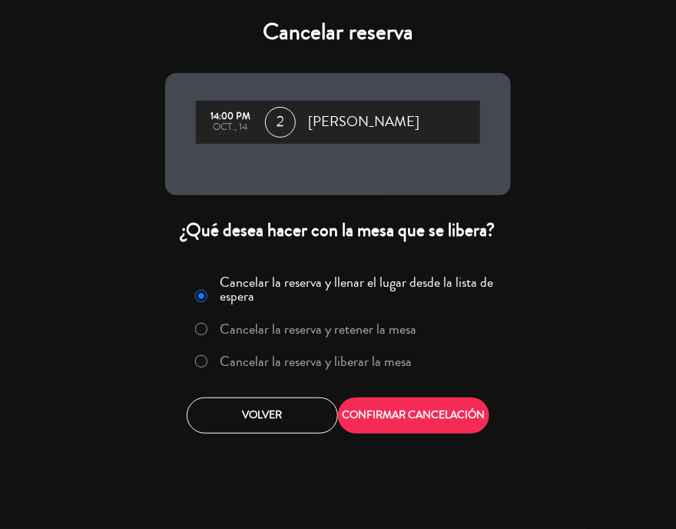
click at [360, 362] on label "Cancelar la reserva y liberar la mesa" at bounding box center [316, 361] width 192 height 14
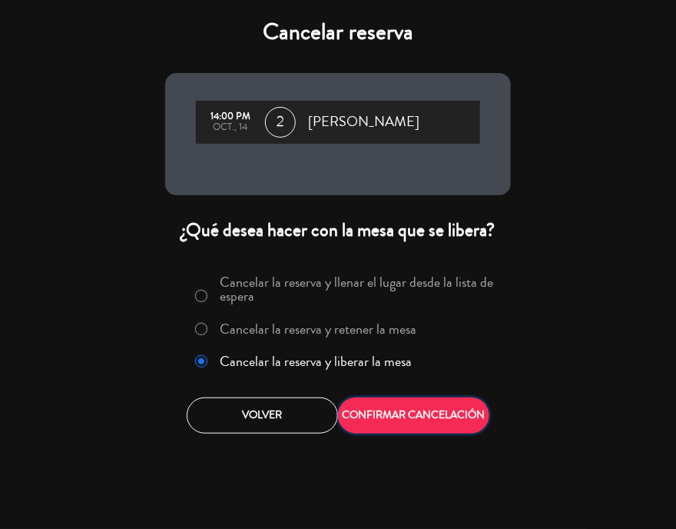
click at [388, 408] on button "CONFIRMAR CANCELACIÓN" at bounding box center [413, 415] width 151 height 36
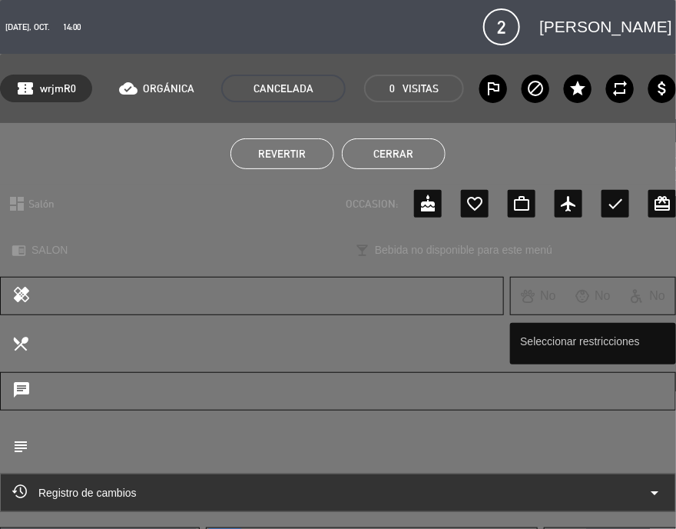
click at [406, 150] on button "Cerrar" at bounding box center [394, 153] width 104 height 31
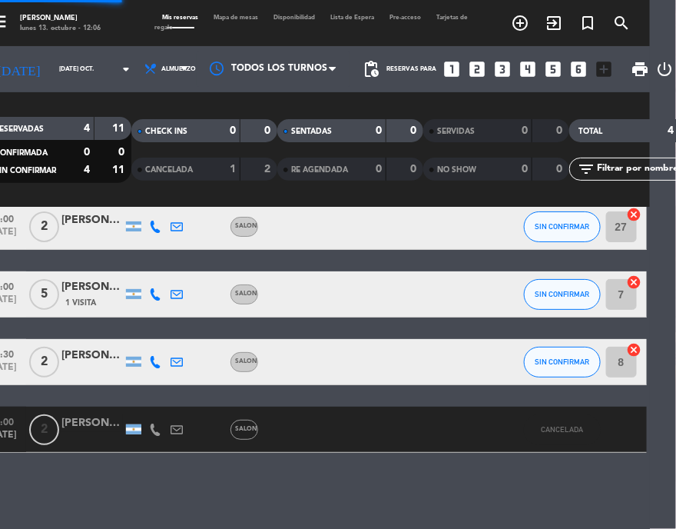
scroll to position [7, 0]
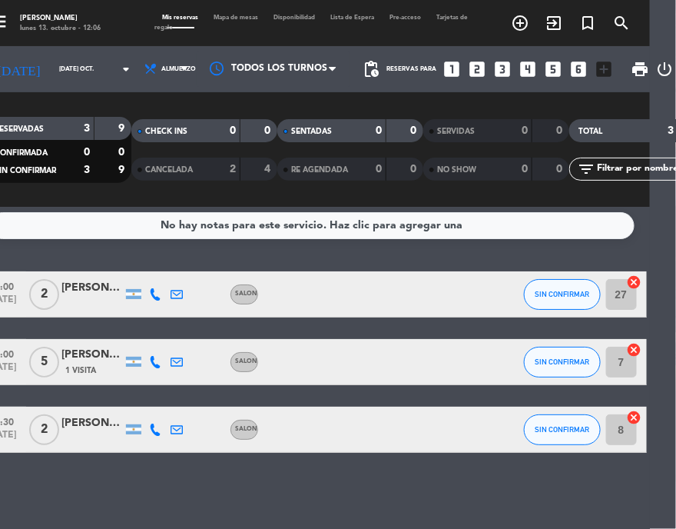
click at [78, 355] on div "[PERSON_NAME]" at bounding box center [91, 355] width 61 height 18
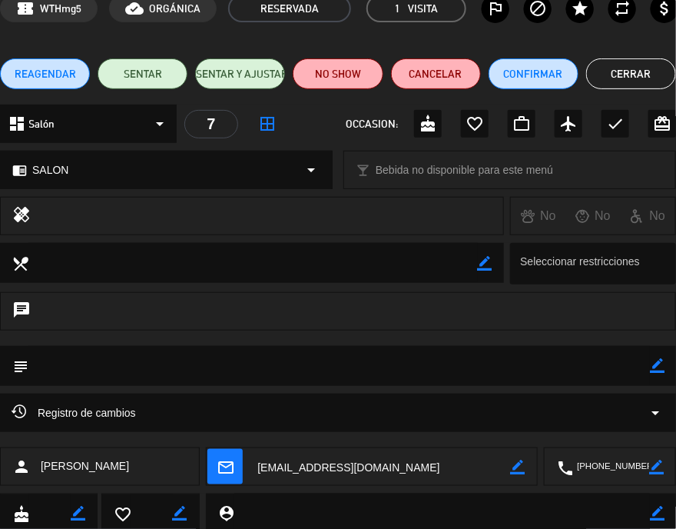
scroll to position [136, 0]
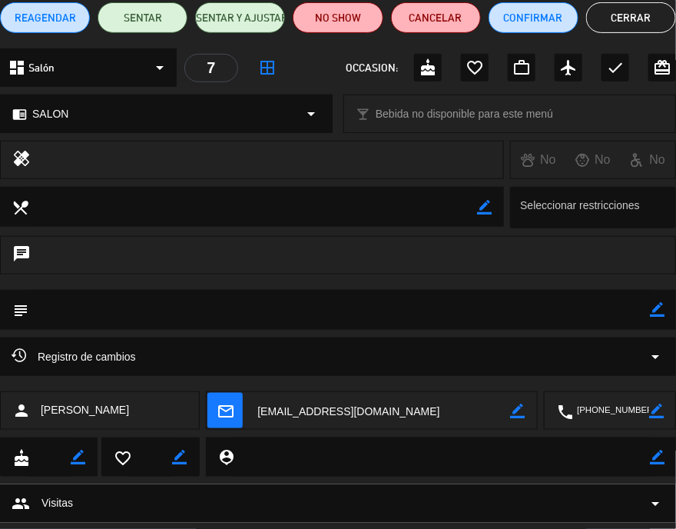
click at [612, 399] on textarea at bounding box center [611, 411] width 76 height 38
click at [546, 409] on div "Click para copiar content_paste |" at bounding box center [500, 411] width 121 height 16
click at [557, 406] on span at bounding box center [555, 411] width 12 height 12
click at [622, 12] on button "Cerrar" at bounding box center [631, 17] width 90 height 31
